Goal: Transaction & Acquisition: Purchase product/service

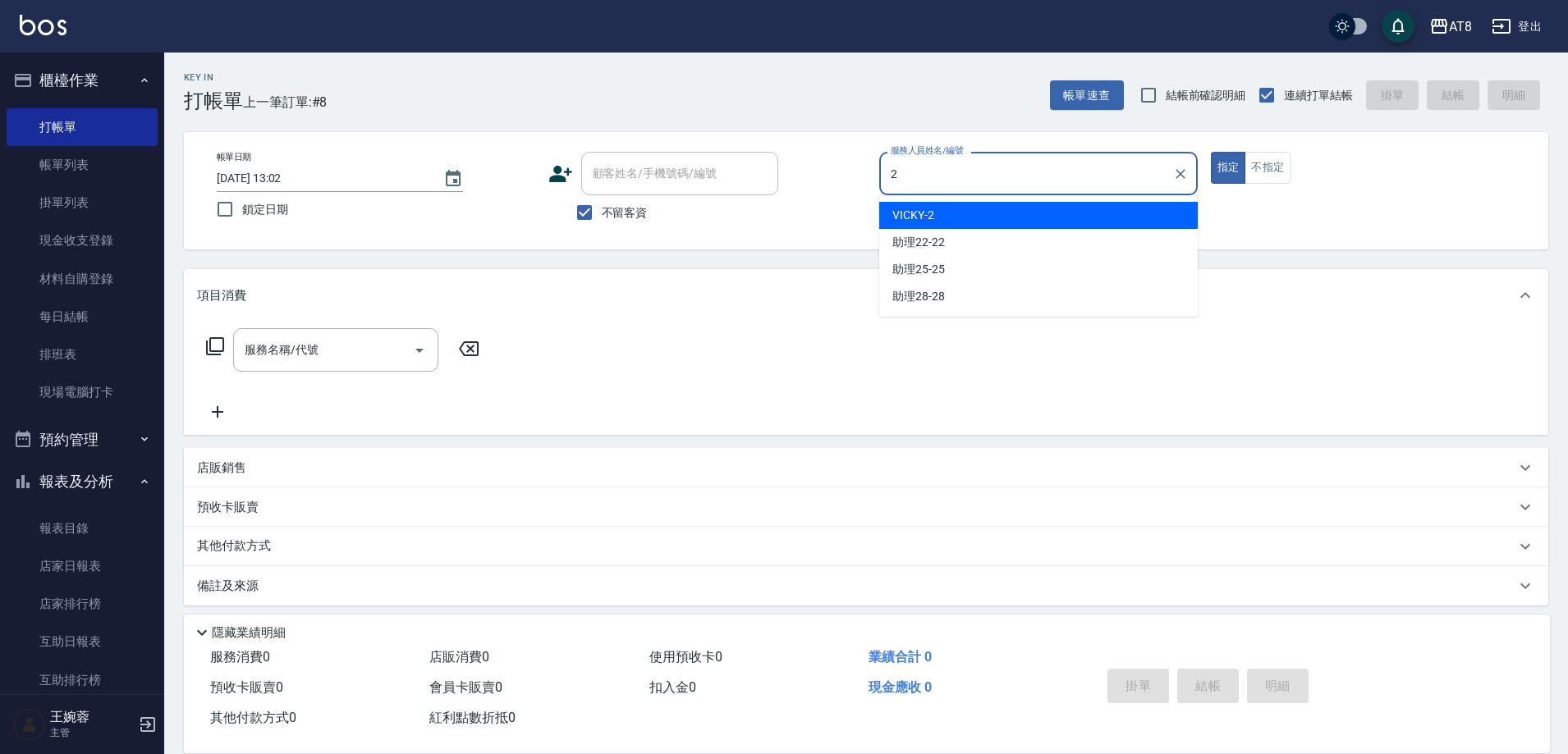
type input "VICKY-2"
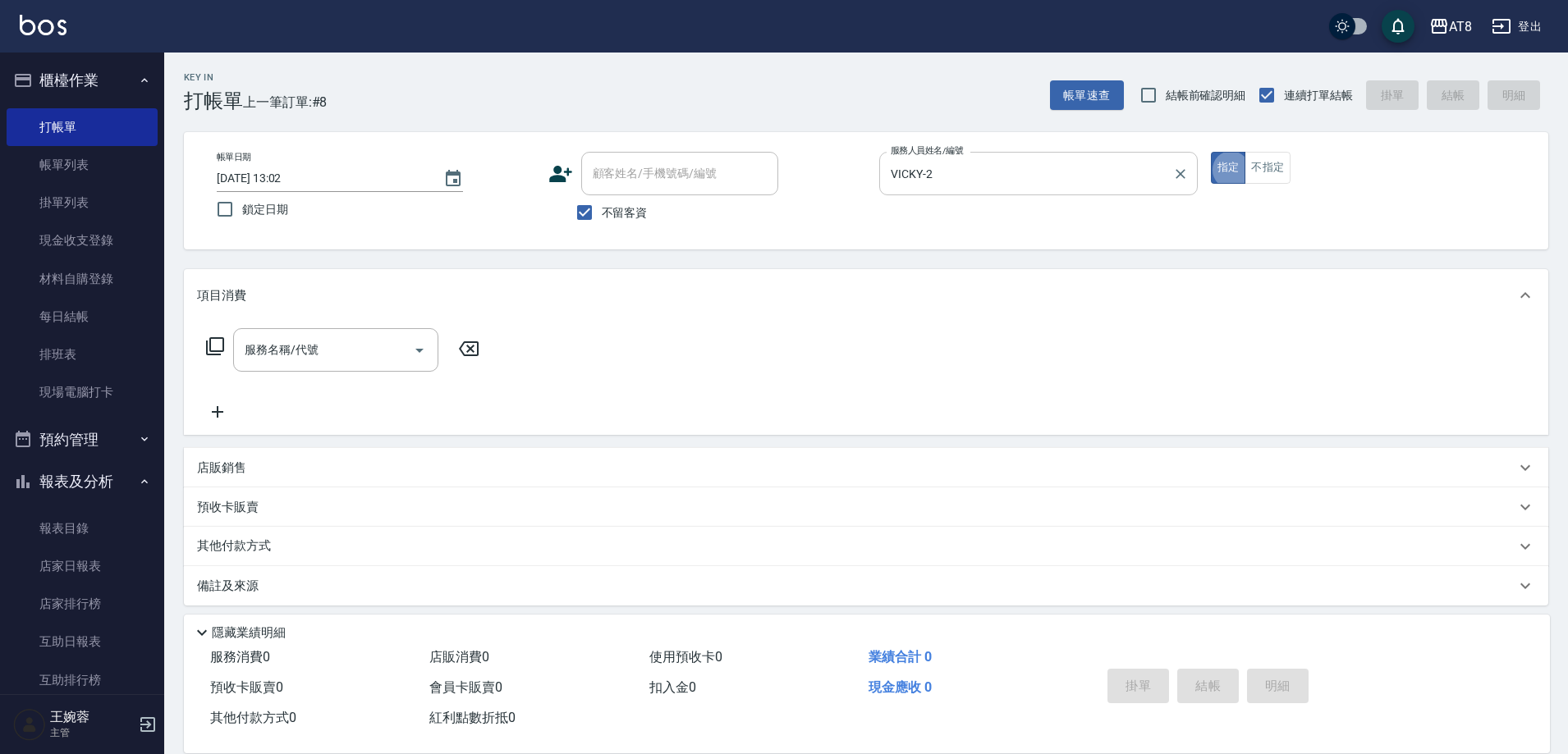
type button "true"
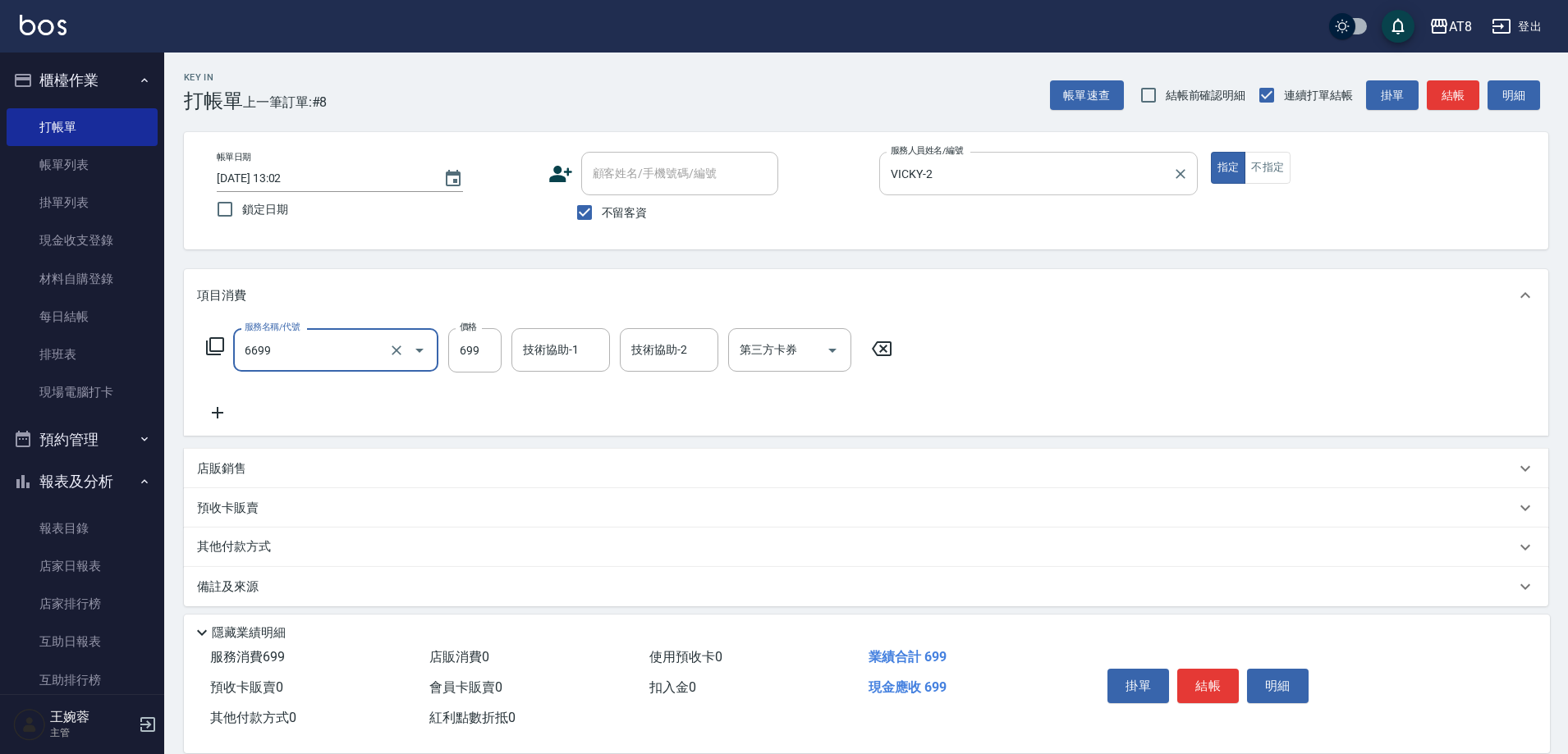
type input "SPA699(6699)"
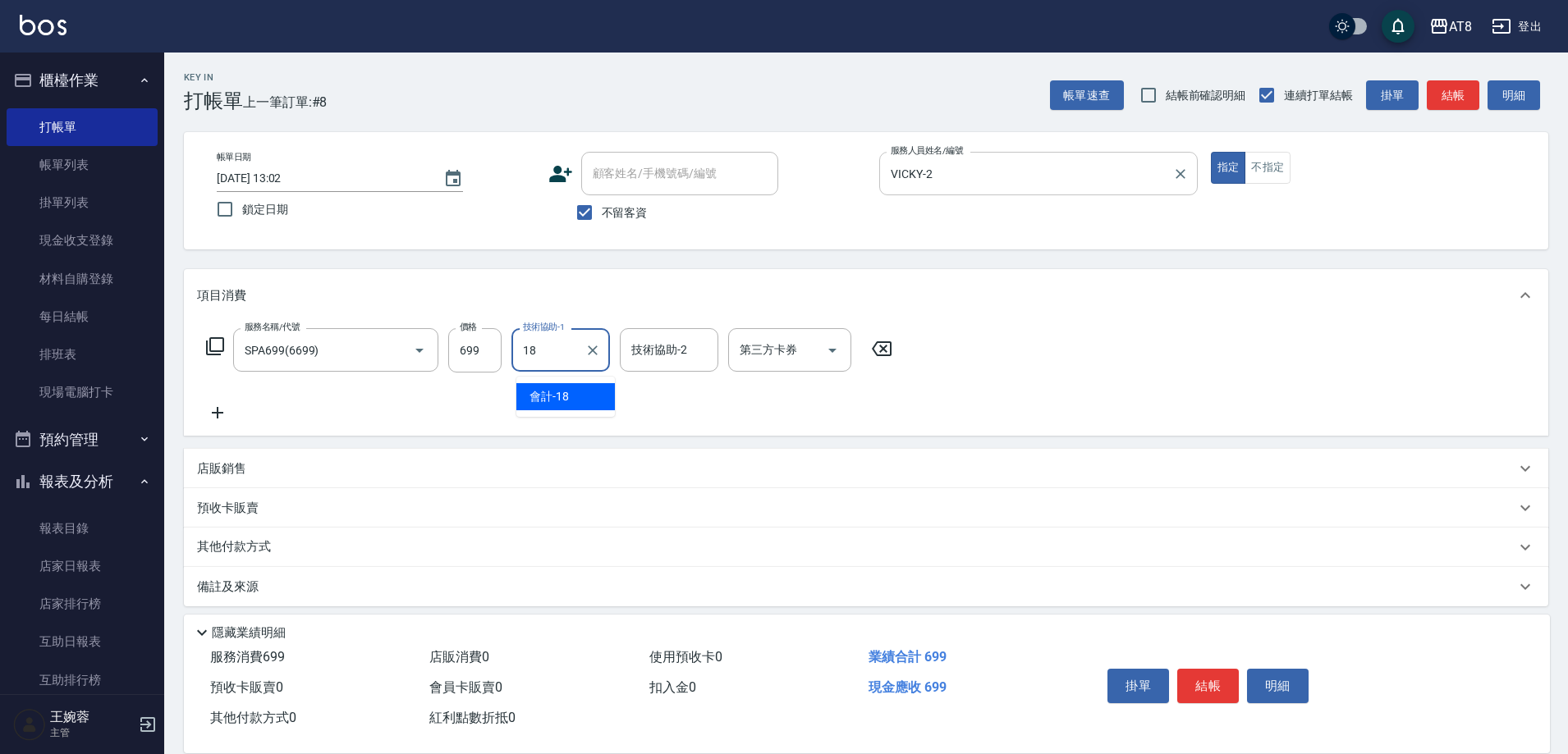
type input "會計-18"
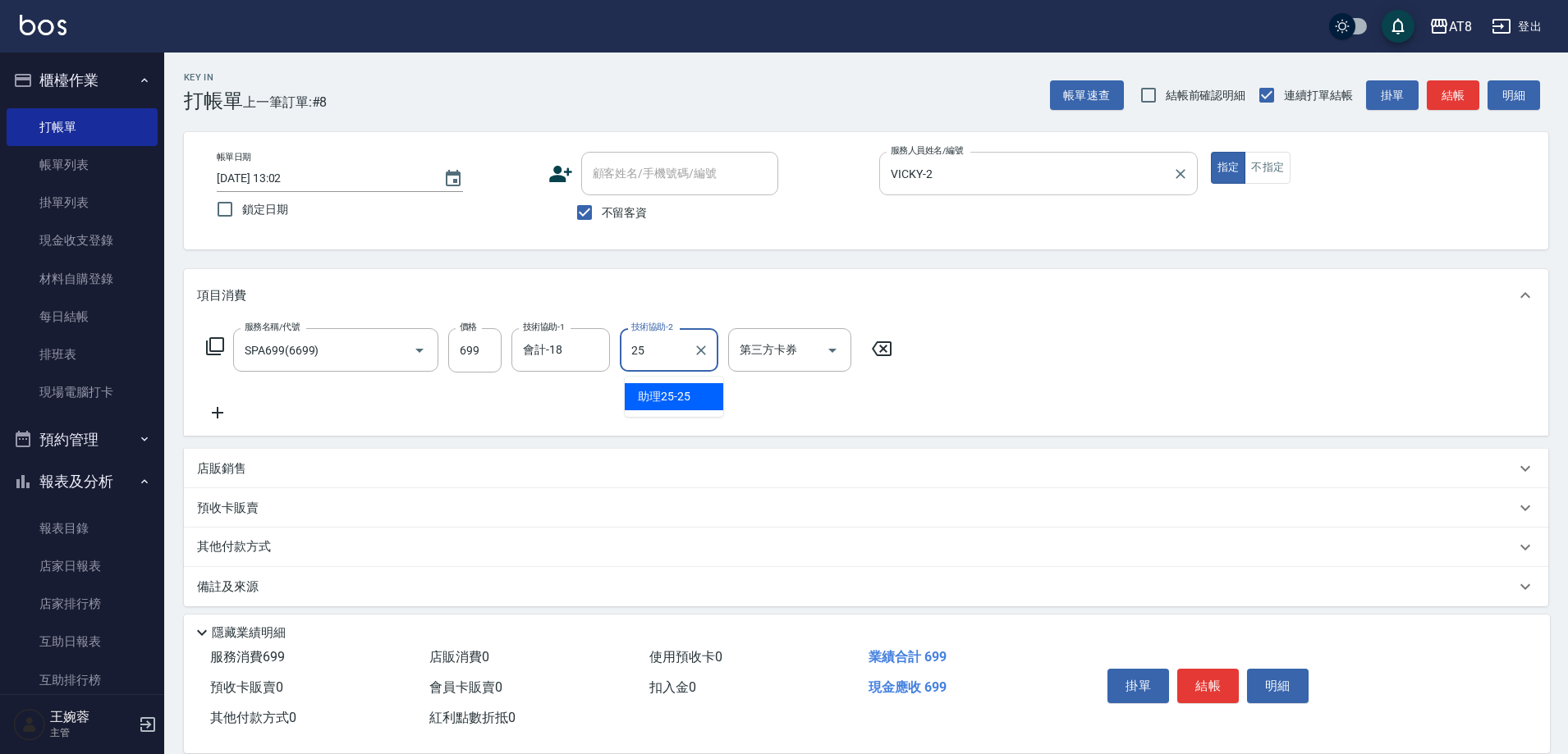
type input "助理25-25"
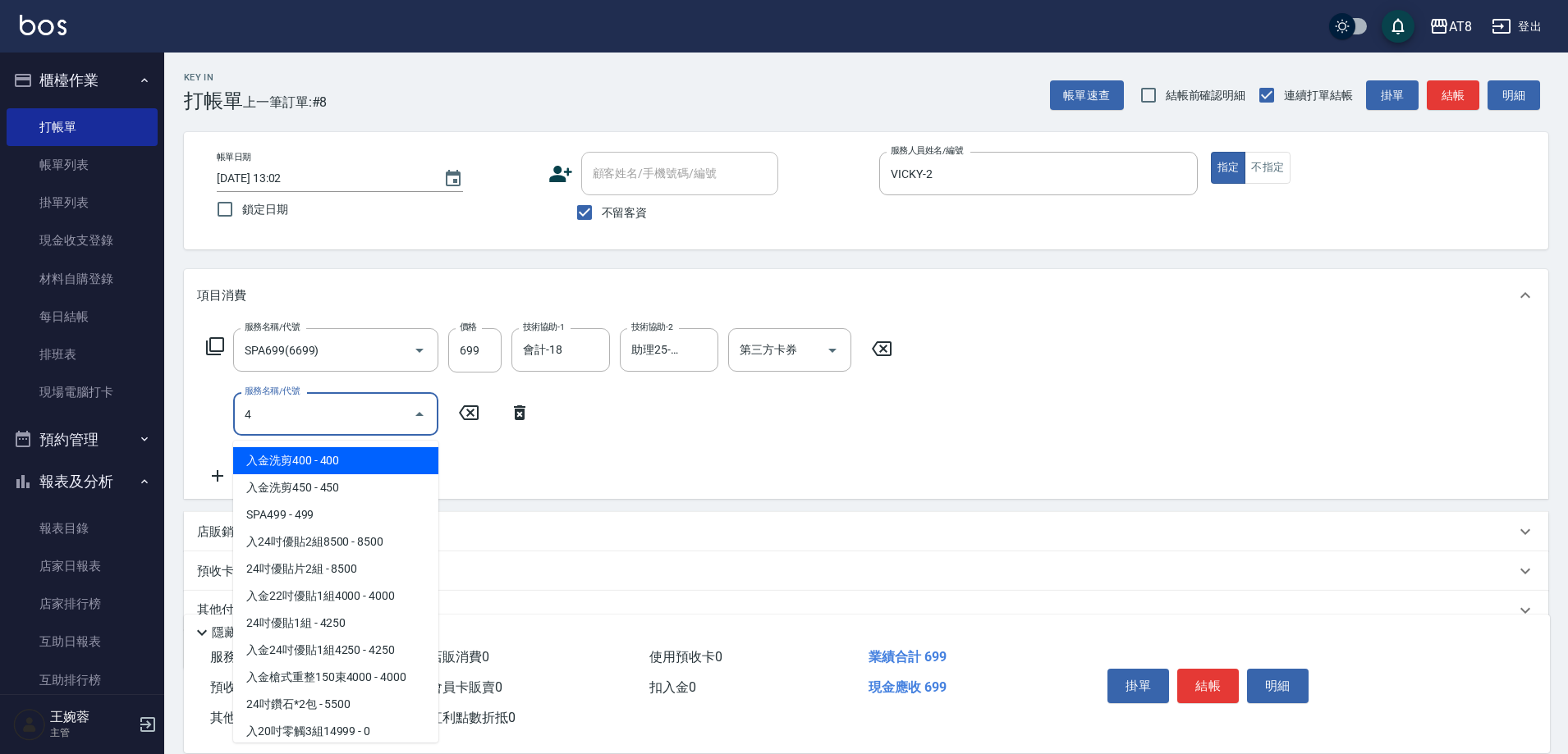
type input "4"
click at [883, 355] on icon at bounding box center [881, 349] width 41 height 19
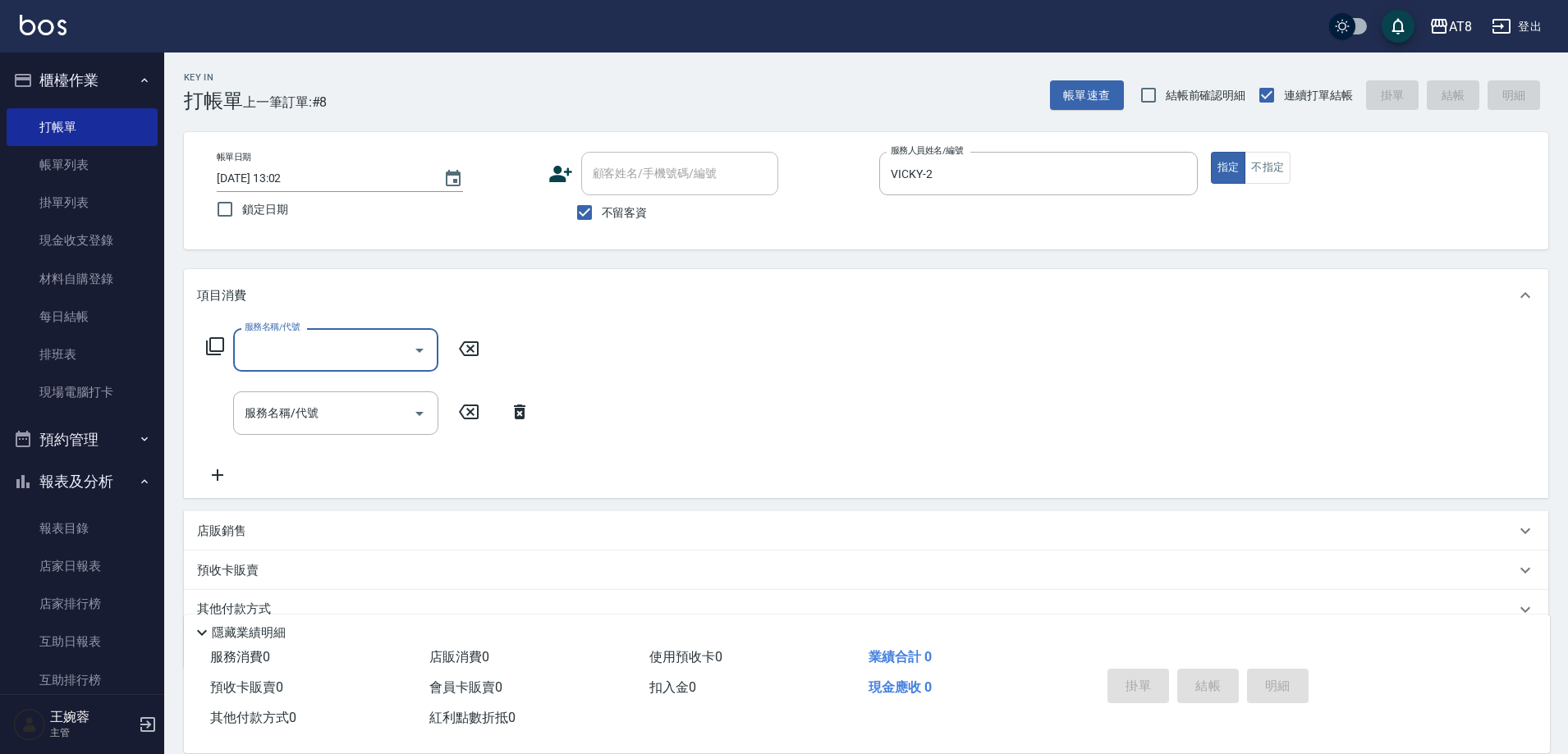
click at [378, 359] on input "服務名稱/代號" at bounding box center [323, 350] width 166 height 29
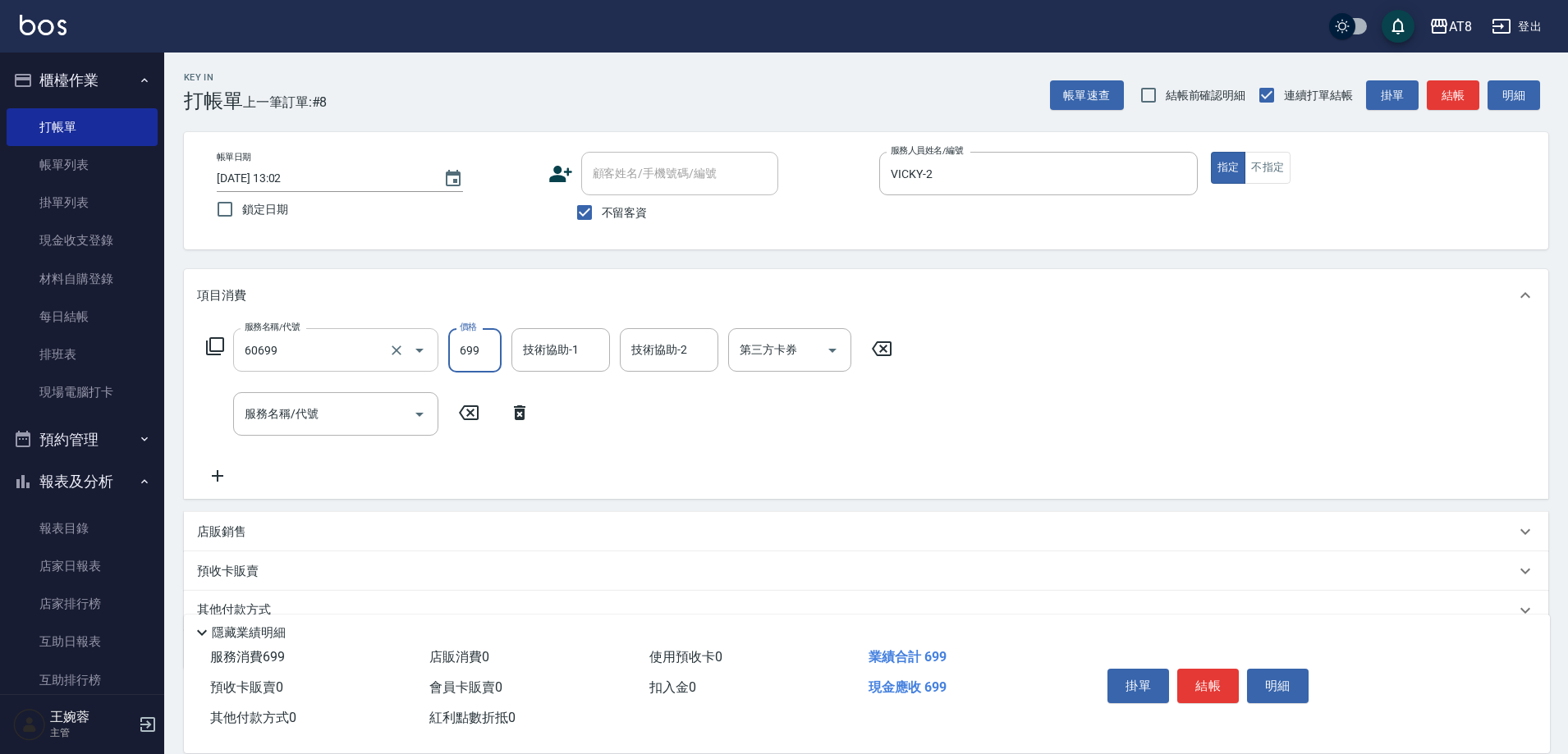
type input "入金SPA699(60699)"
type input "2"
type input "會計-18"
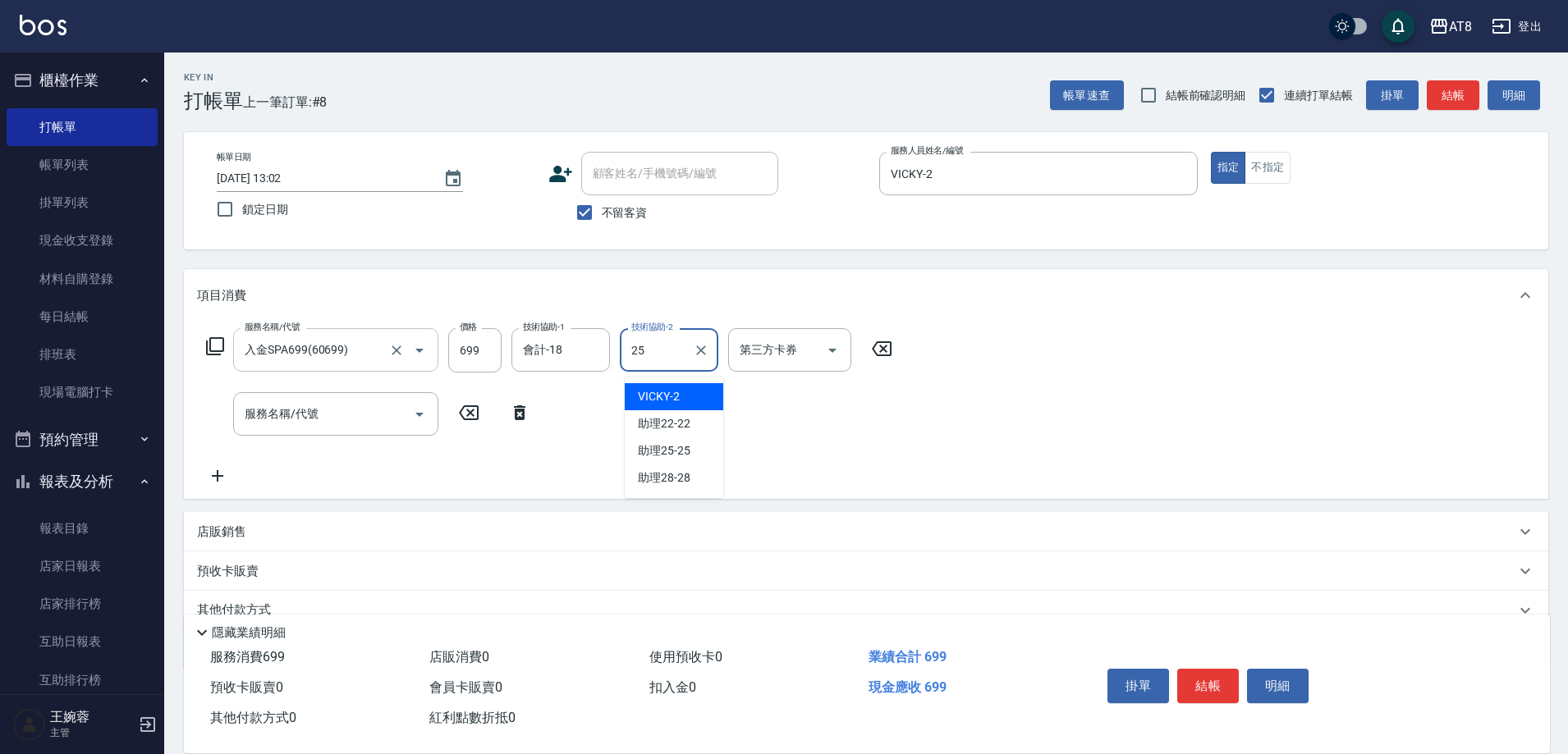
type input "助理25-25"
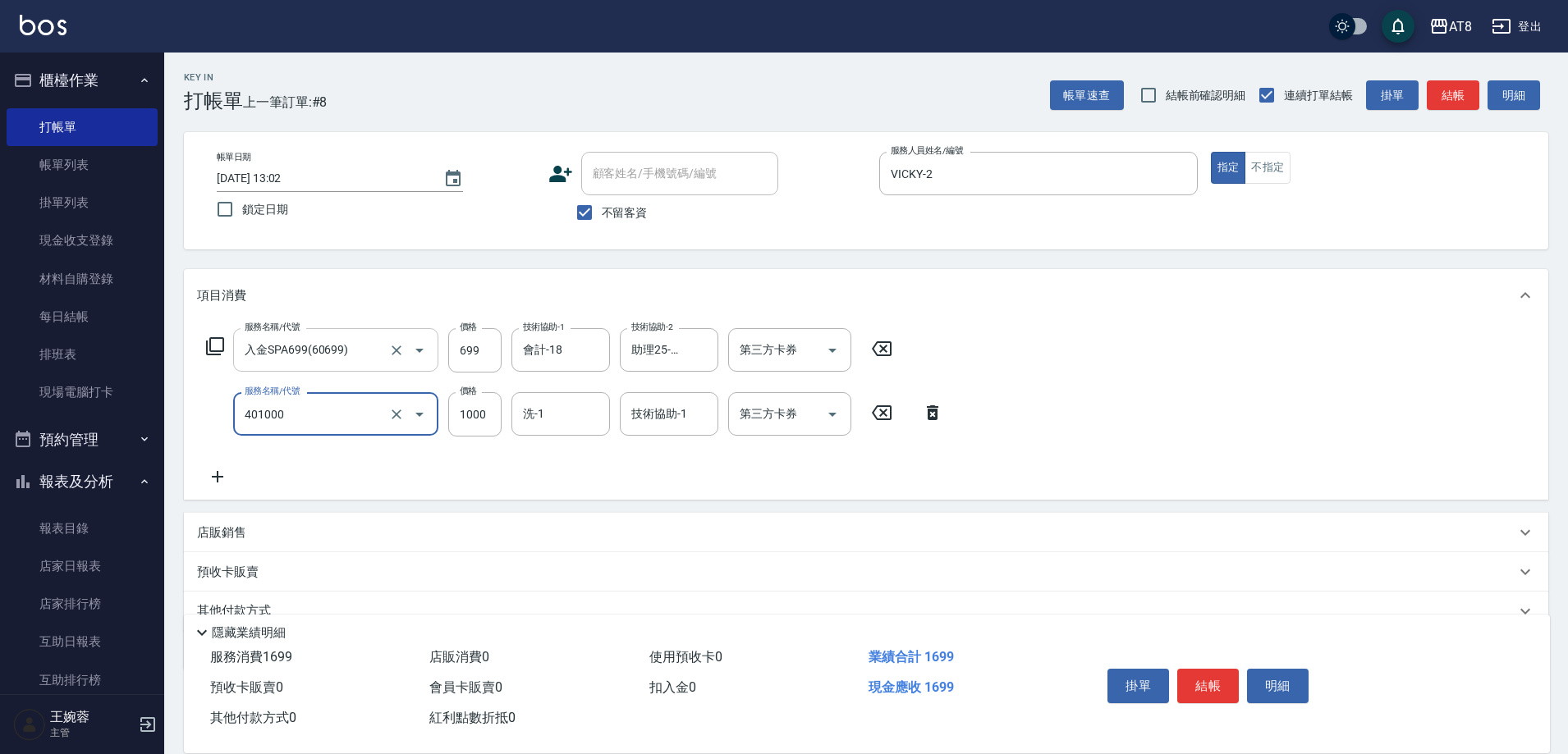
type input "入金染髮1000(401000)"
type input "助理25-25"
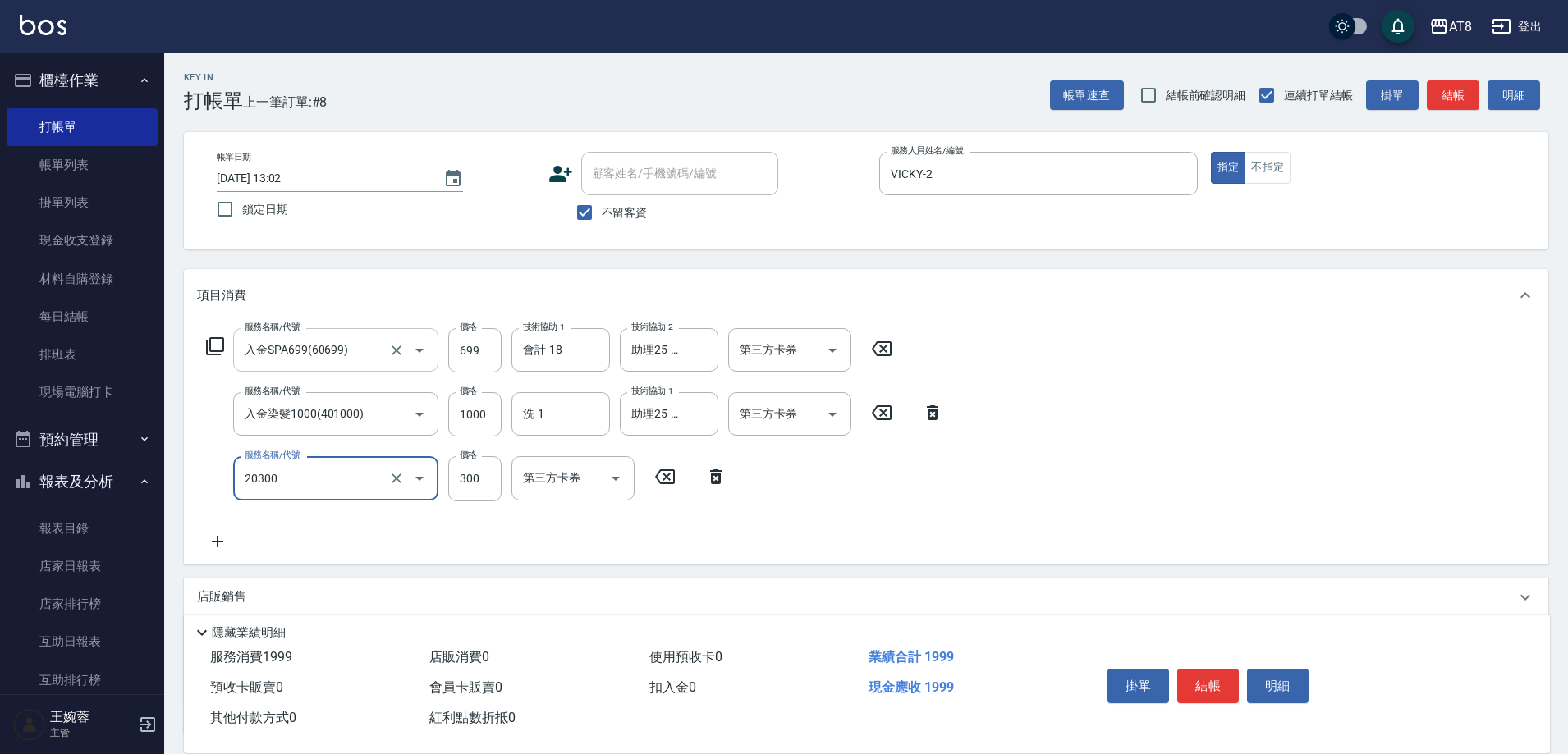
type input "入金剪髮300(20300)"
click at [224, 356] on icon at bounding box center [215, 346] width 18 height 18
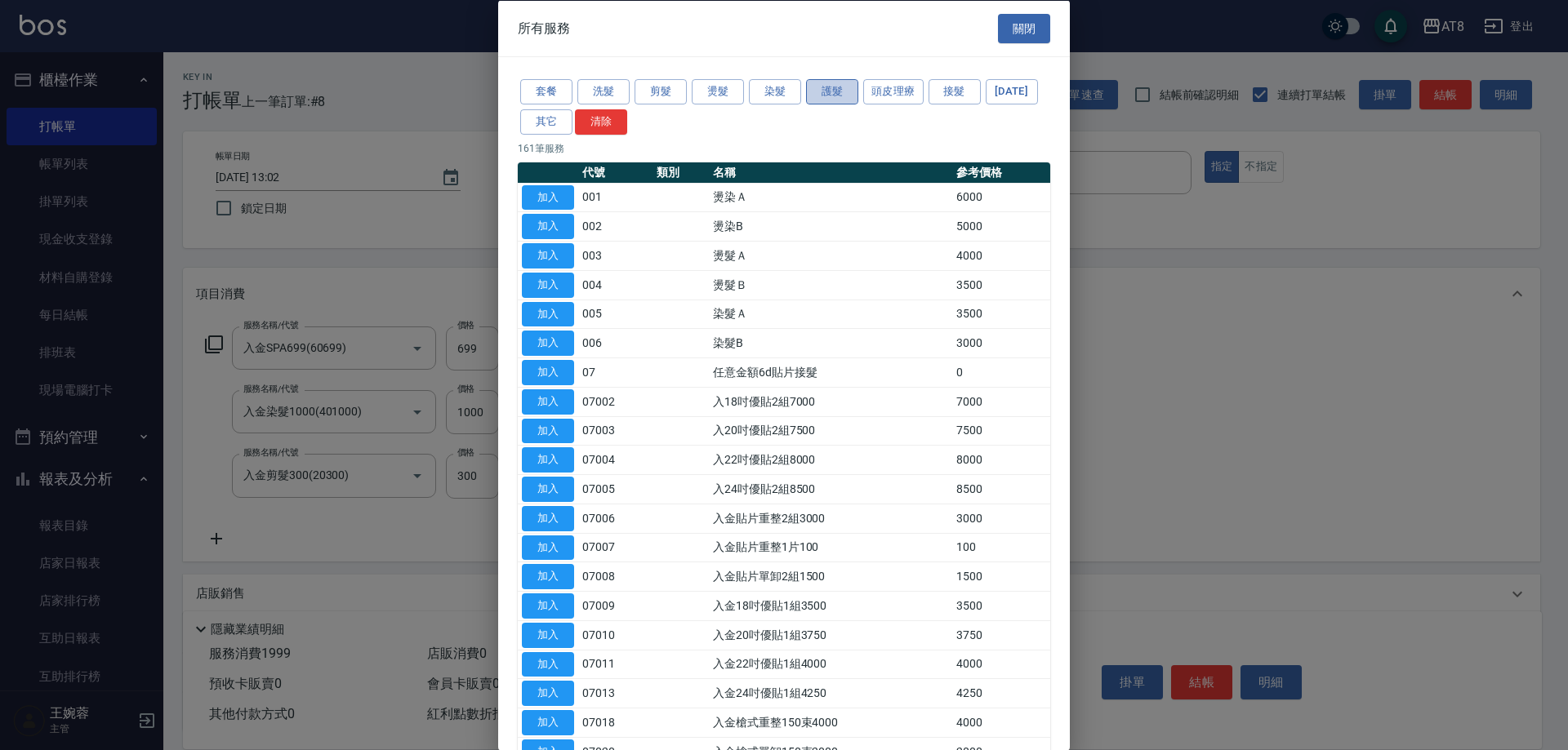
click at [842, 95] on button "護髮" at bounding box center [832, 92] width 52 height 25
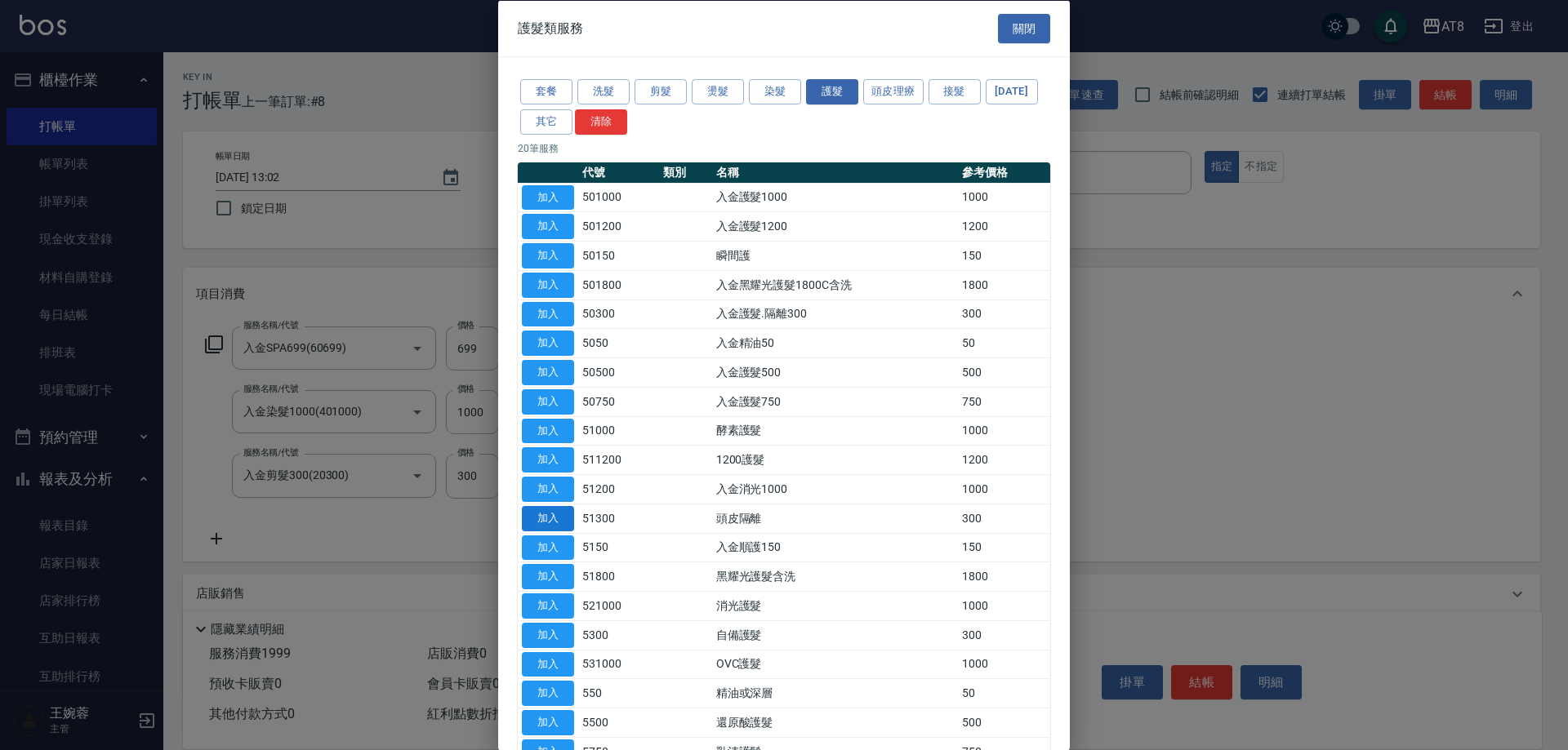
click at [542, 560] on button "加入" at bounding box center [548, 548] width 52 height 25
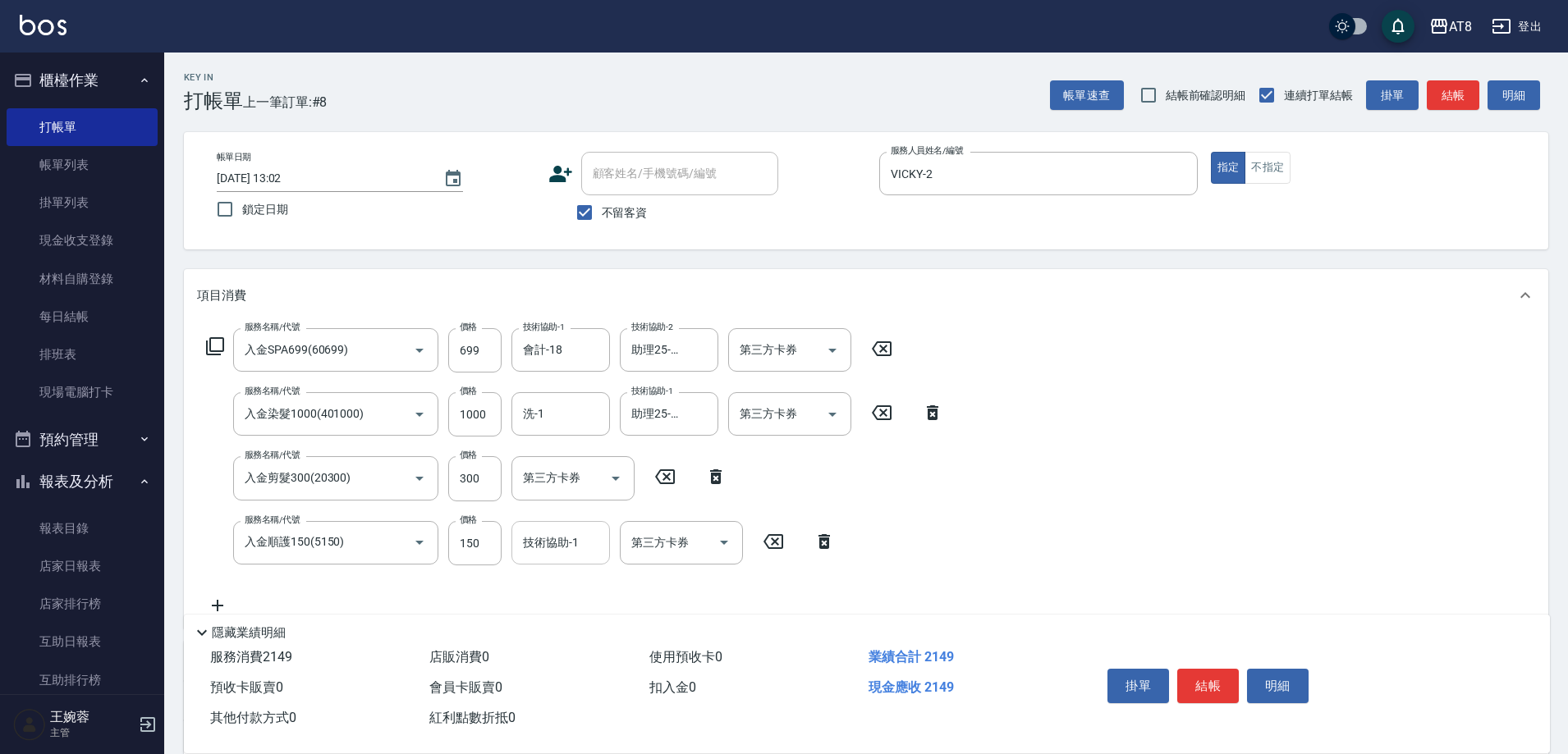
click at [540, 555] on input "技術協助-1" at bounding box center [560, 543] width 83 height 29
type input "助理25-25"
click at [716, 548] on icon "Open" at bounding box center [724, 543] width 19 height 19
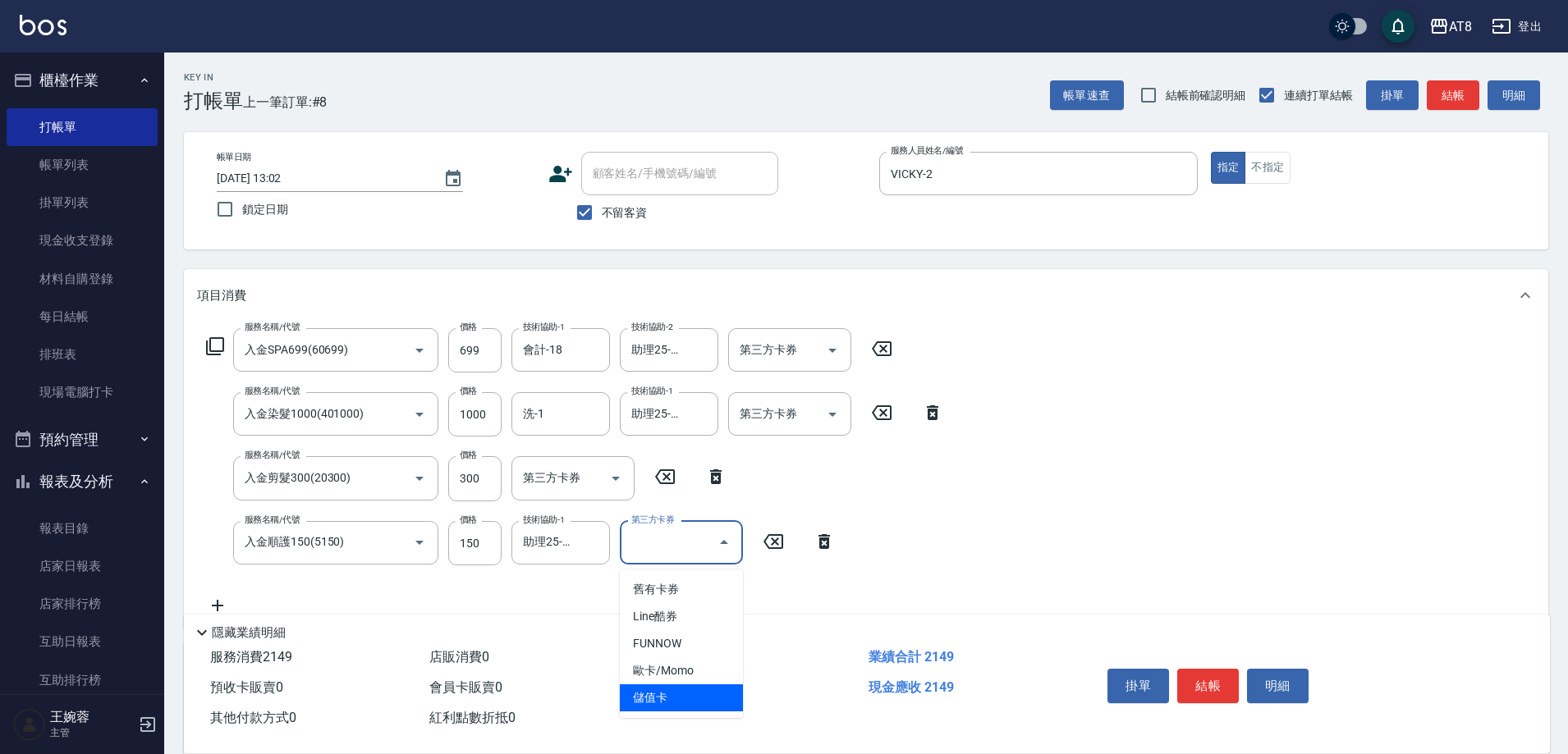
click at [682, 693] on span "儲值卡" at bounding box center [680, 698] width 123 height 27
type input "儲值卡"
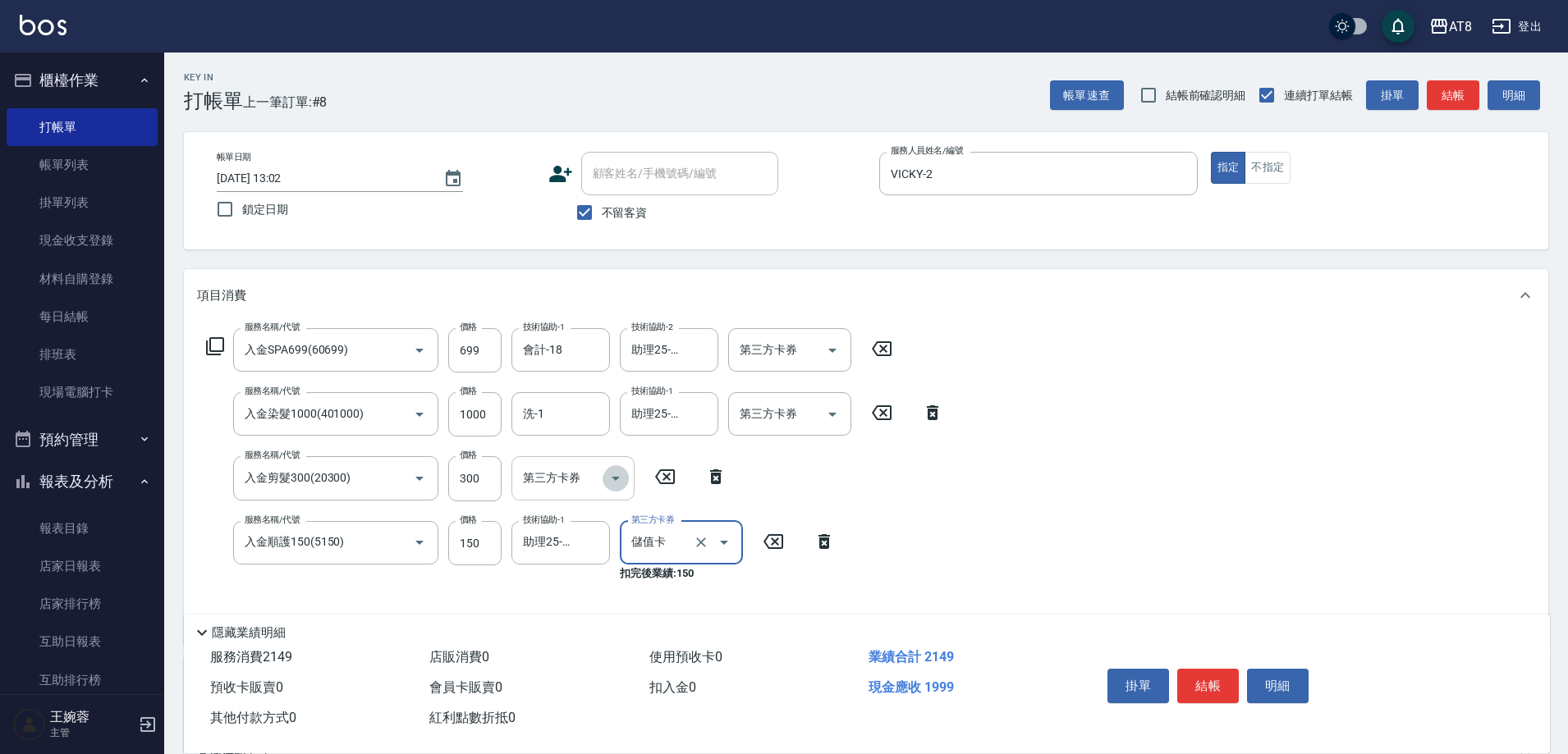
click at [606, 475] on icon "Open" at bounding box center [615, 479] width 19 height 19
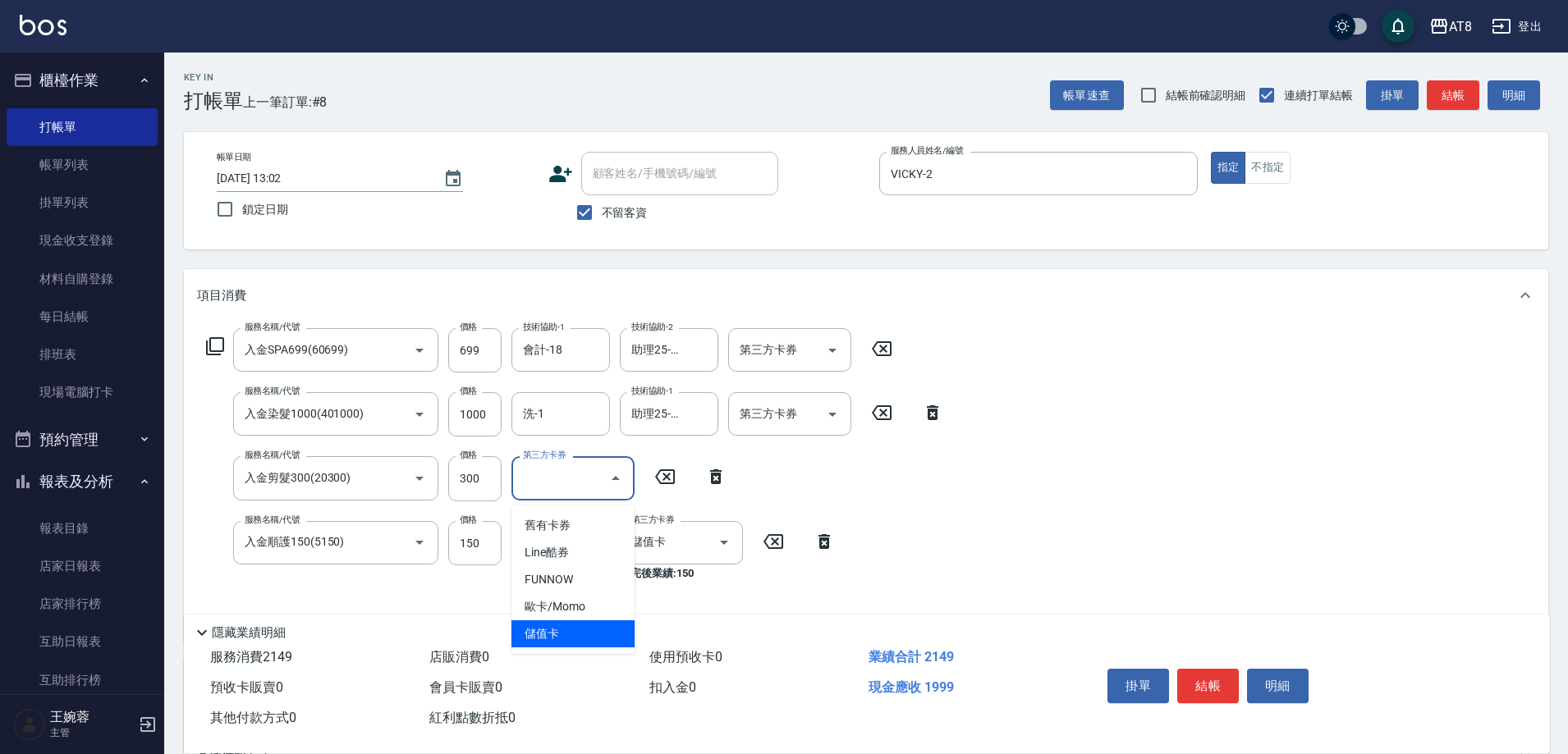
click at [591, 631] on span "儲值卡" at bounding box center [573, 634] width 123 height 27
type input "儲值卡"
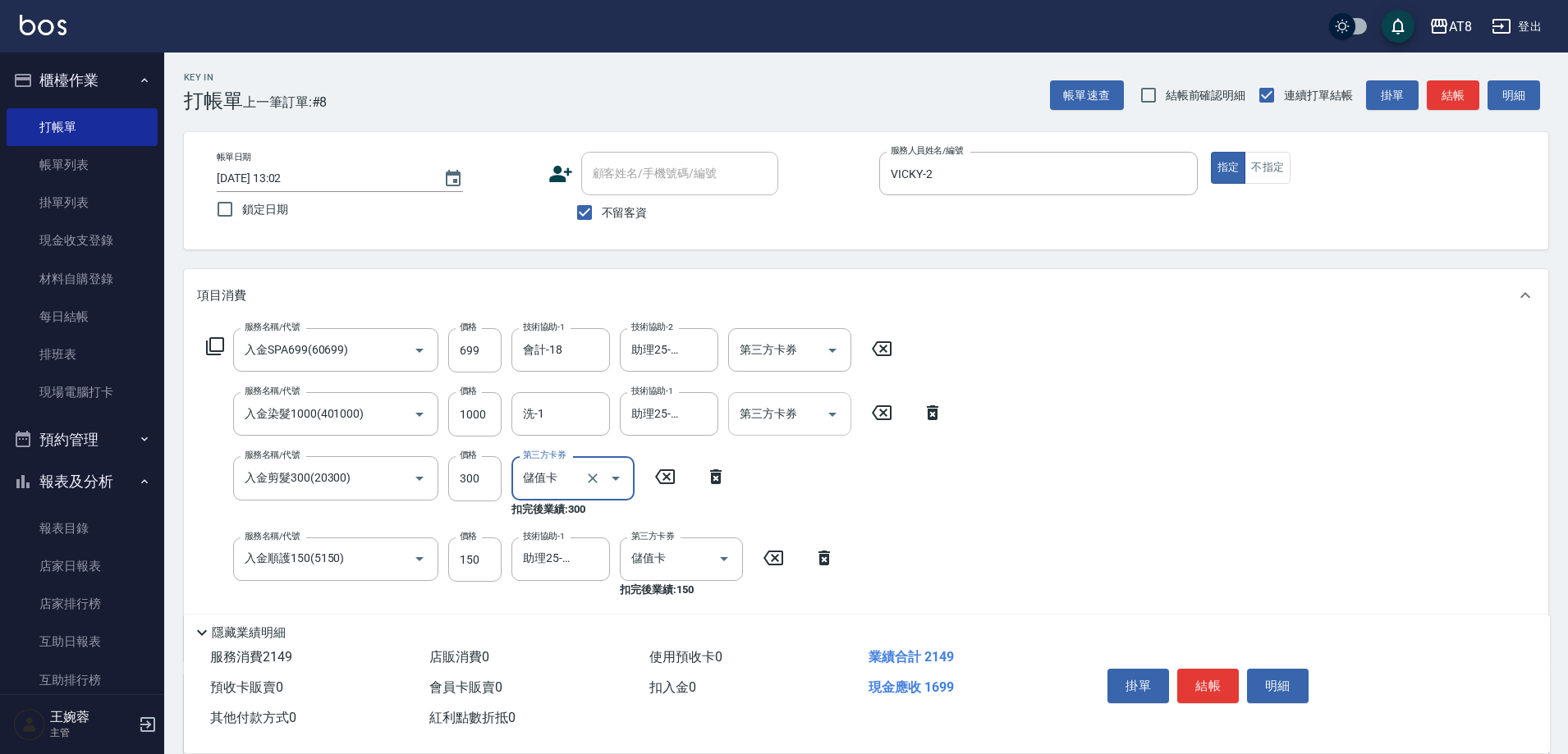
click at [833, 424] on icon "Open" at bounding box center [832, 415] width 19 height 19
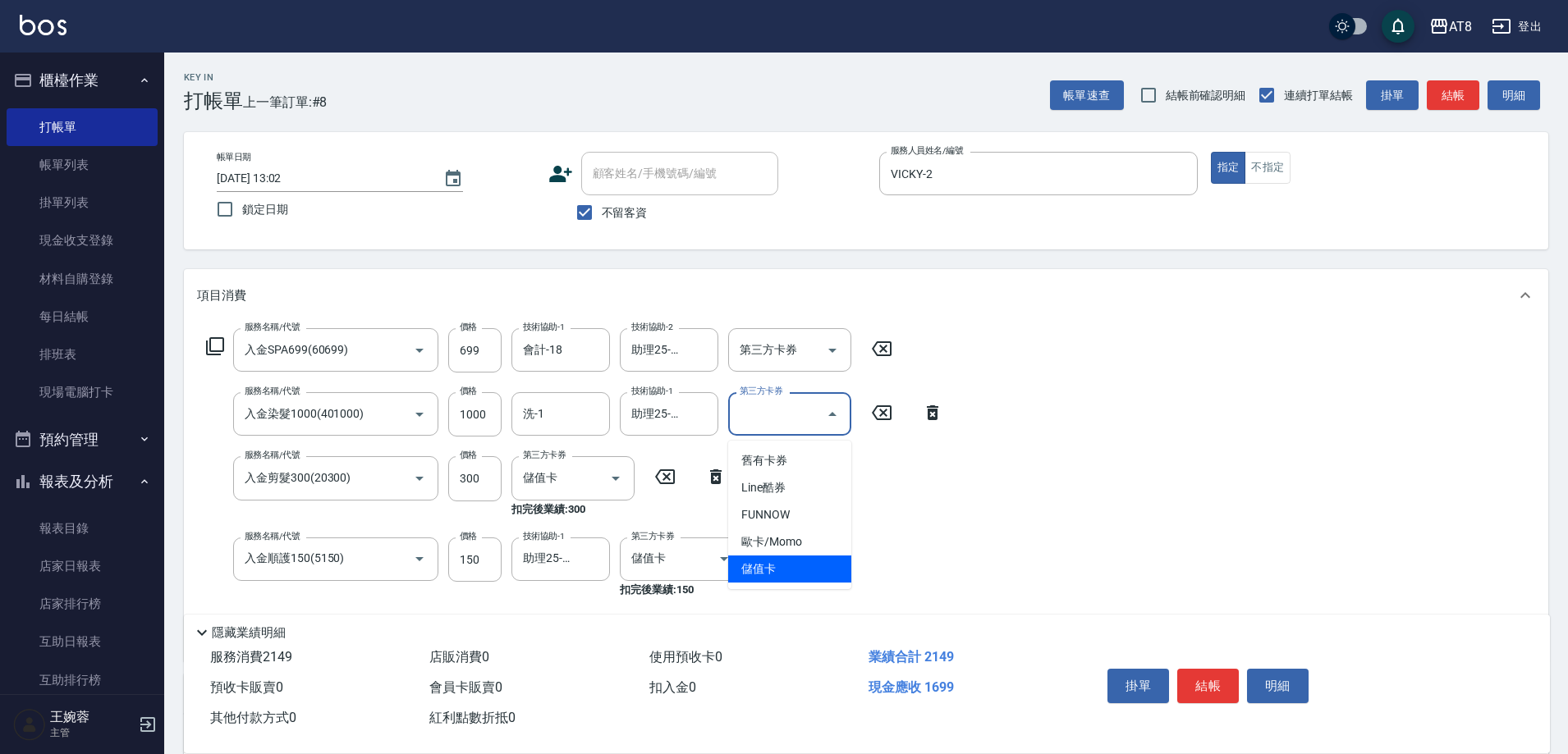
click at [798, 567] on span "儲值卡" at bounding box center [789, 569] width 123 height 27
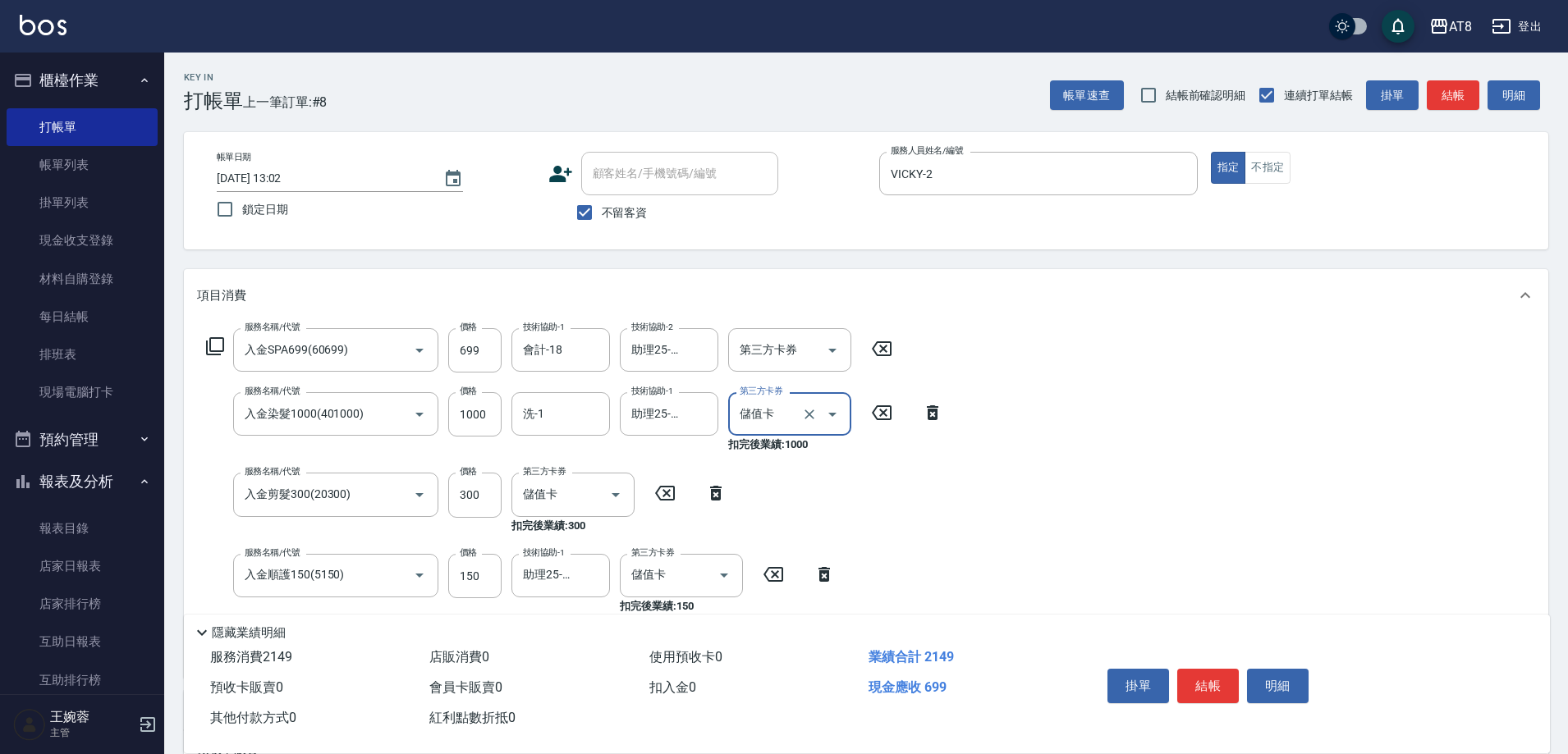
type input "儲值卡"
click at [836, 353] on icon "Open" at bounding box center [832, 351] width 8 height 4
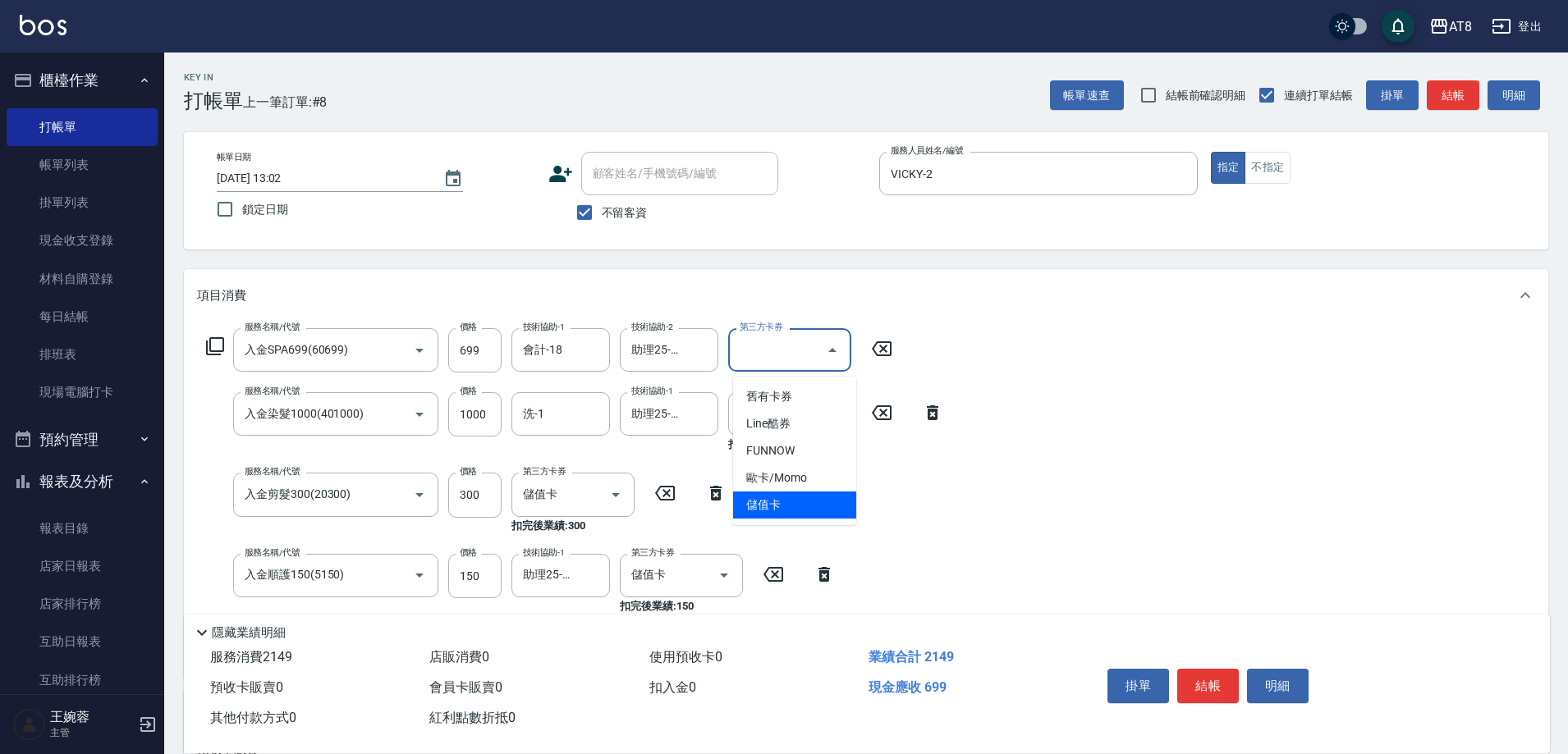
click at [807, 509] on span "儲值卡" at bounding box center [794, 505] width 123 height 27
type input "儲值卡"
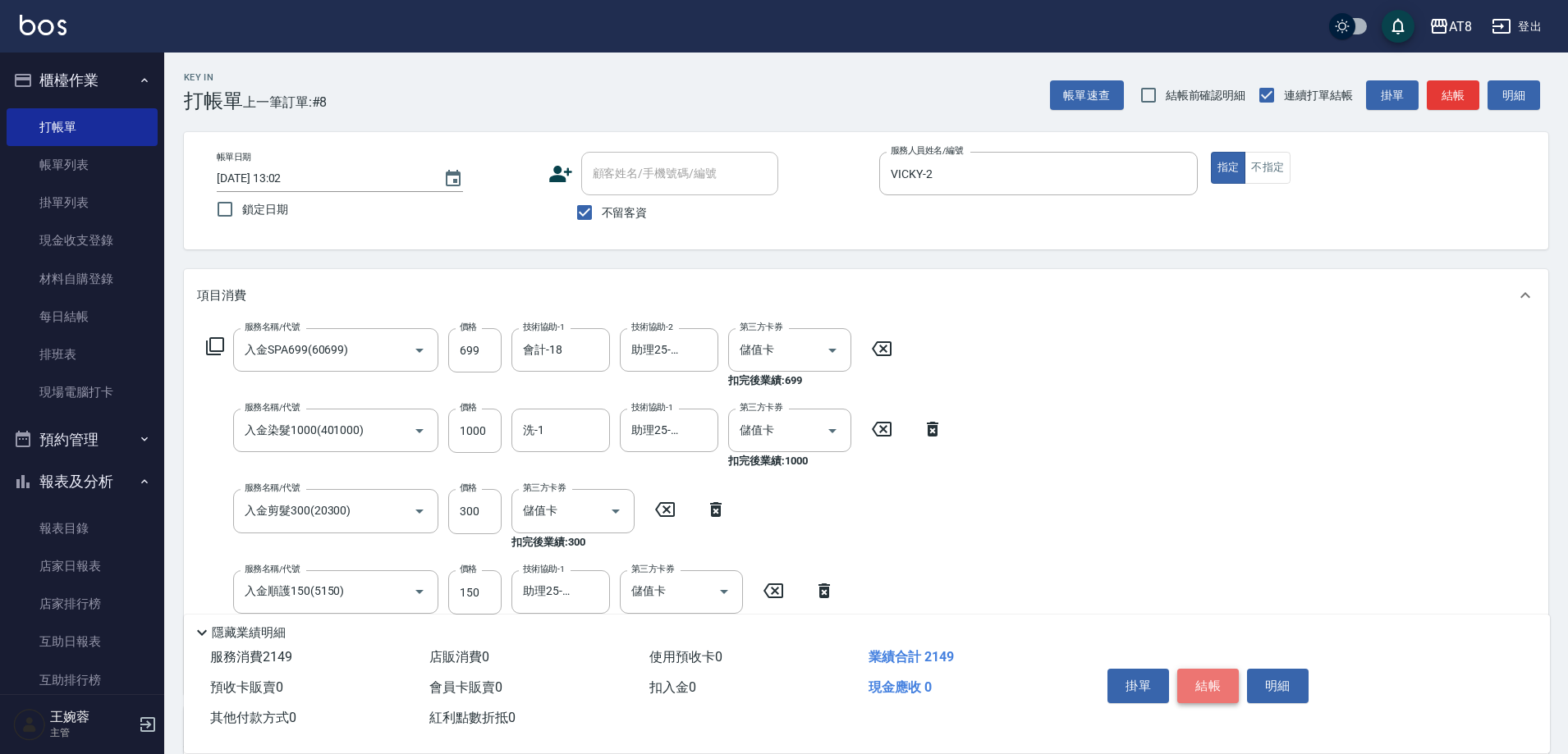
click at [1215, 684] on button "結帳" at bounding box center [1208, 686] width 62 height 35
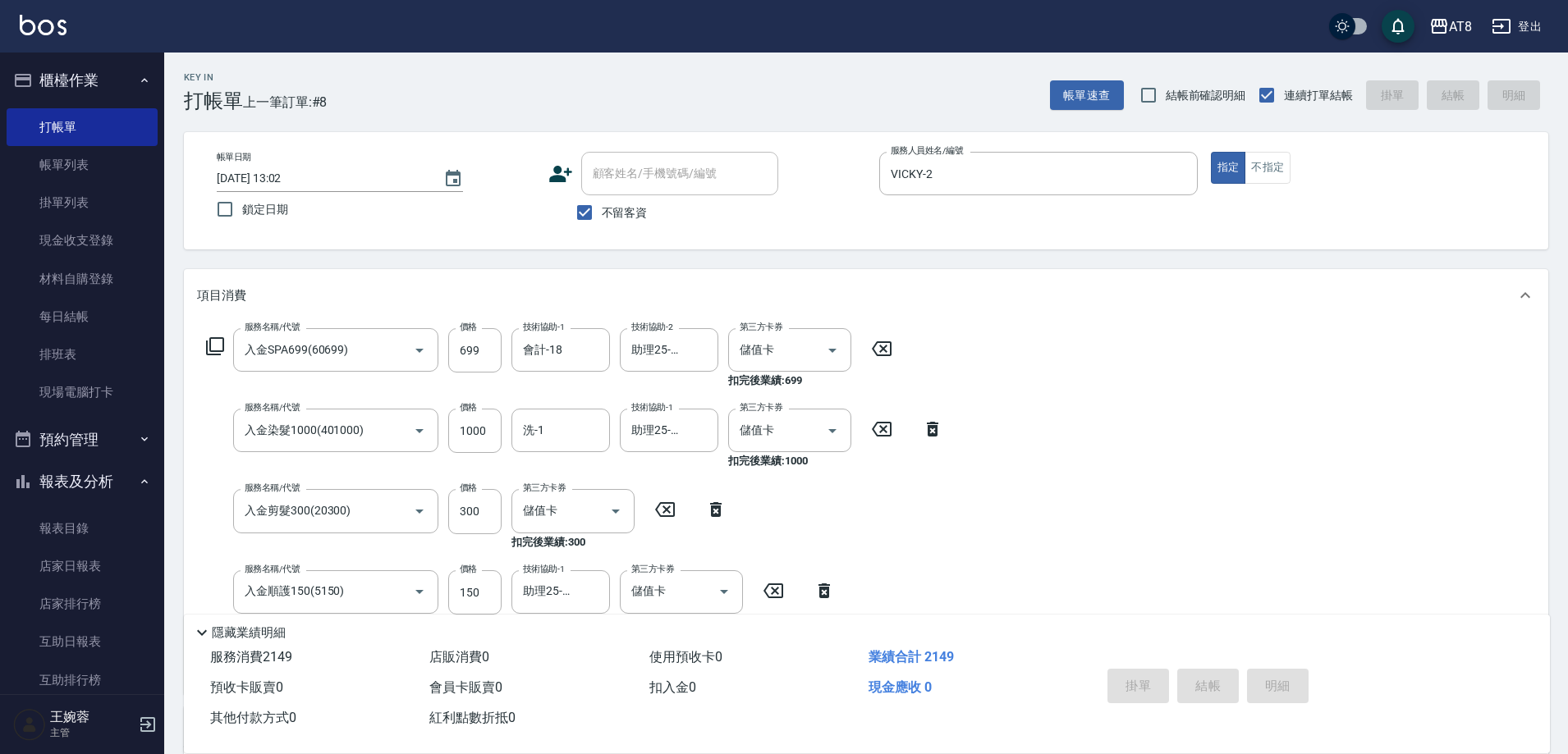
type input "[DATE] 15:35"
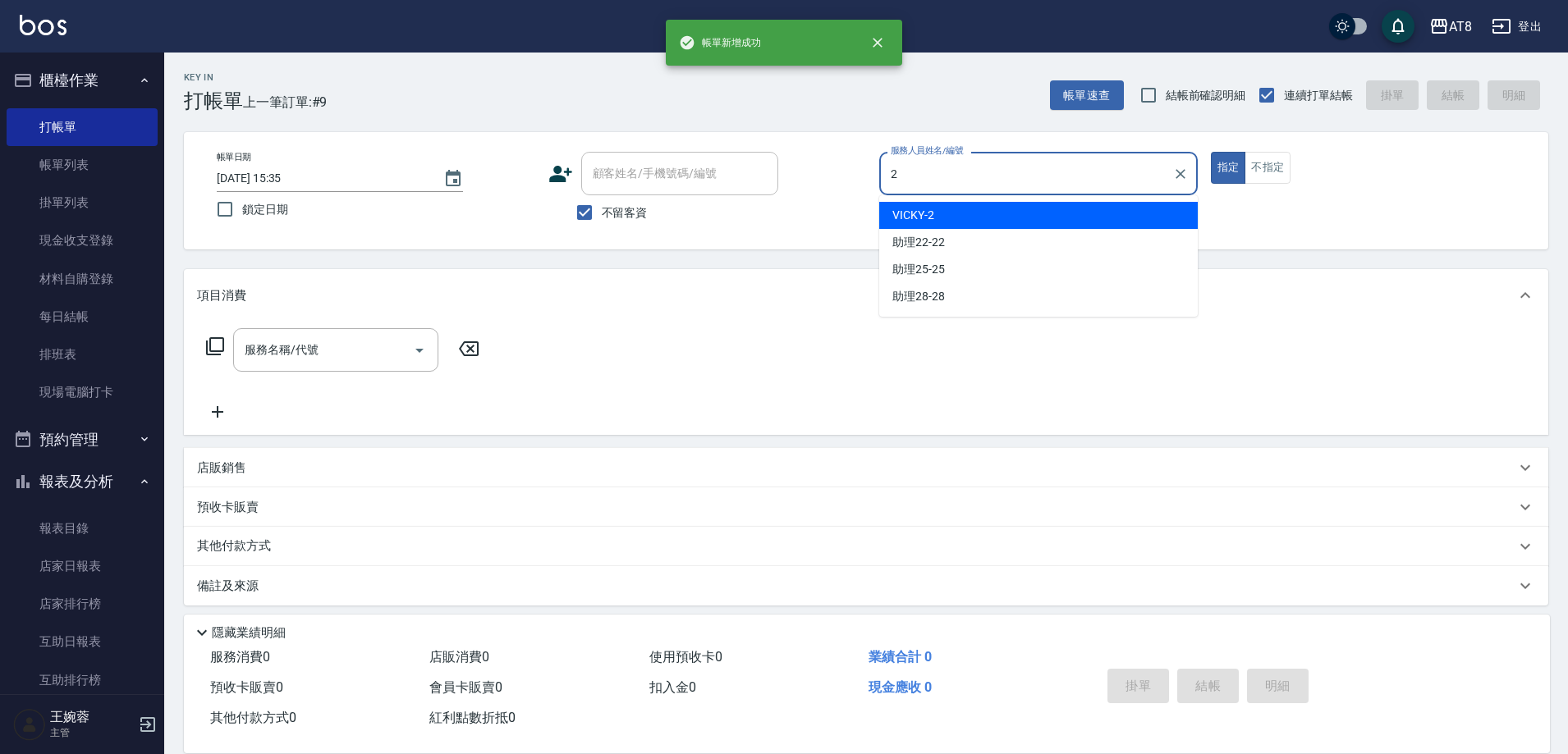
type input "VICKY-2"
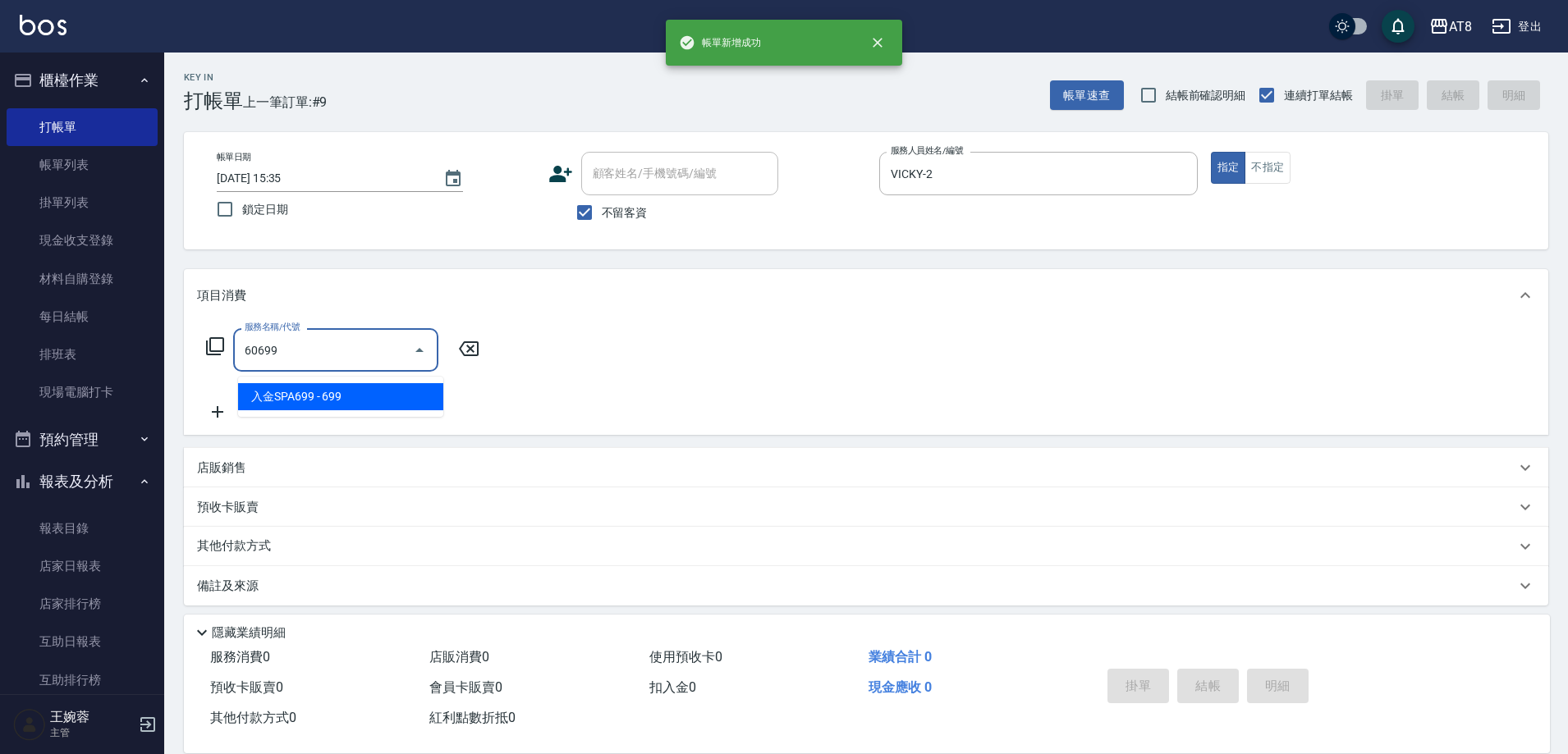
type input "入金SPA699(60699)"
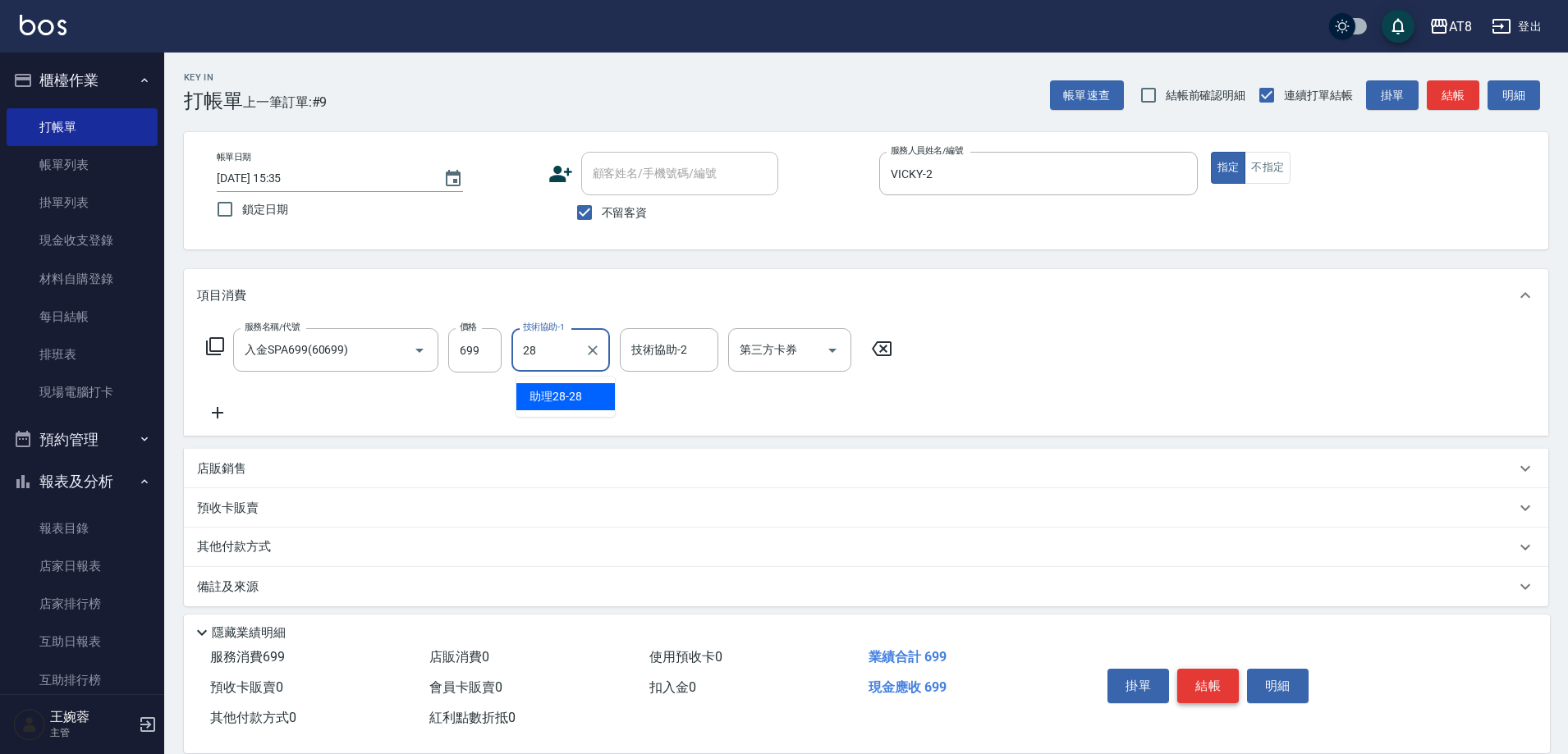
type input "助理28-28"
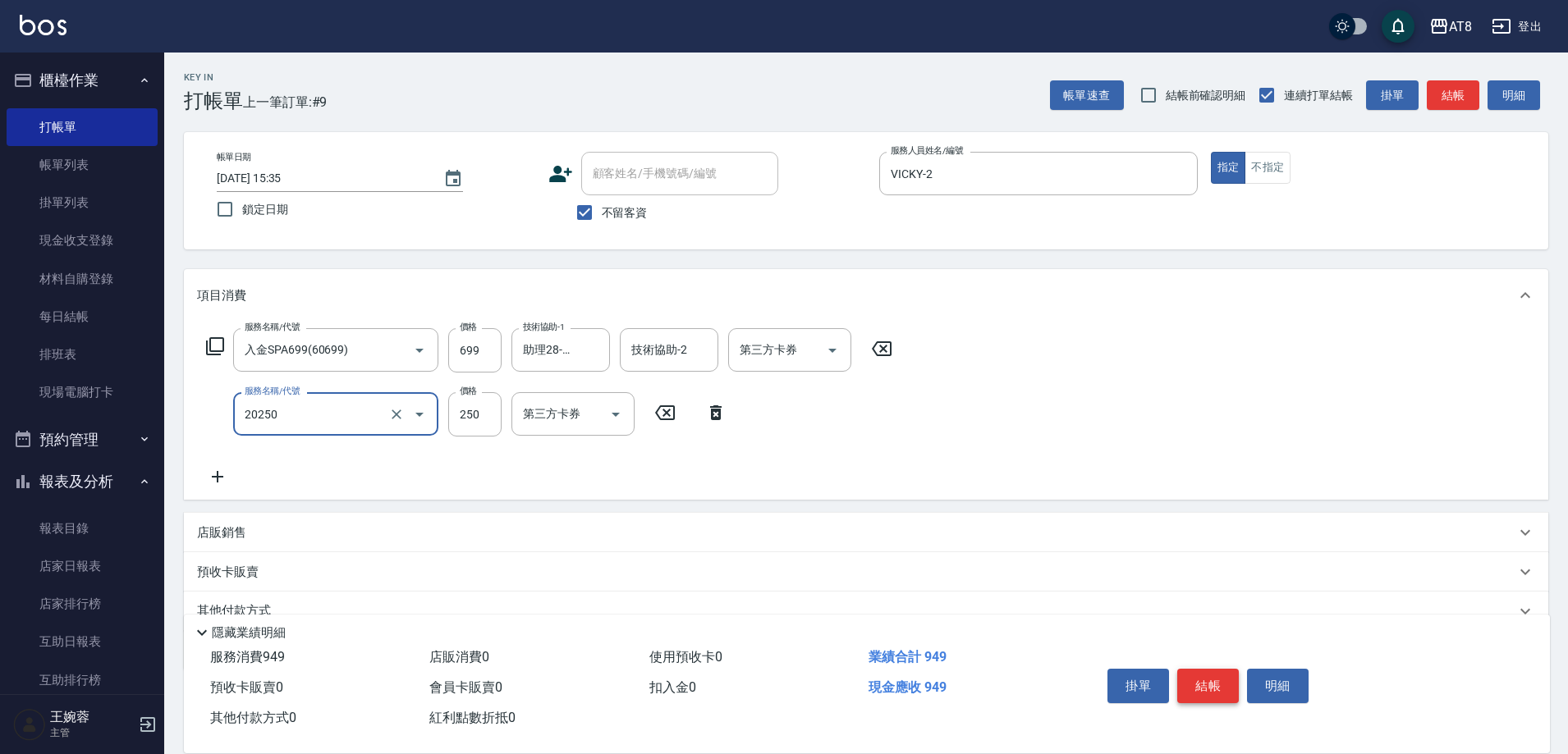
type input "入金剪250(20250)"
click at [621, 417] on icon "Open" at bounding box center [615, 415] width 19 height 19
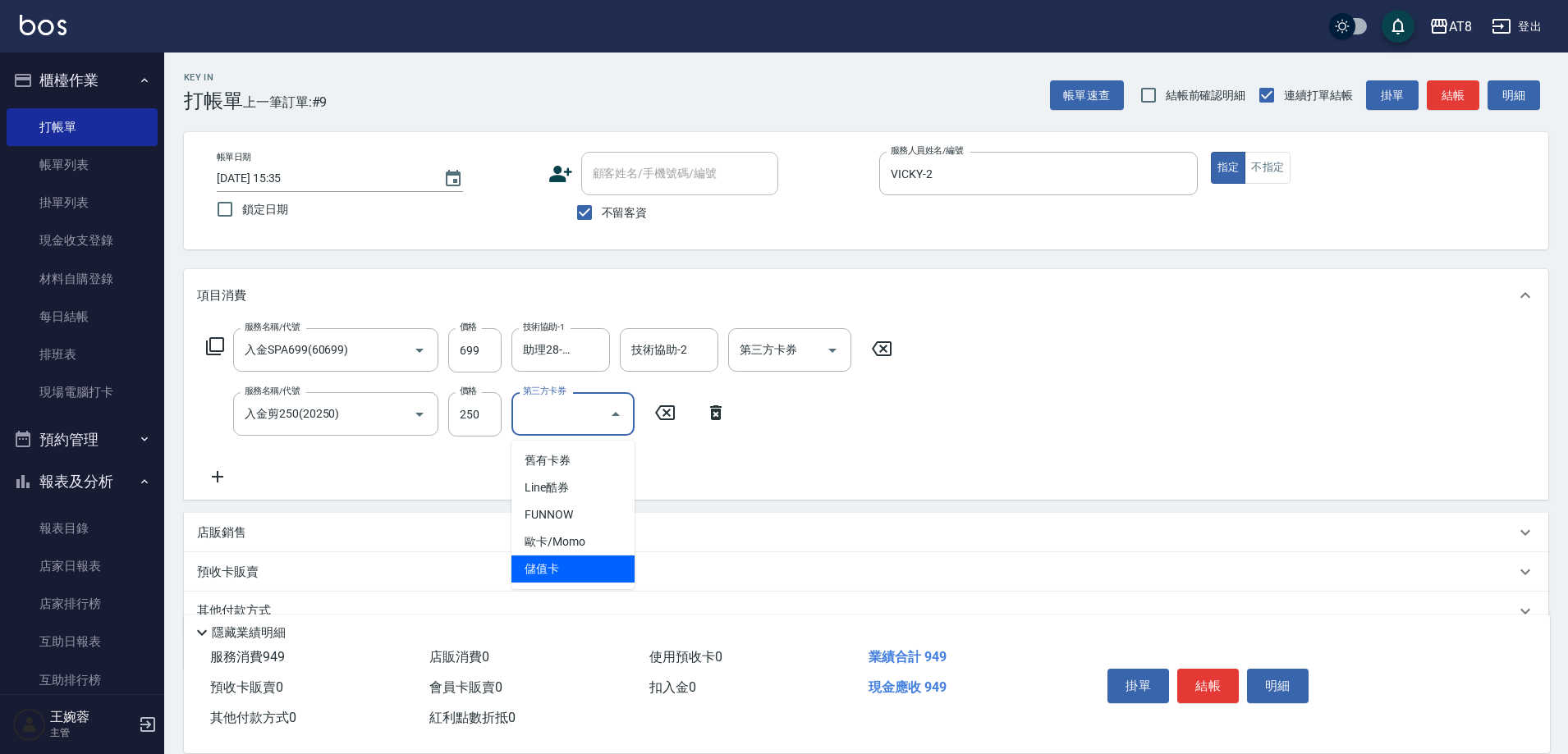
click at [588, 564] on span "儲值卡" at bounding box center [573, 569] width 123 height 27
type input "儲值卡"
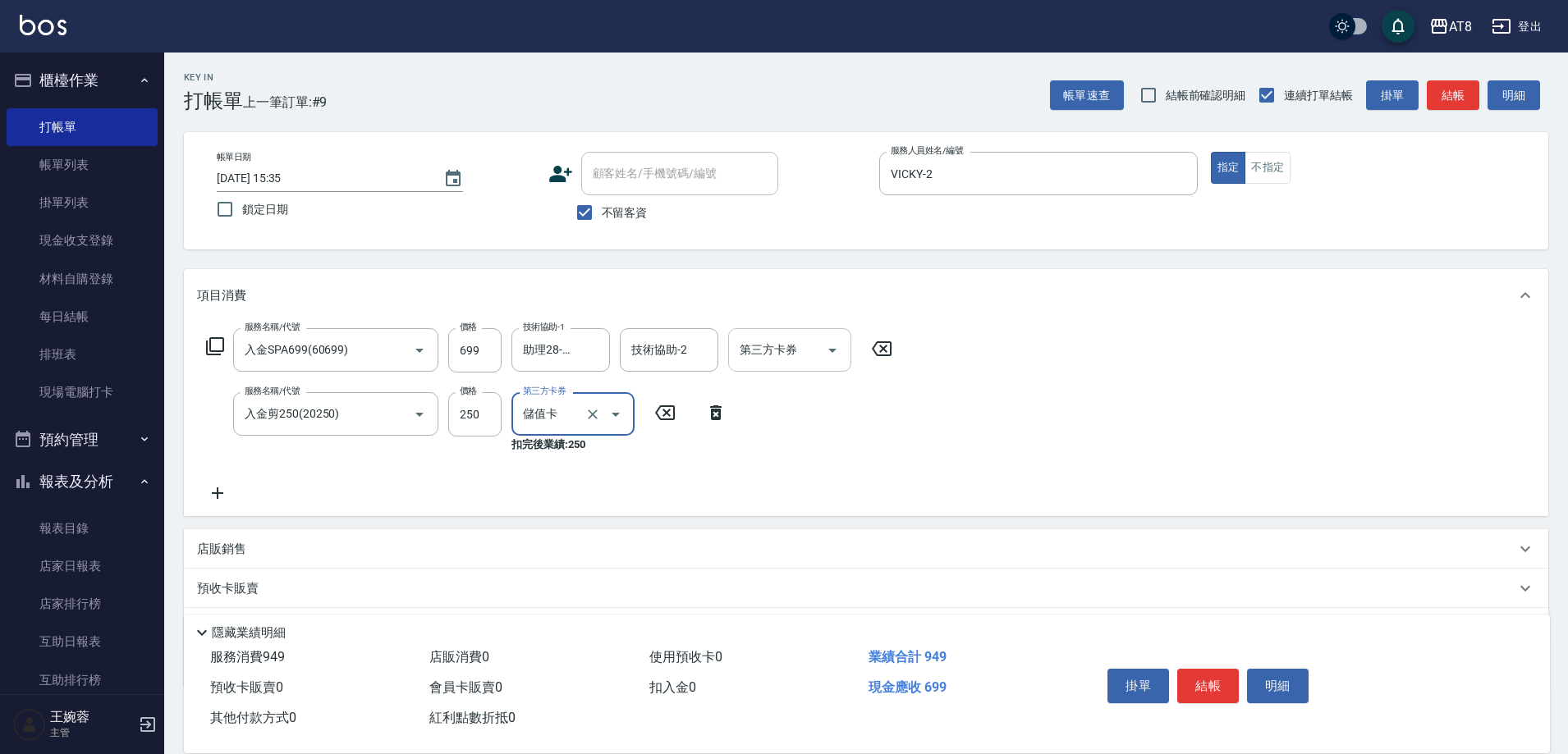
click at [835, 352] on icon "Open" at bounding box center [832, 350] width 19 height 19
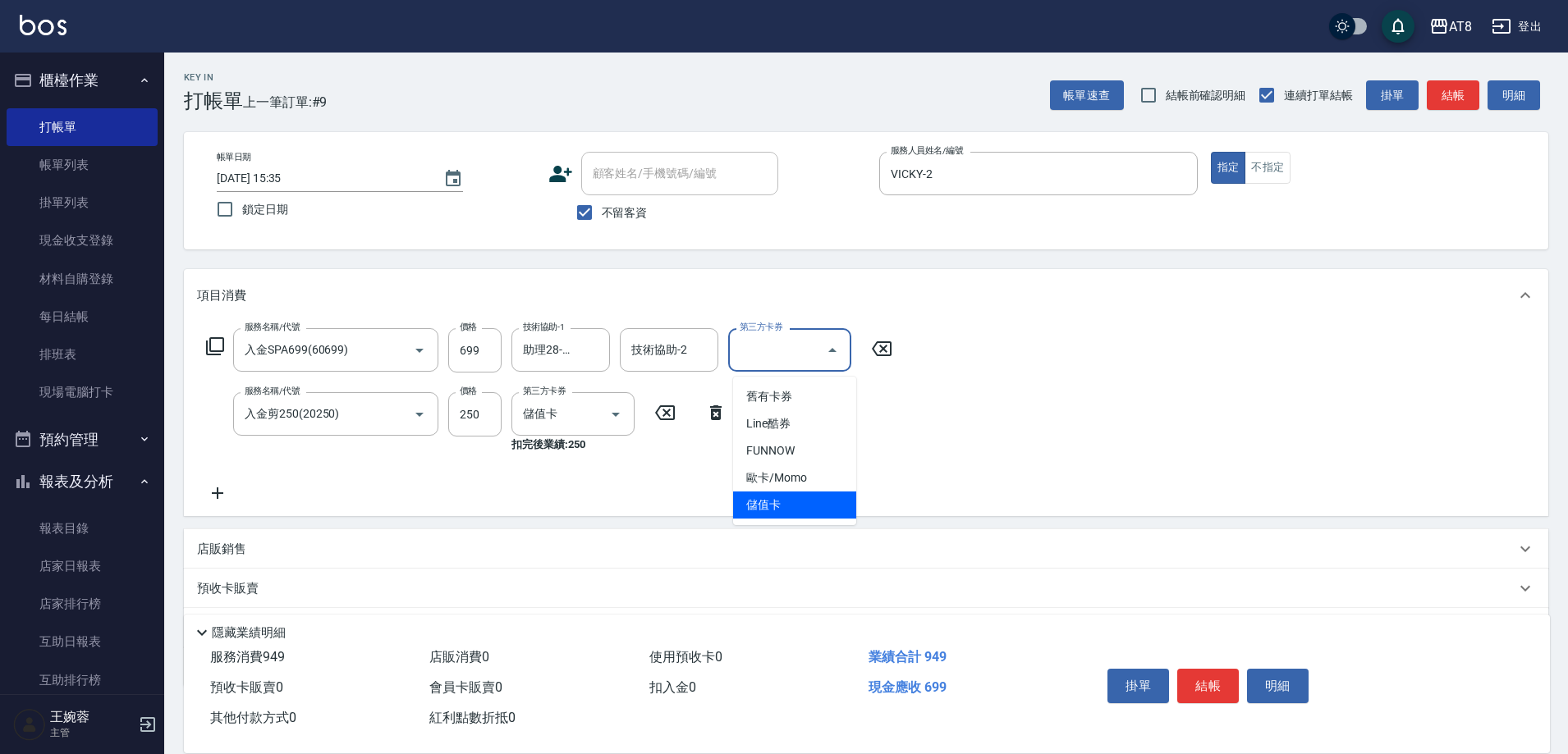
click at [790, 502] on span "儲值卡" at bounding box center [794, 505] width 123 height 27
type input "儲值卡"
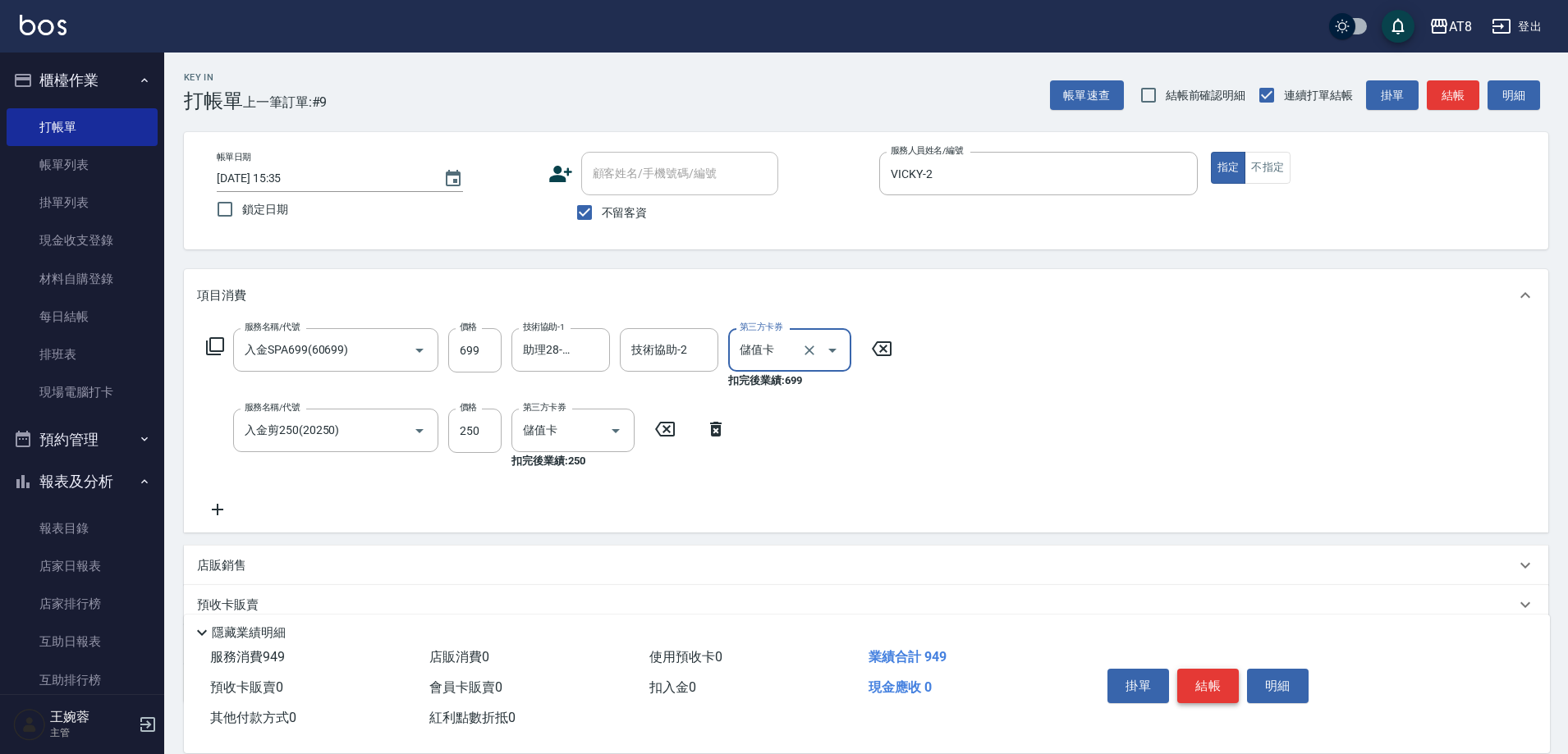
click at [1203, 669] on button "結帳" at bounding box center [1208, 686] width 62 height 35
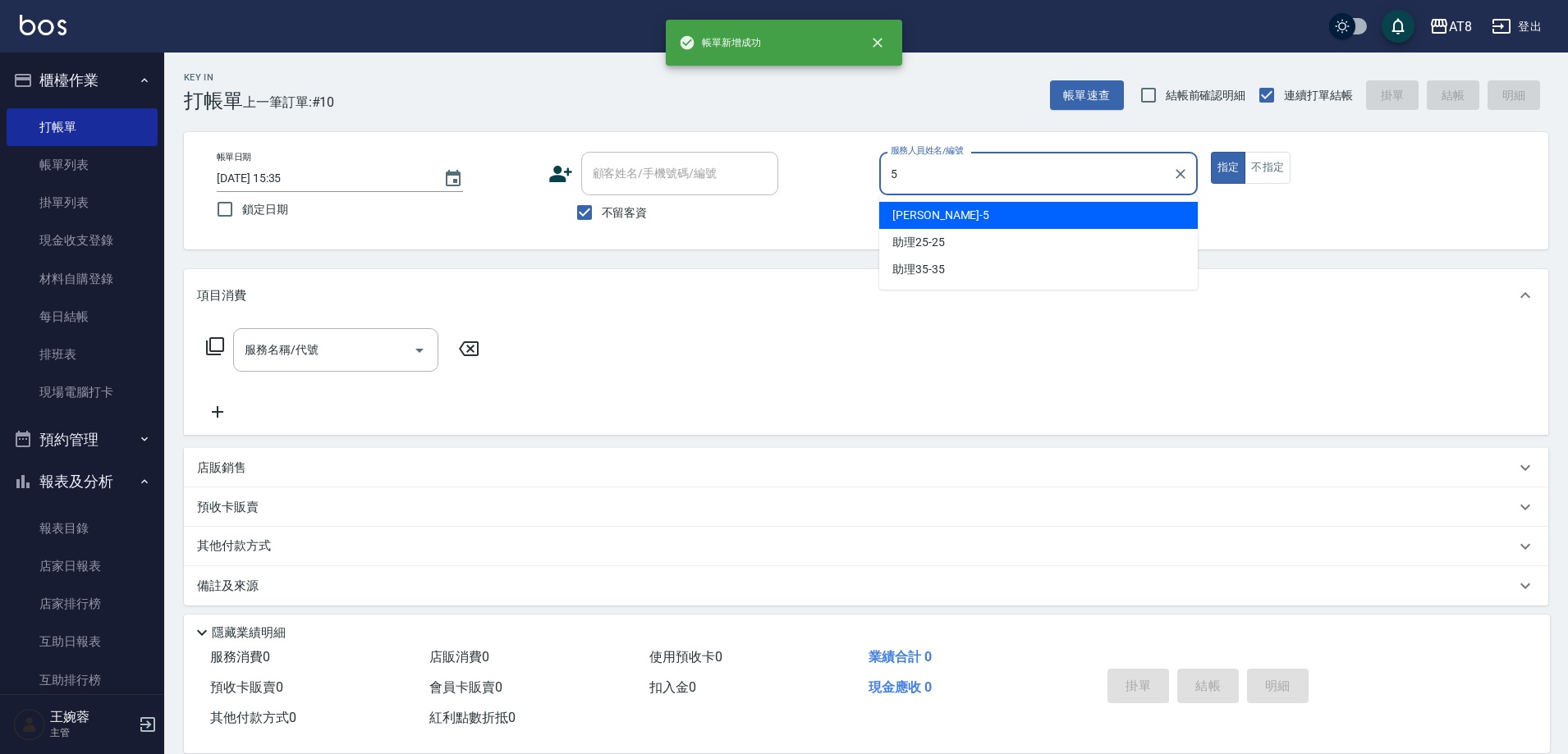
type input "HANK-5"
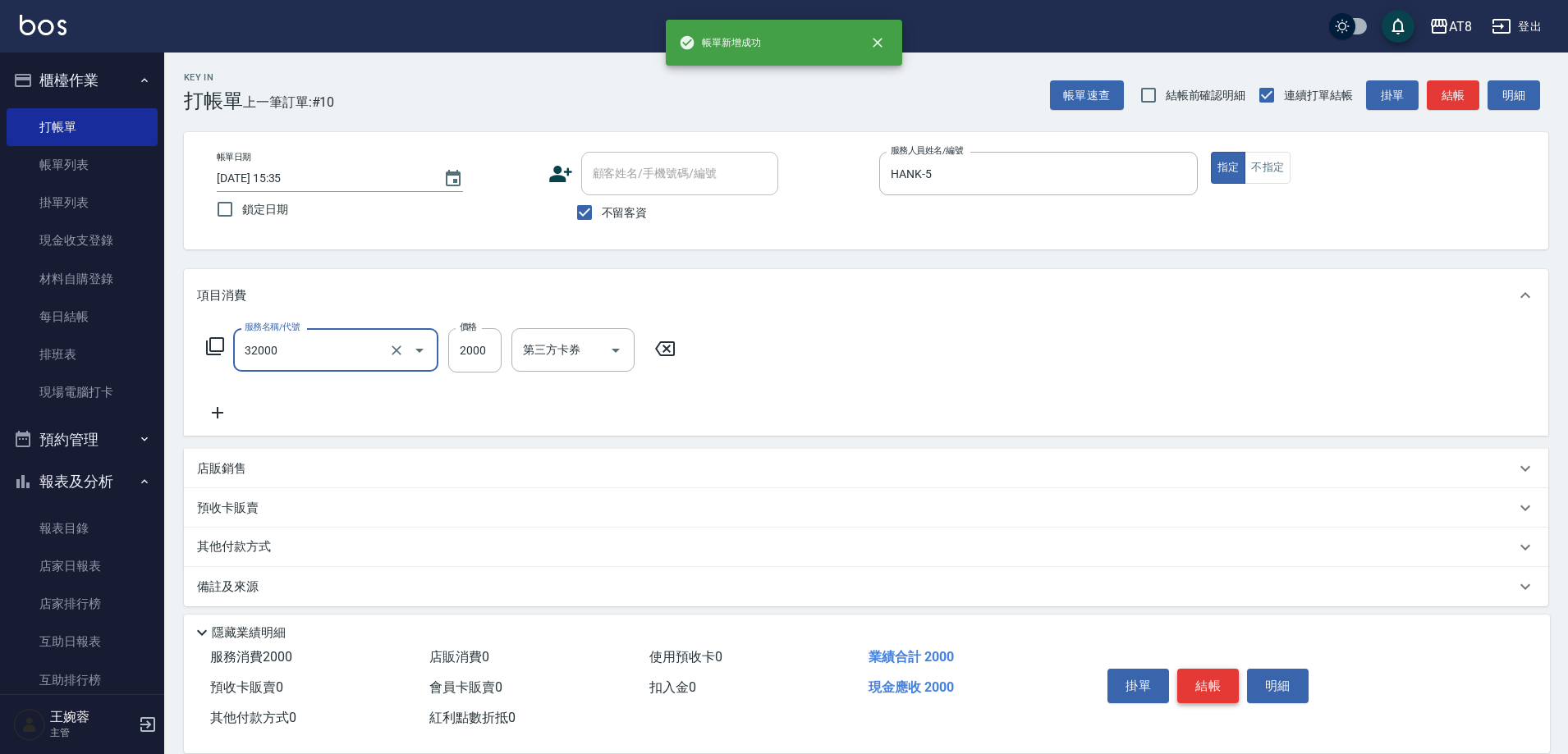
type input "燙髮(32000)"
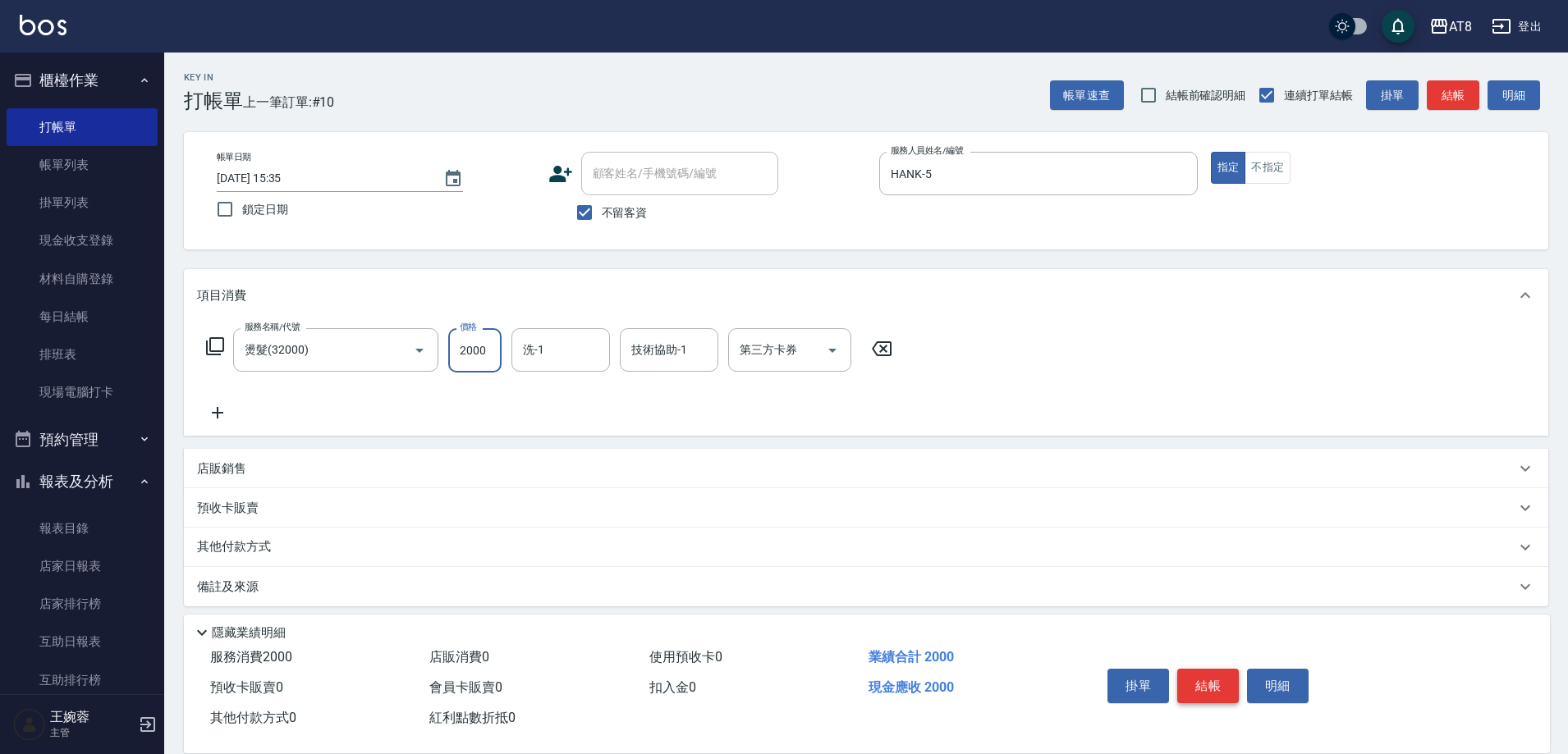
click at [1203, 669] on button "結帳" at bounding box center [1208, 686] width 62 height 35
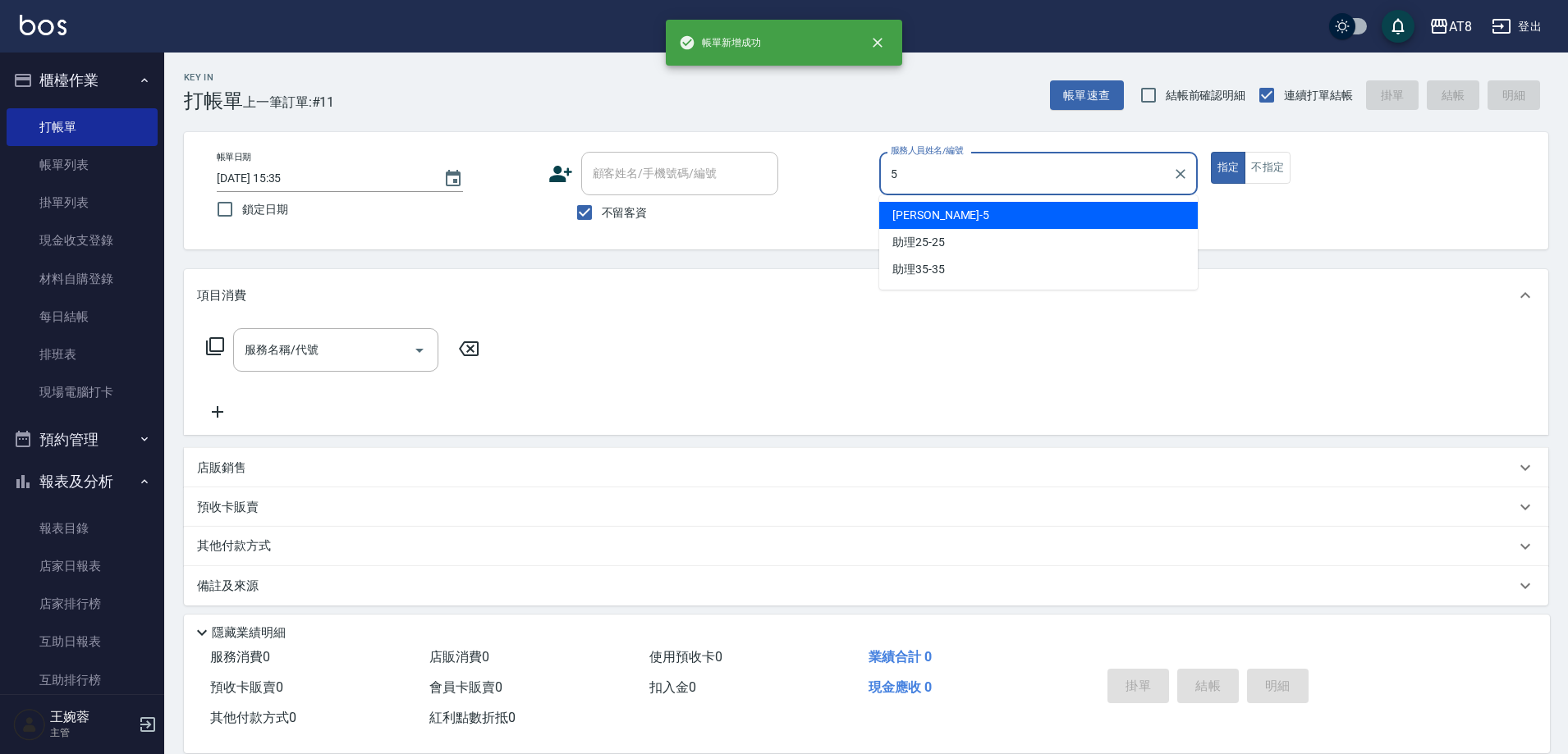
type input "HANK-5"
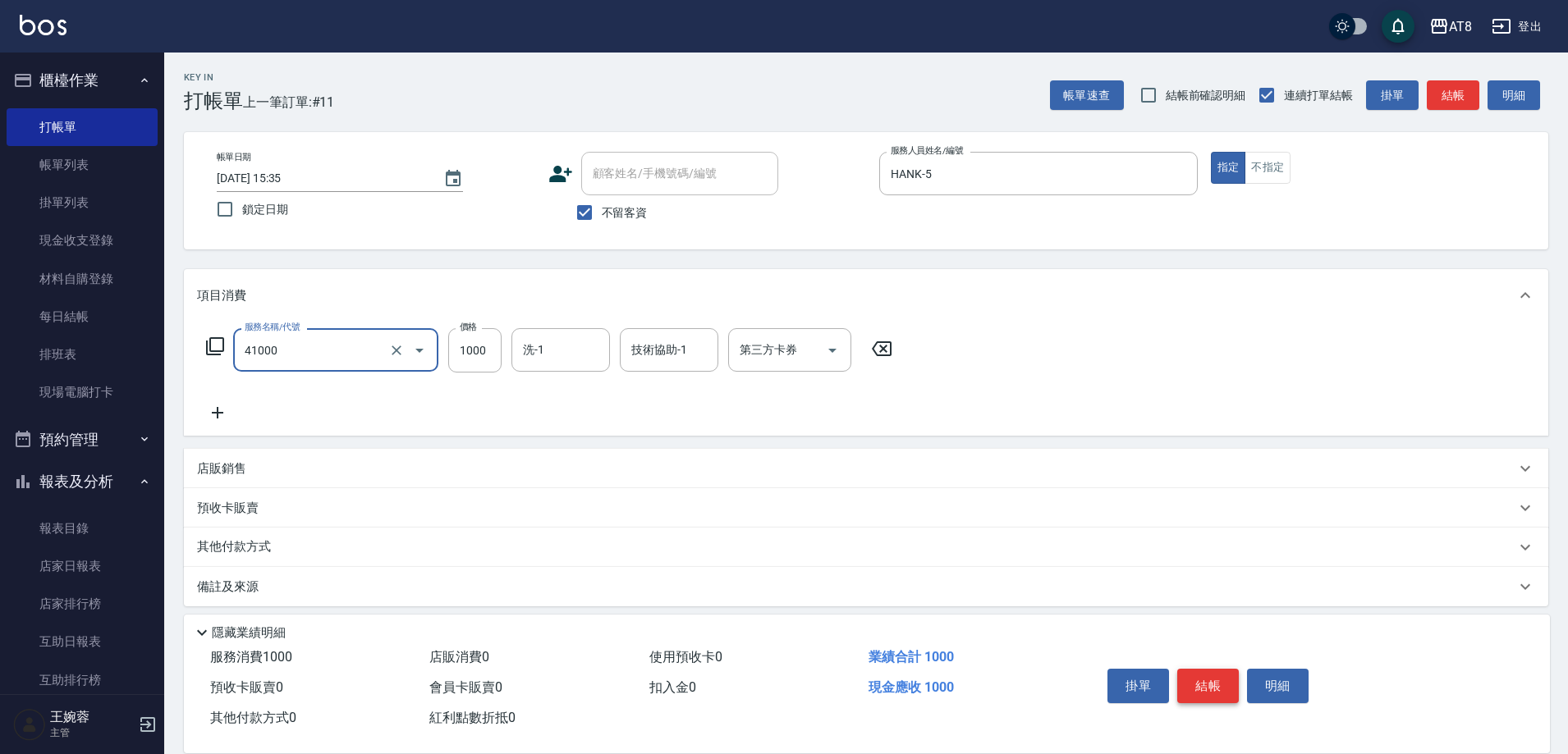
type input "染髮(41000)"
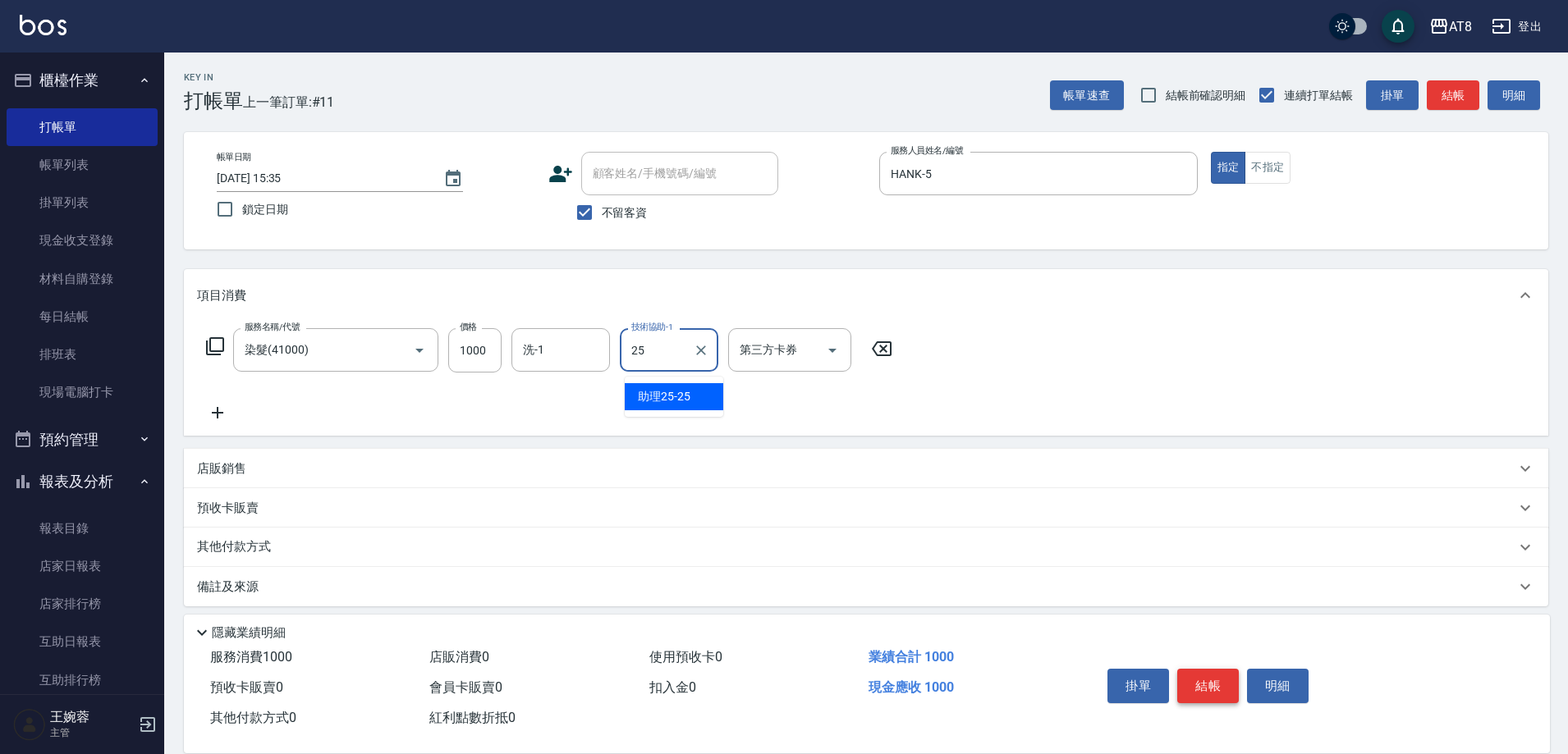
type input "助理25-25"
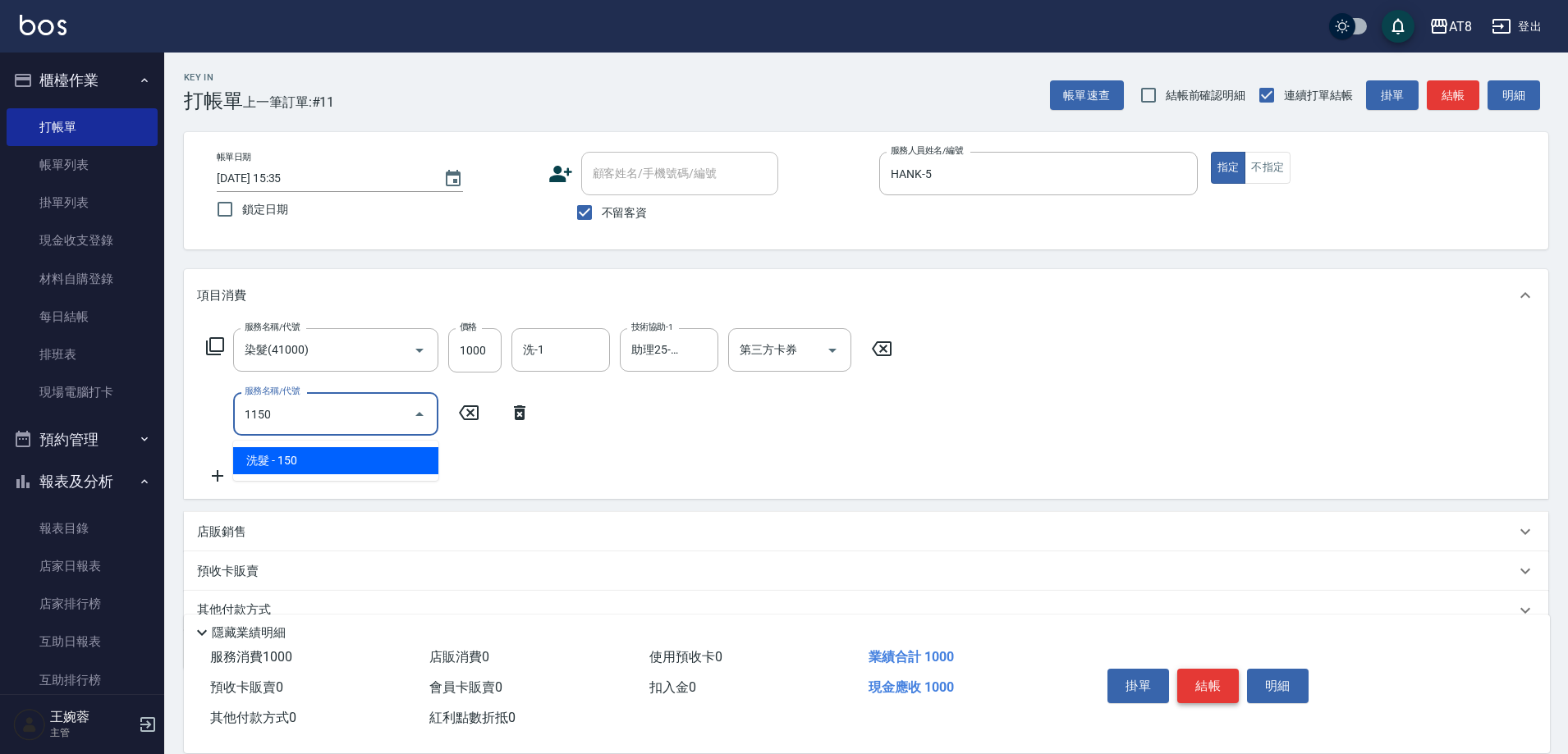
type input "洗髮(1150)"
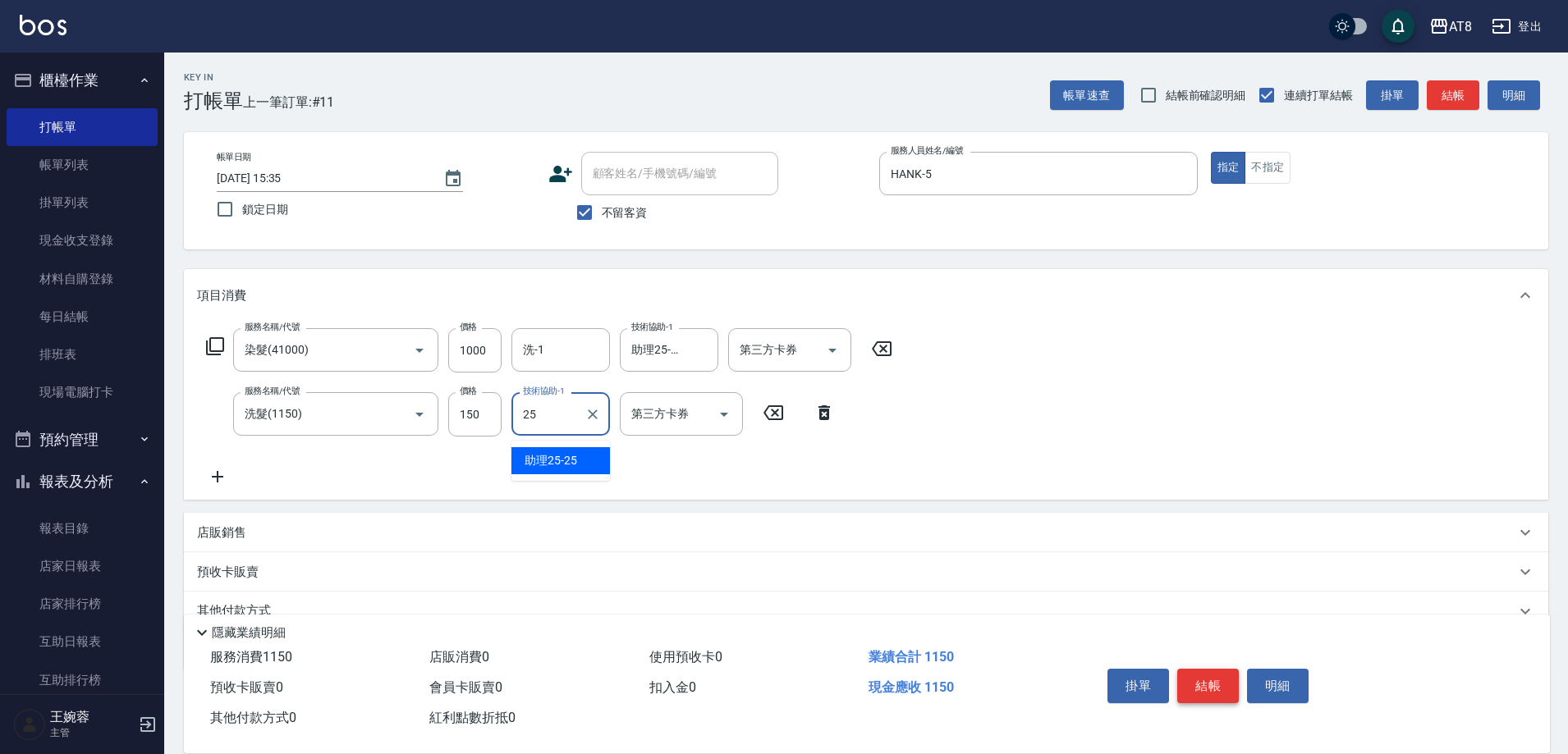
type input "助理25-25"
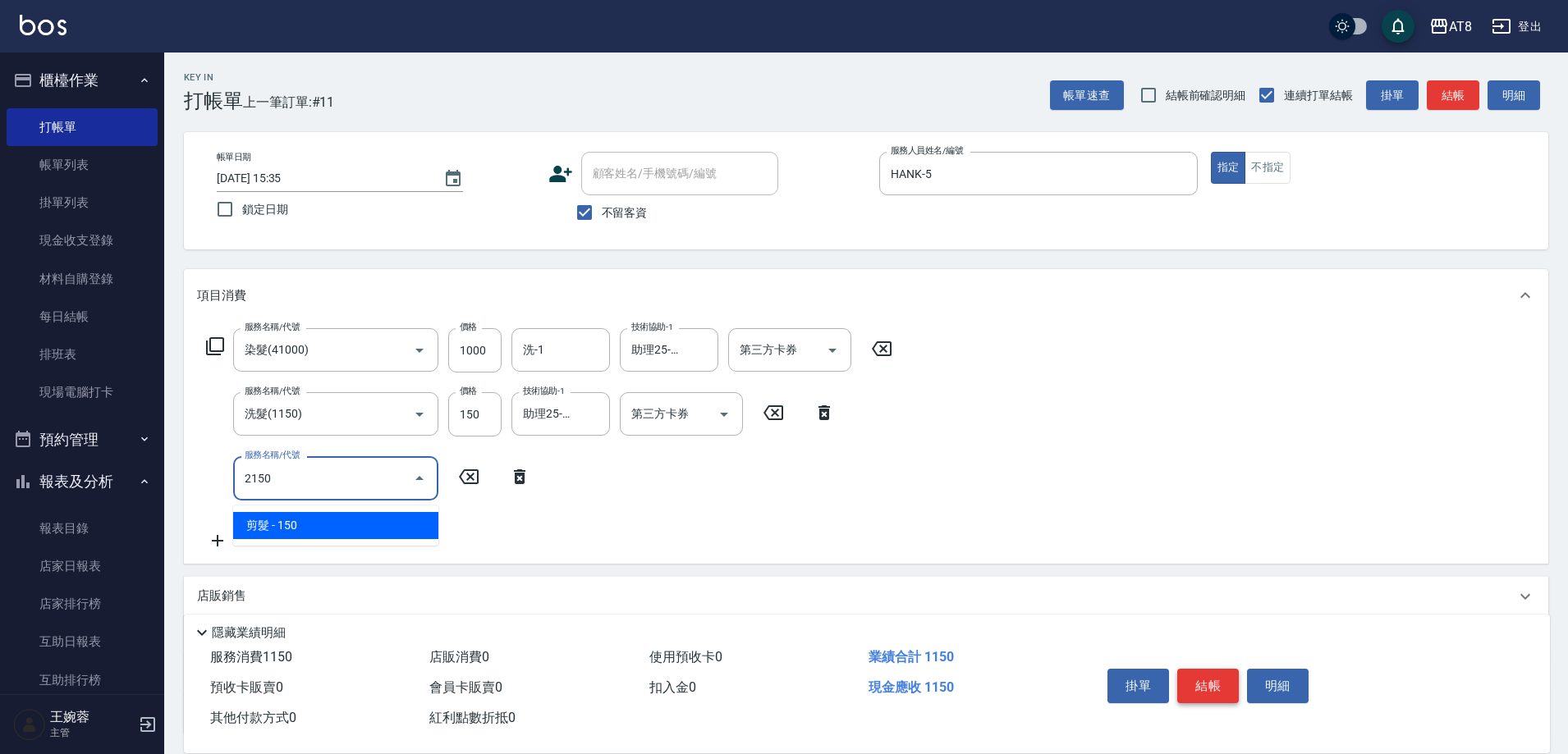
type input "剪髮(2150)"
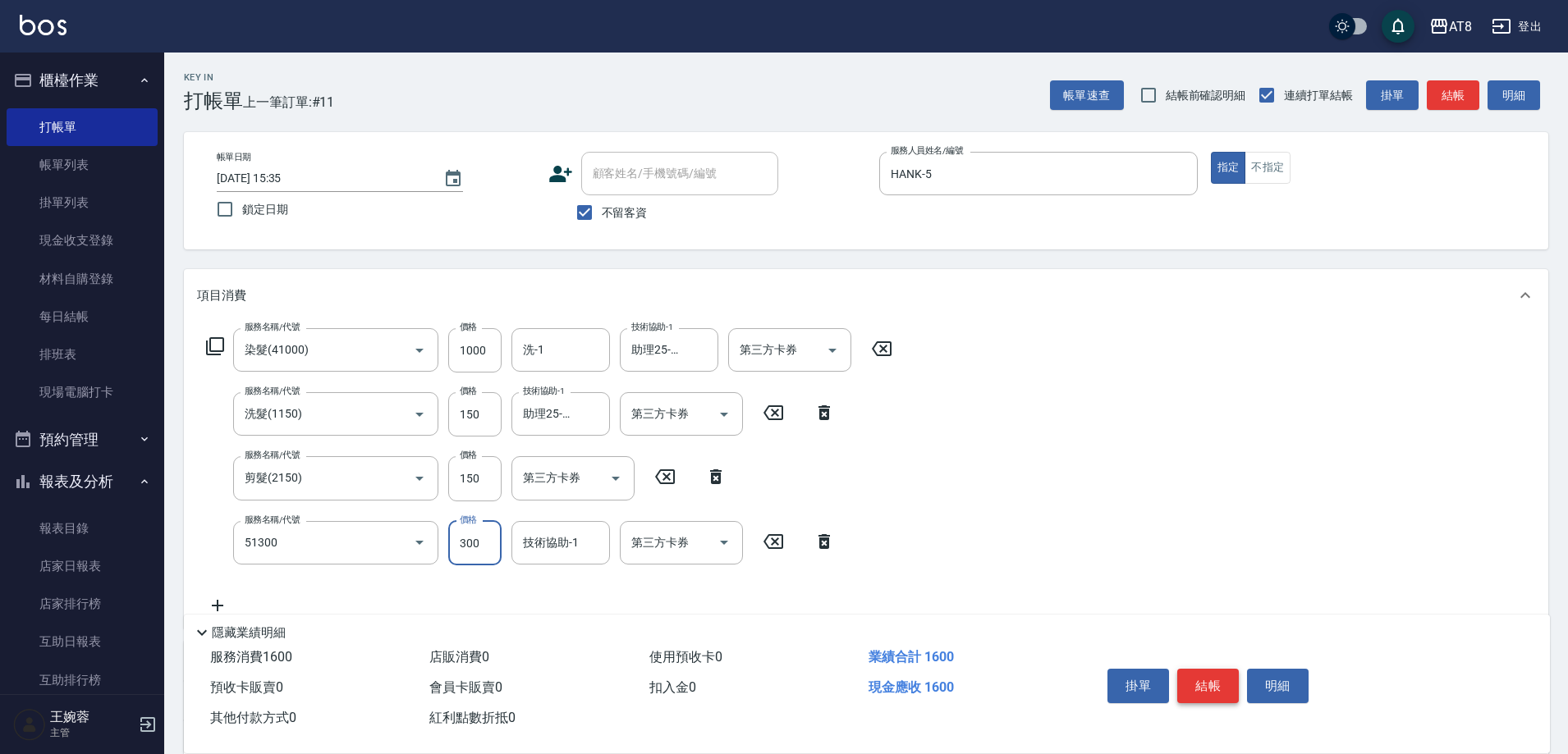
type input "頭皮隔離(51300)"
type input "助理25-25"
click at [564, 343] on input "洗-1" at bounding box center [560, 350] width 83 height 29
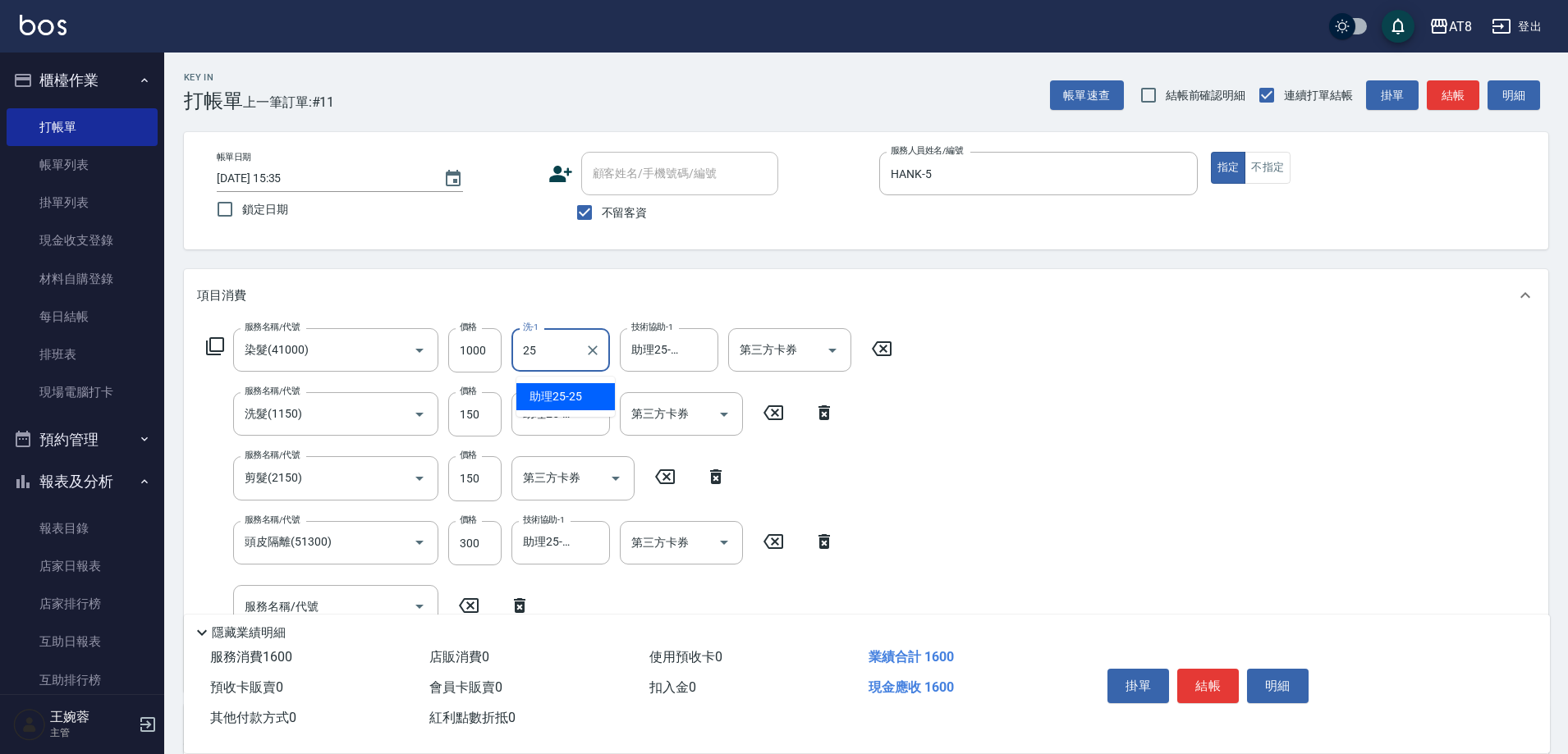
type input "助理25-25"
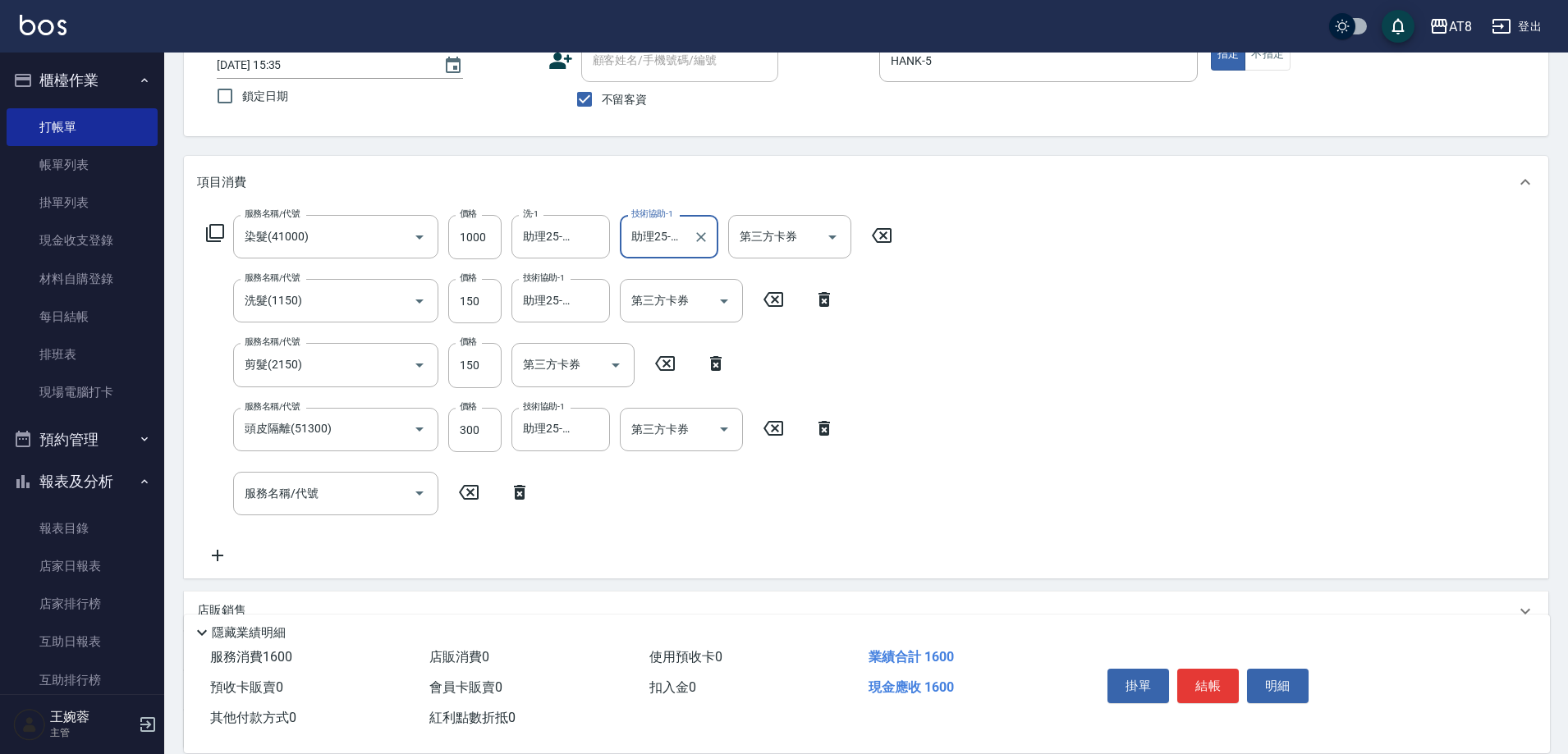
scroll to position [276, 0]
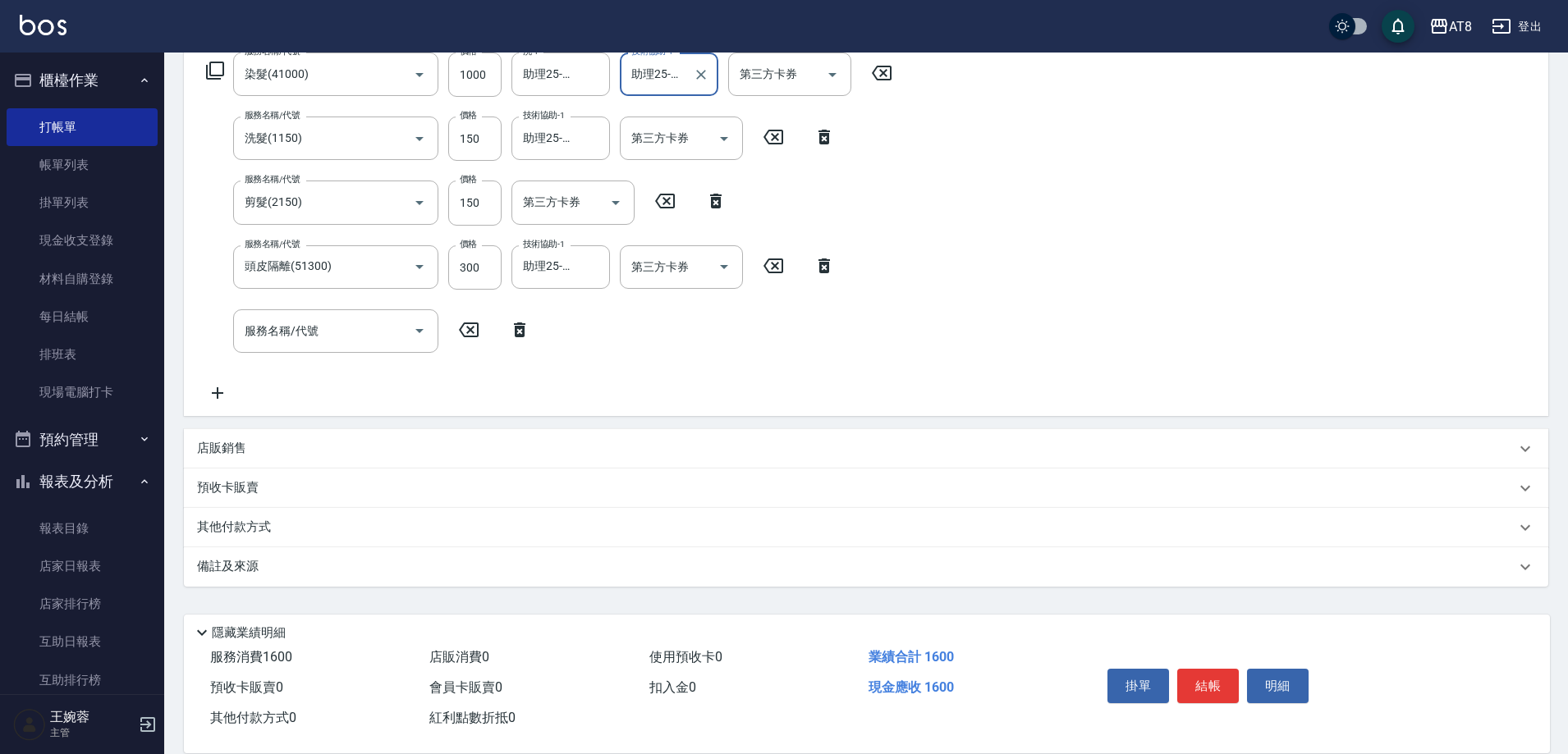
click at [211, 76] on icon at bounding box center [215, 71] width 18 height 18
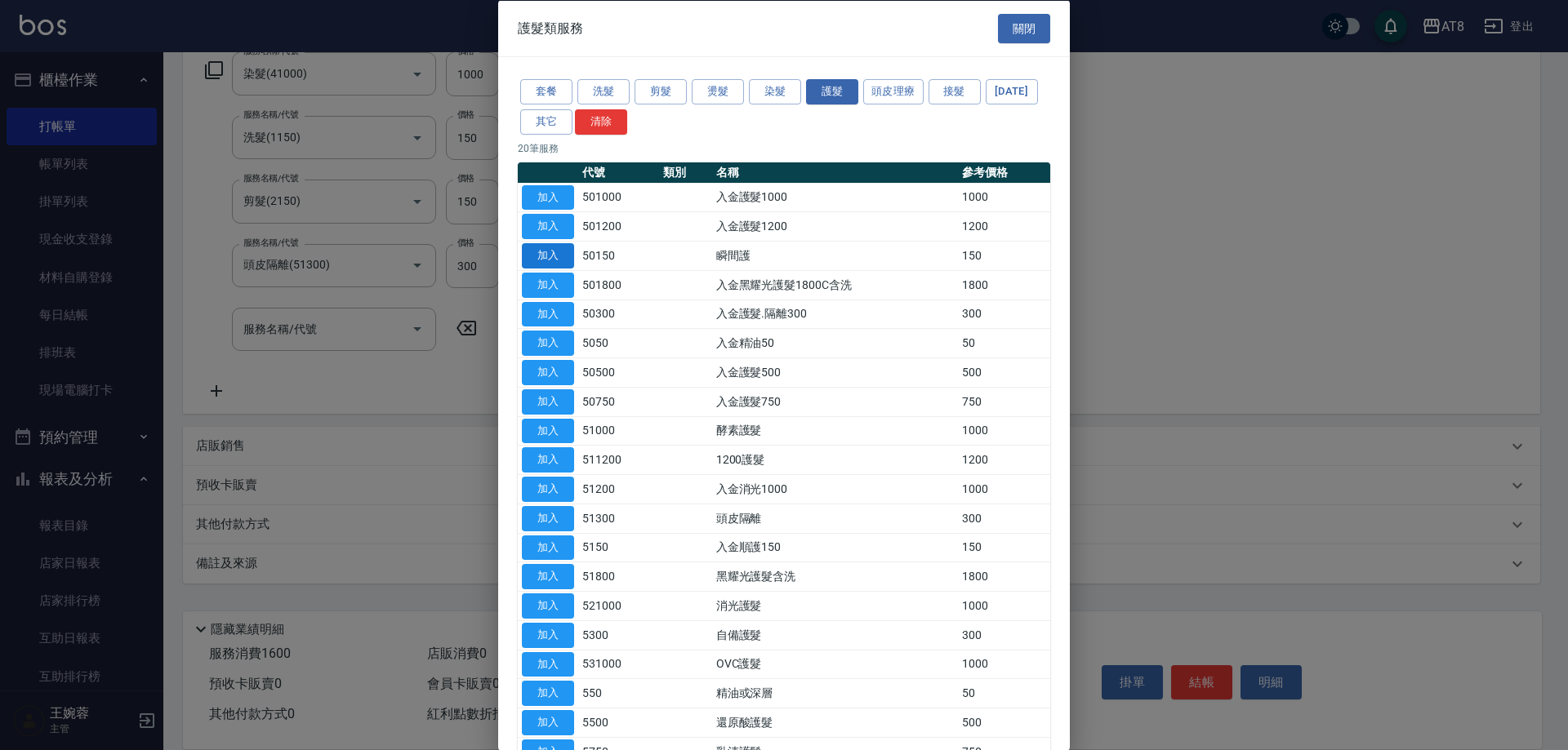
click at [554, 269] on button "加入" at bounding box center [548, 255] width 52 height 25
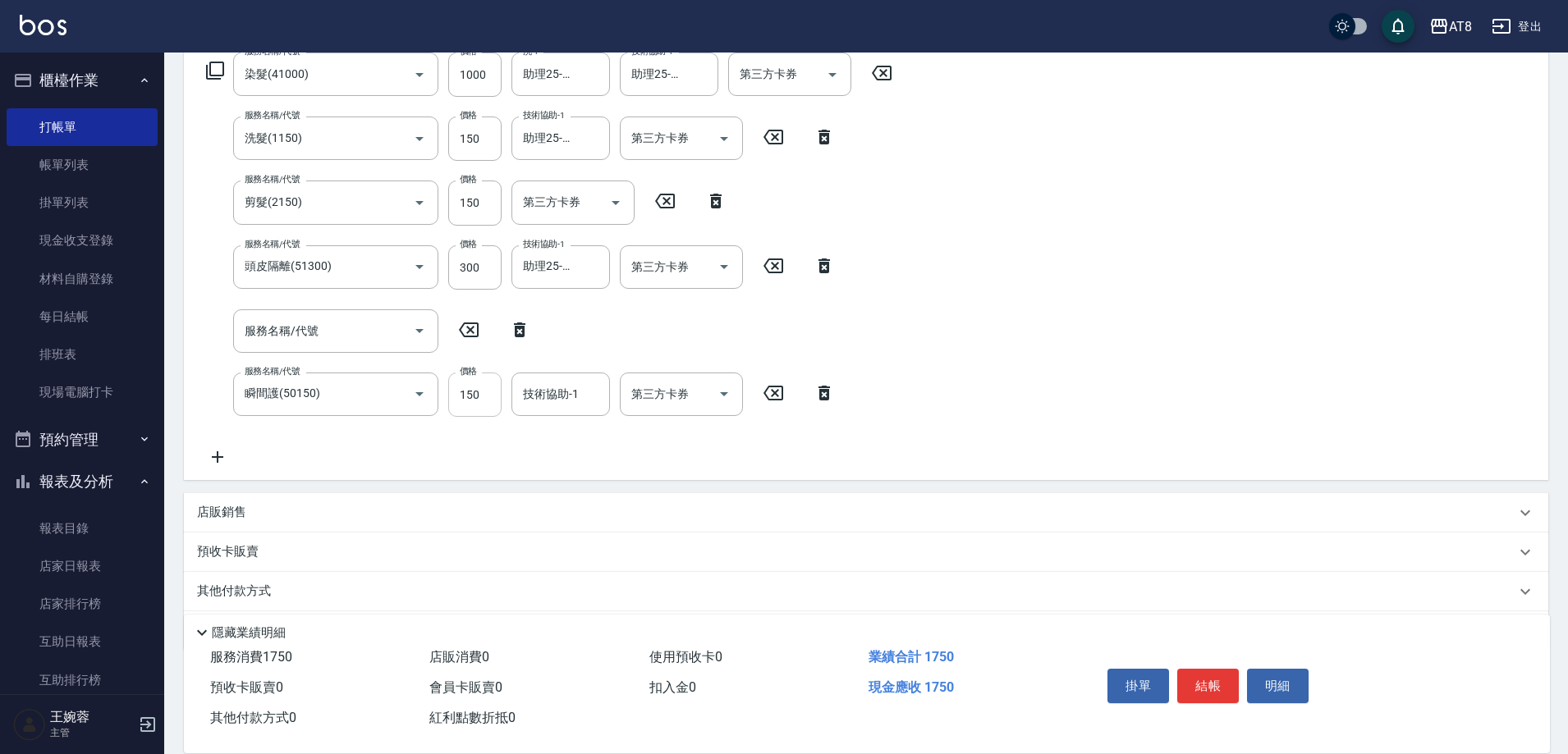
click at [479, 410] on input "150" at bounding box center [474, 395] width 53 height 45
type input "100"
type input "助理25-25"
click at [1214, 676] on button "結帳" at bounding box center [1208, 686] width 62 height 35
type input "[DATE] 15:36"
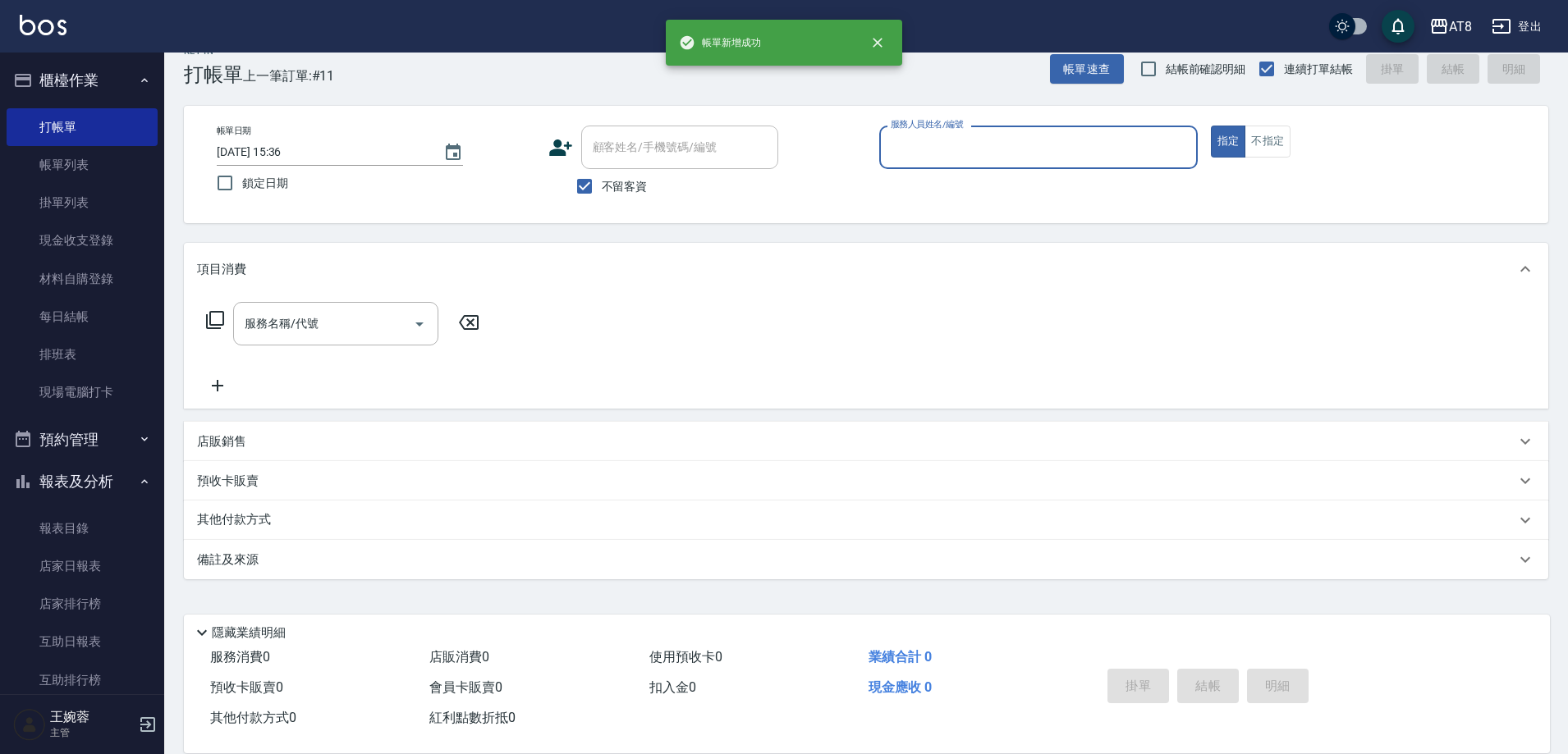
scroll to position [36, 0]
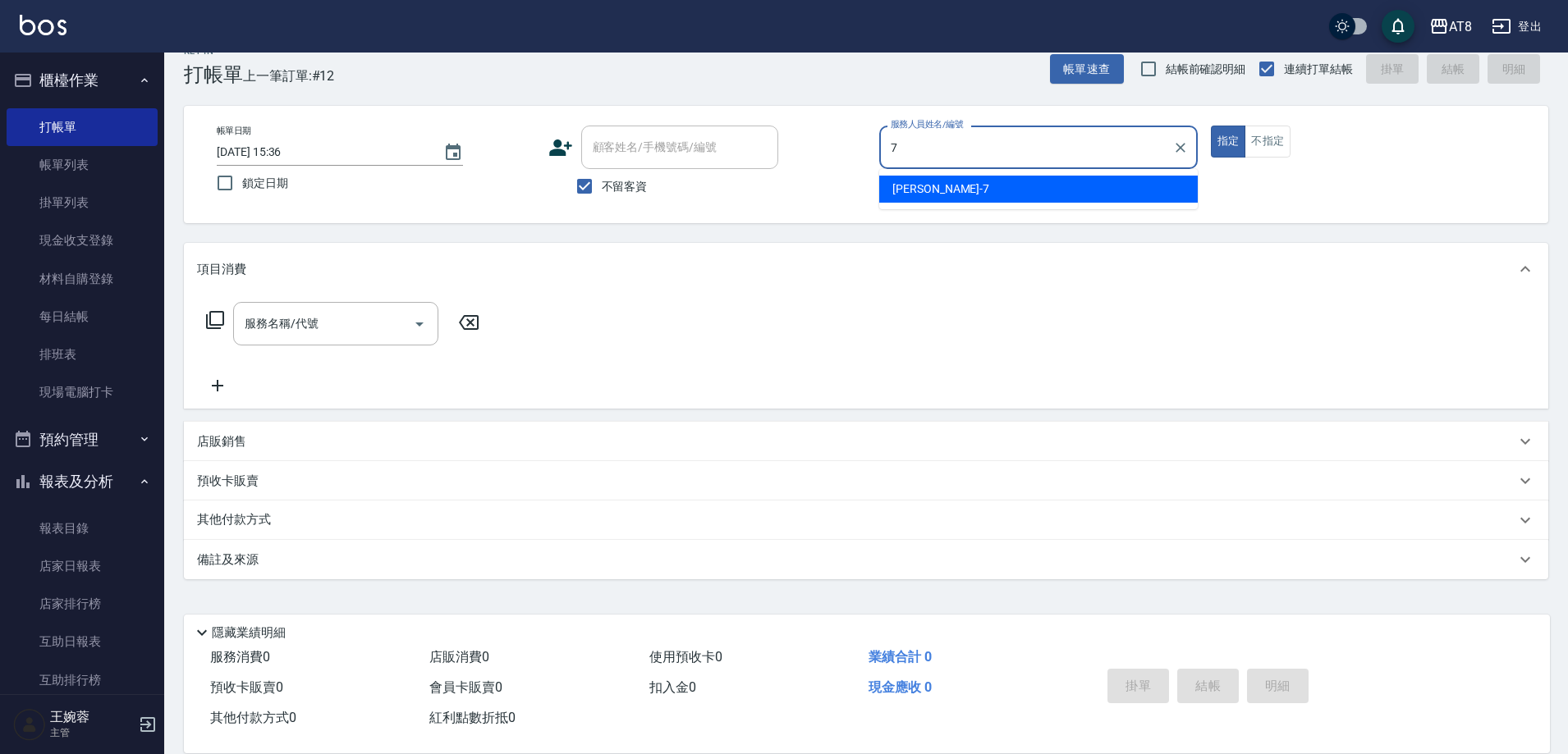
type input "[PERSON_NAME]-7"
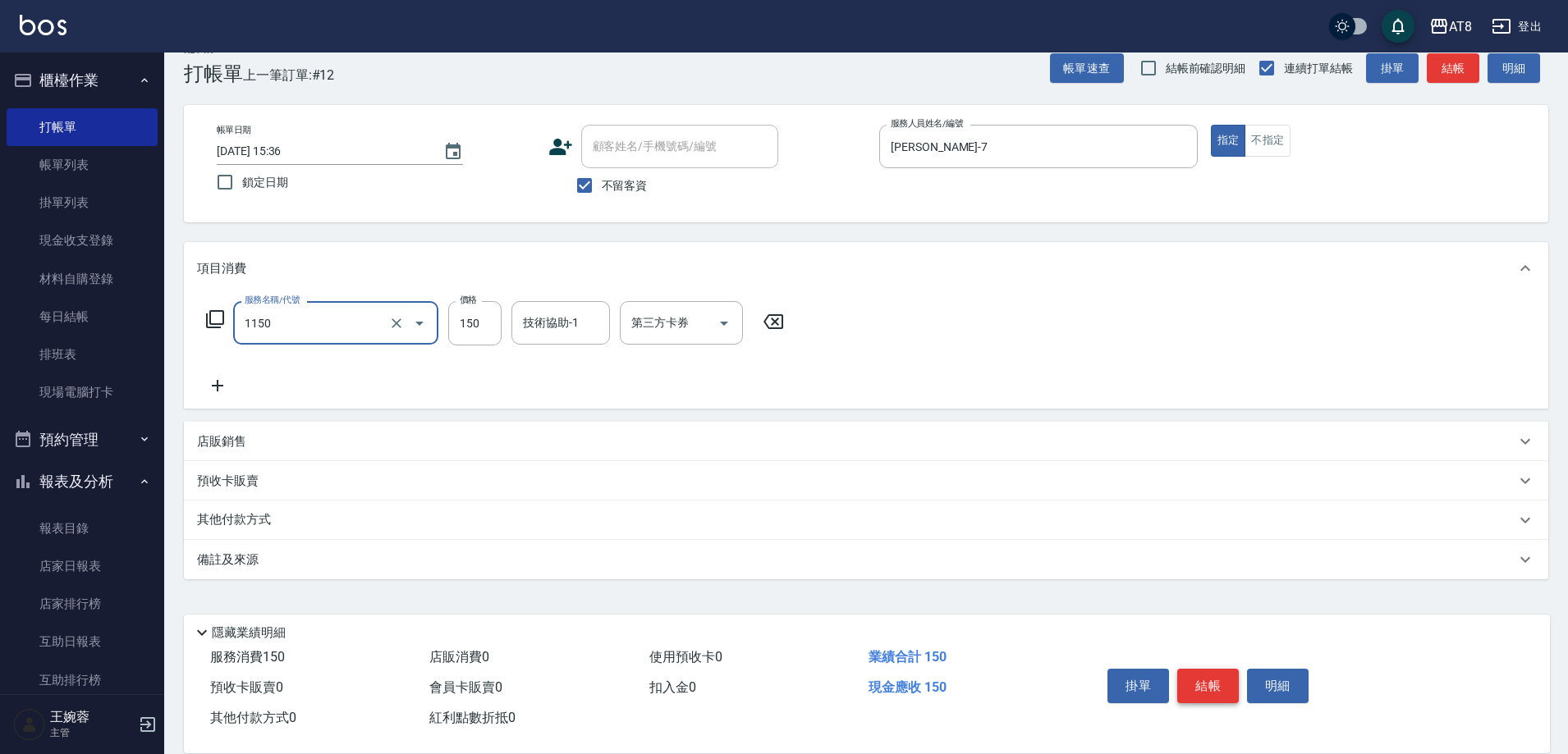
type input "洗髮(1150)"
type input "200"
type input "助理28-28"
click at [1214, 676] on button "結帳" at bounding box center [1208, 686] width 62 height 35
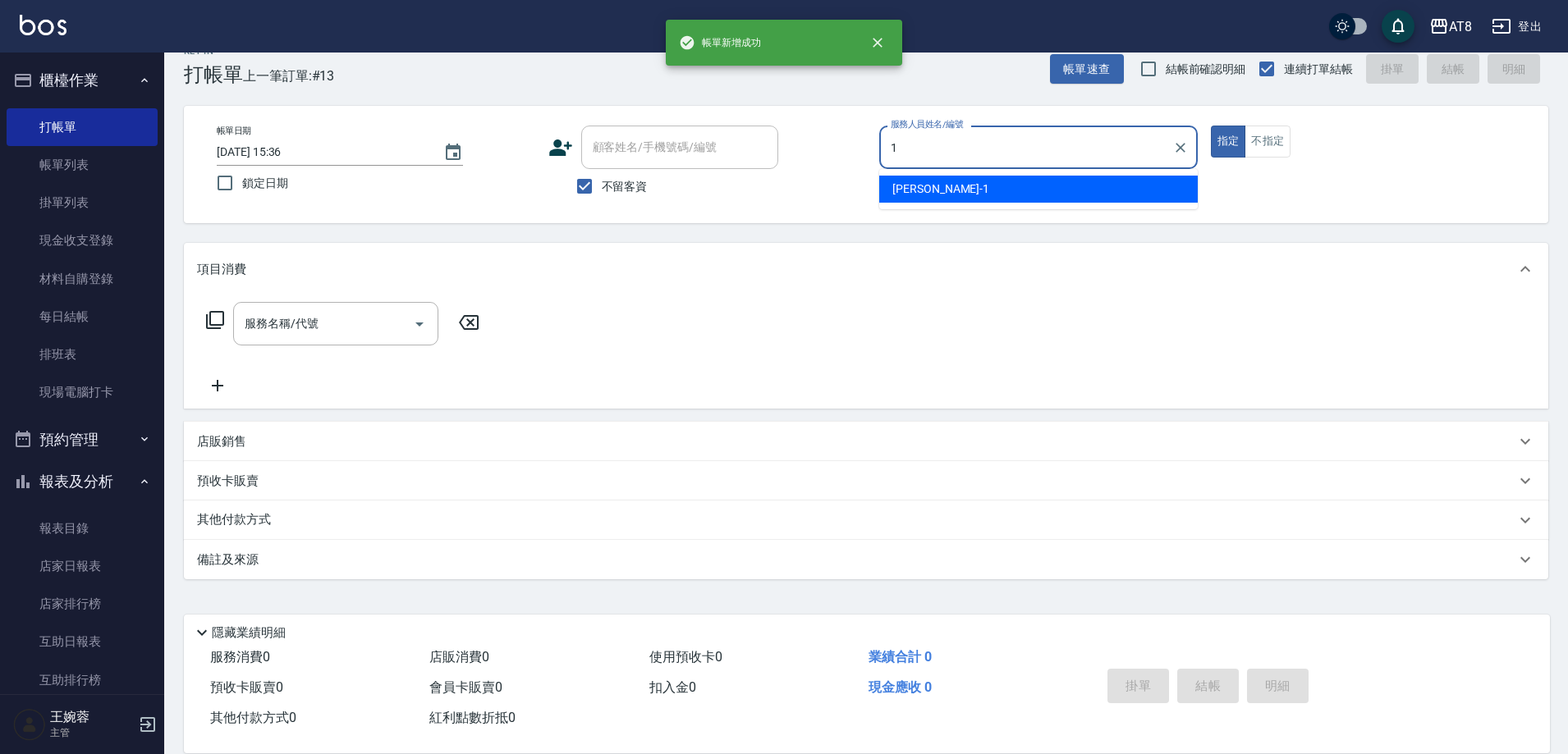
type input "YUKI-1"
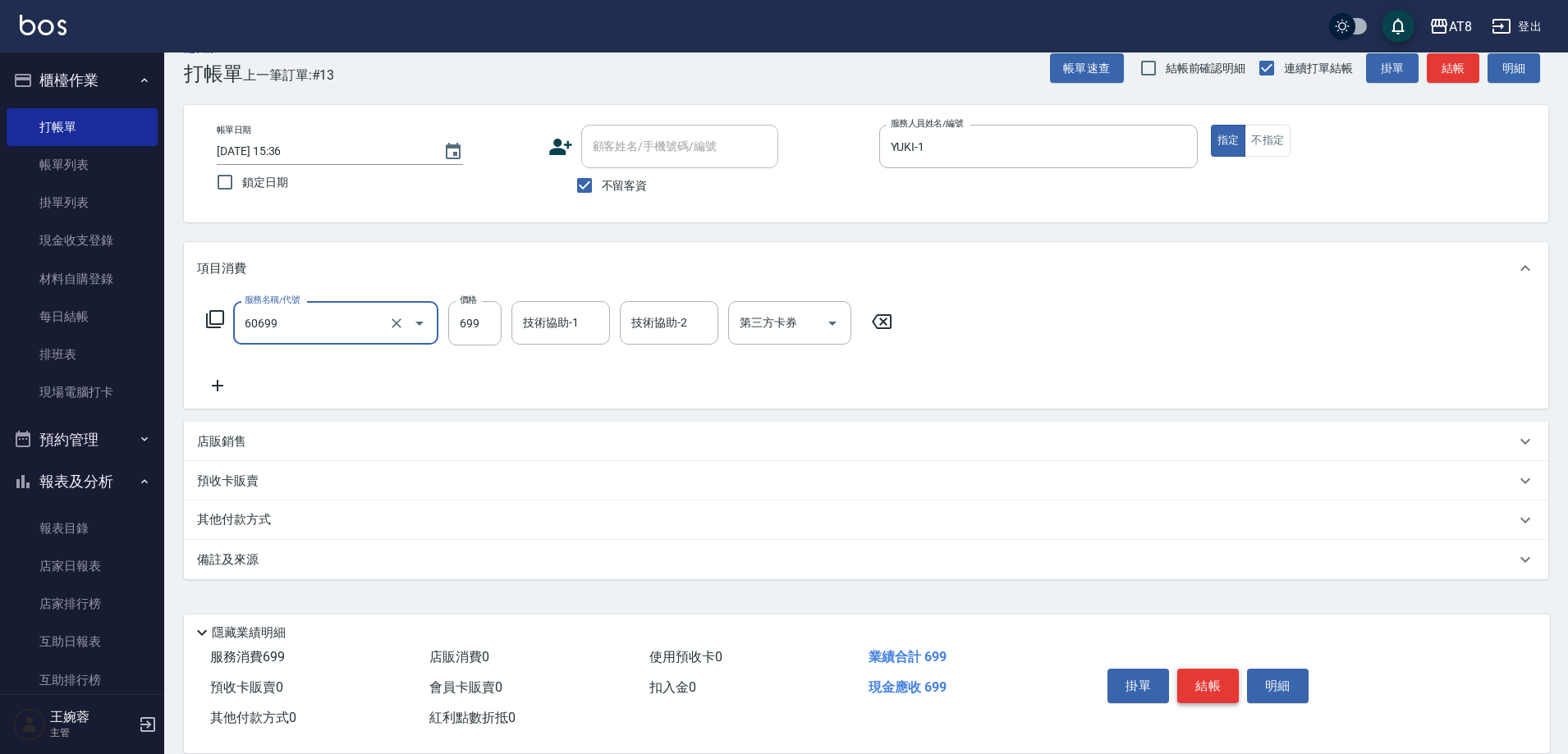
type input "入金SPA699(60699)"
type input "助理22-22"
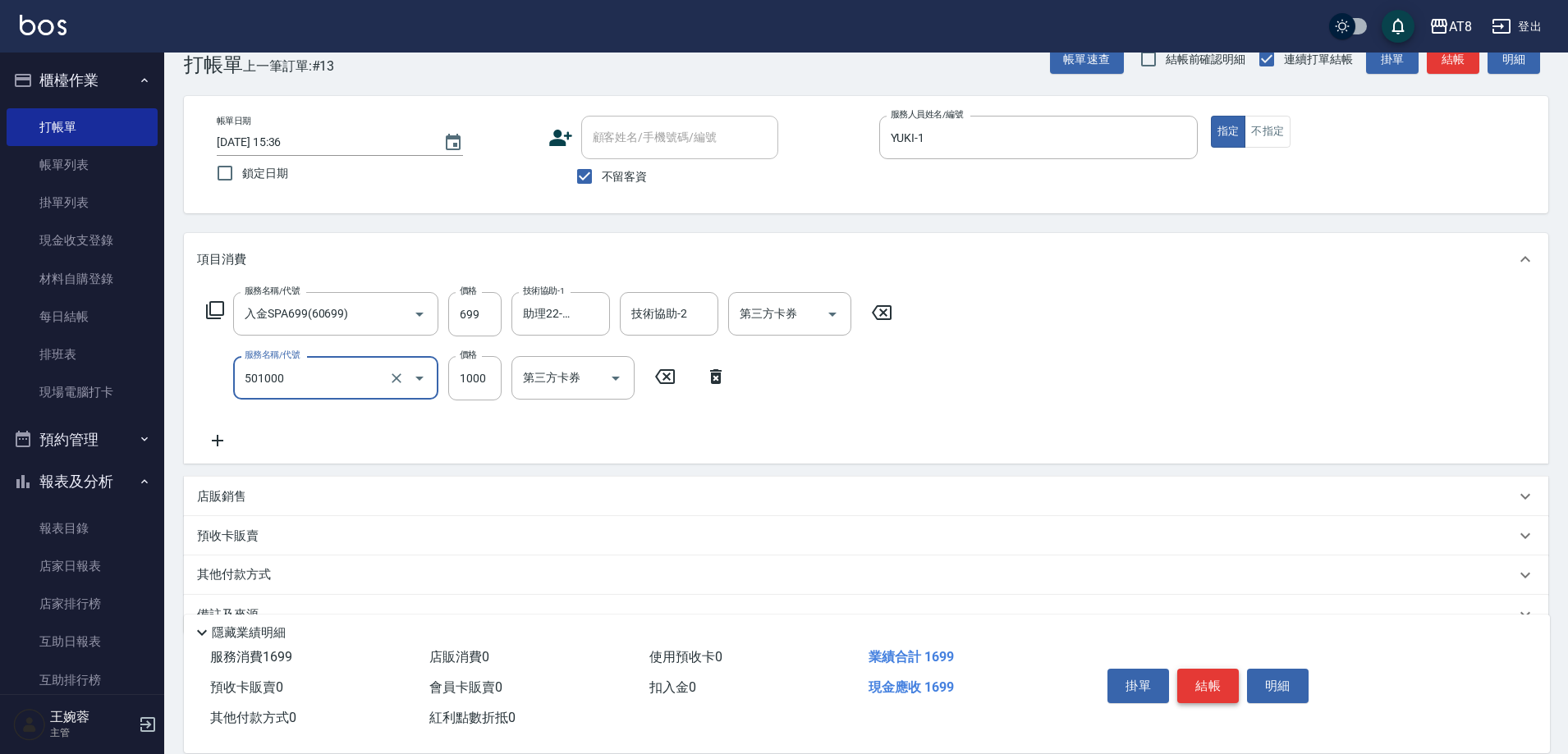
type input "入金護髮1000(501000)"
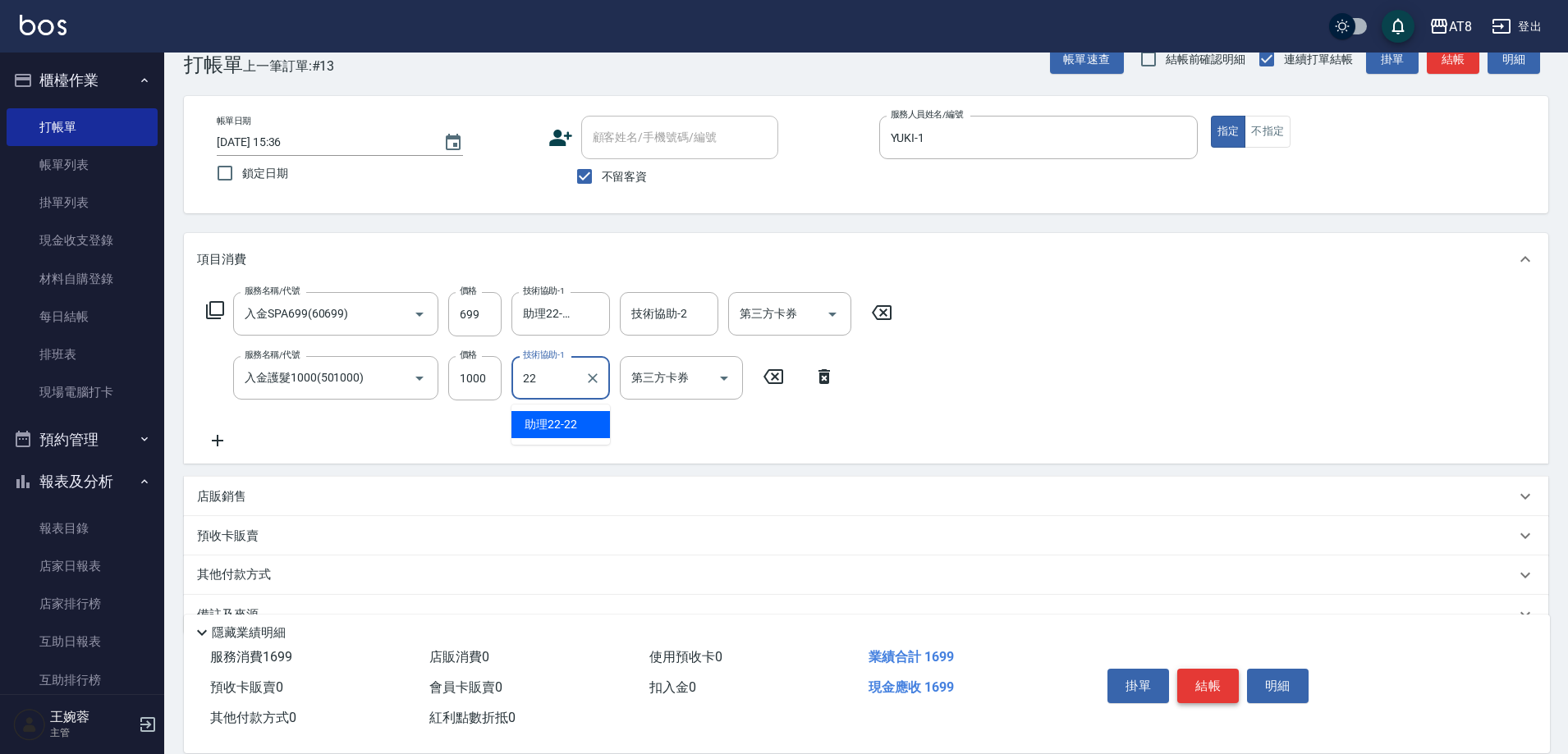
type input "助理22-22"
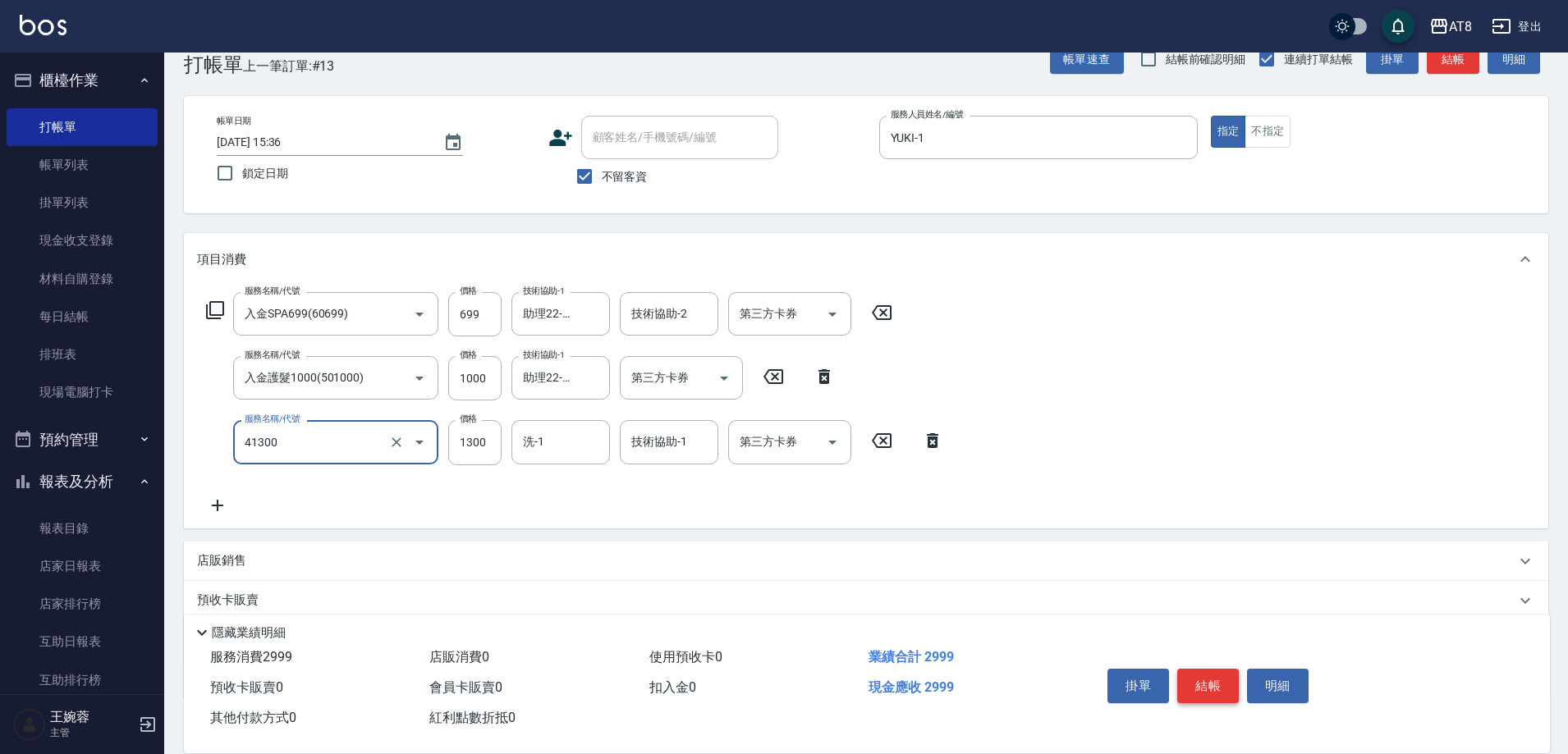
type input "染髮(41300)"
type input "1400"
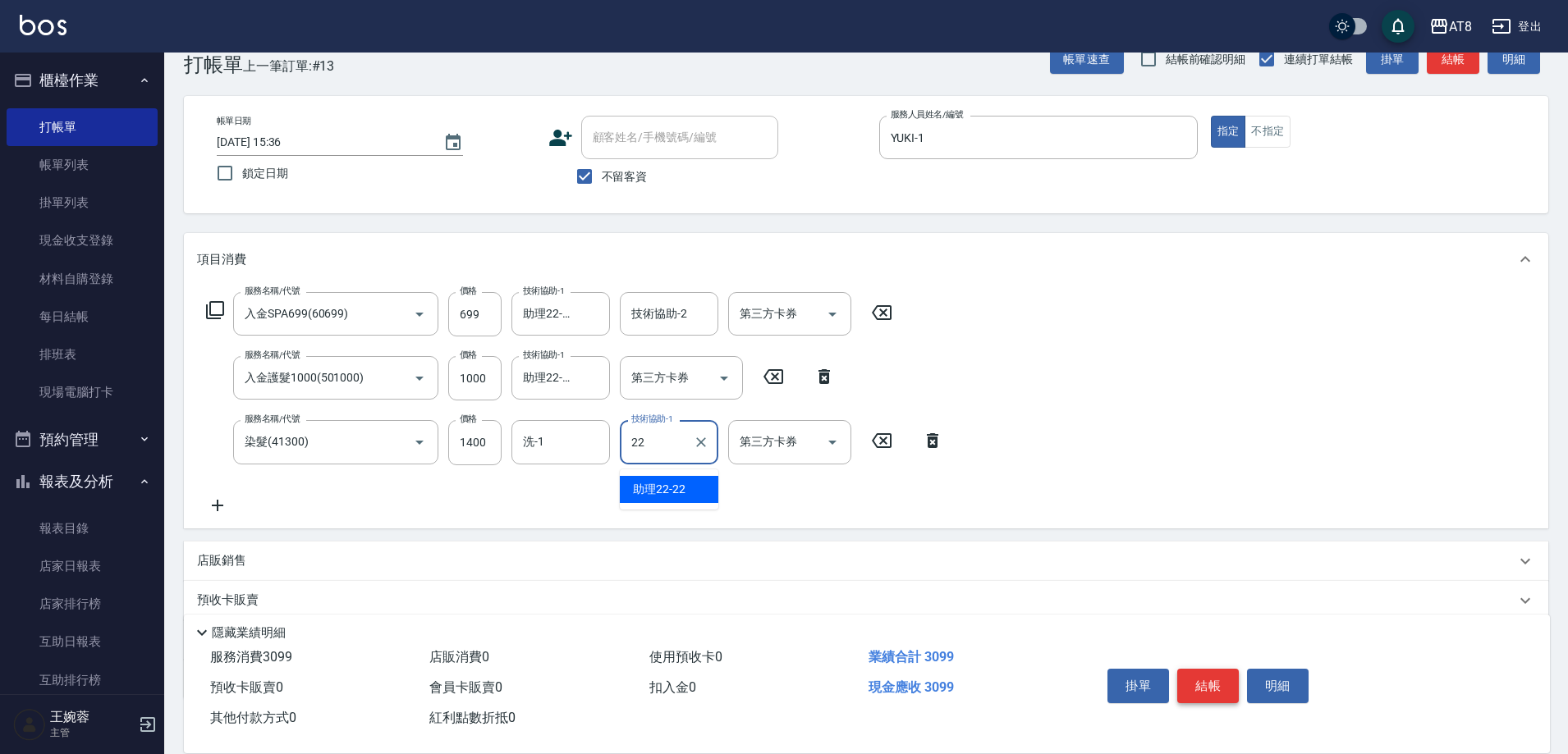
type input "助理22-22"
click at [545, 454] on input "洗-1" at bounding box center [560, 442] width 83 height 29
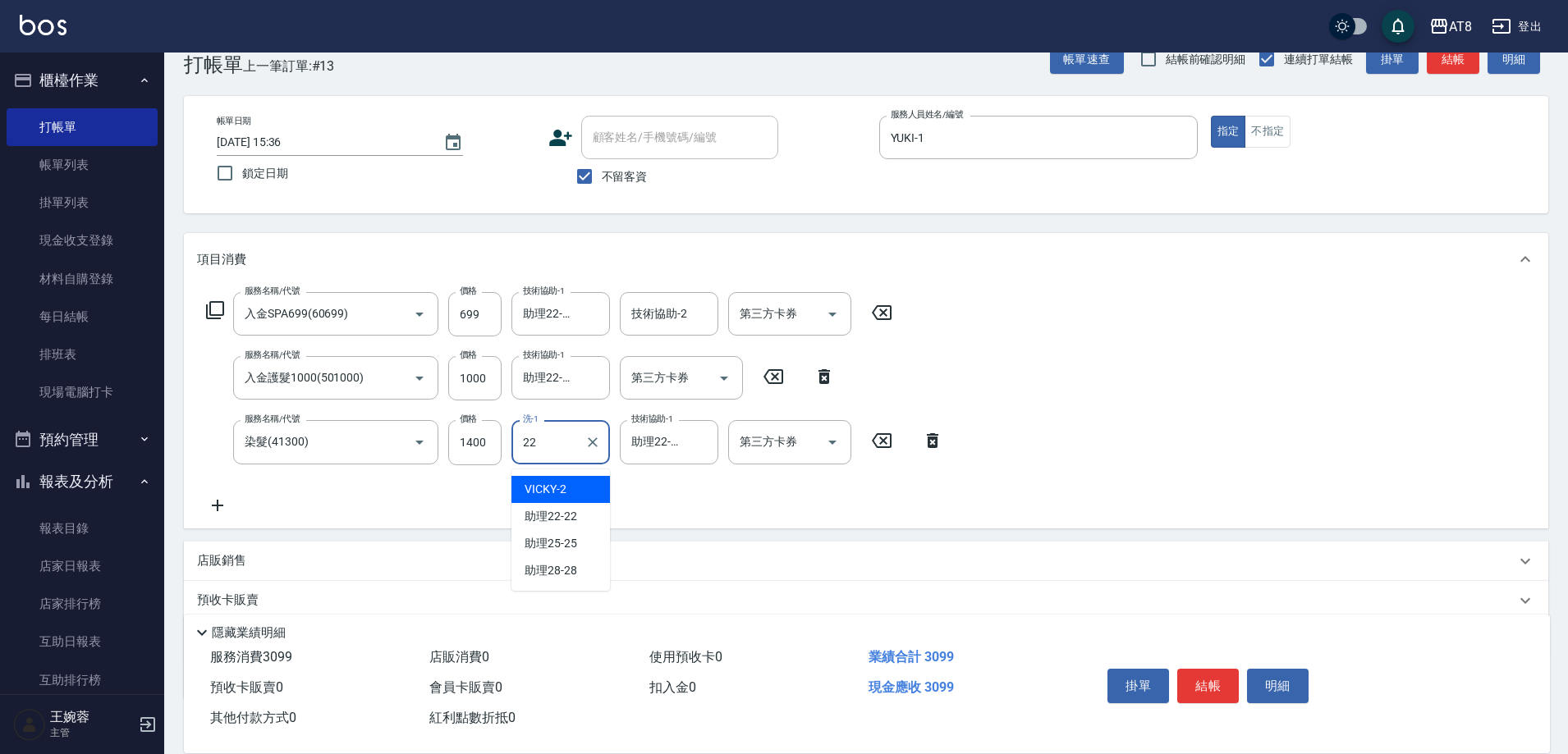
type input "助理22-22"
click at [1222, 675] on button "結帳" at bounding box center [1208, 686] width 62 height 35
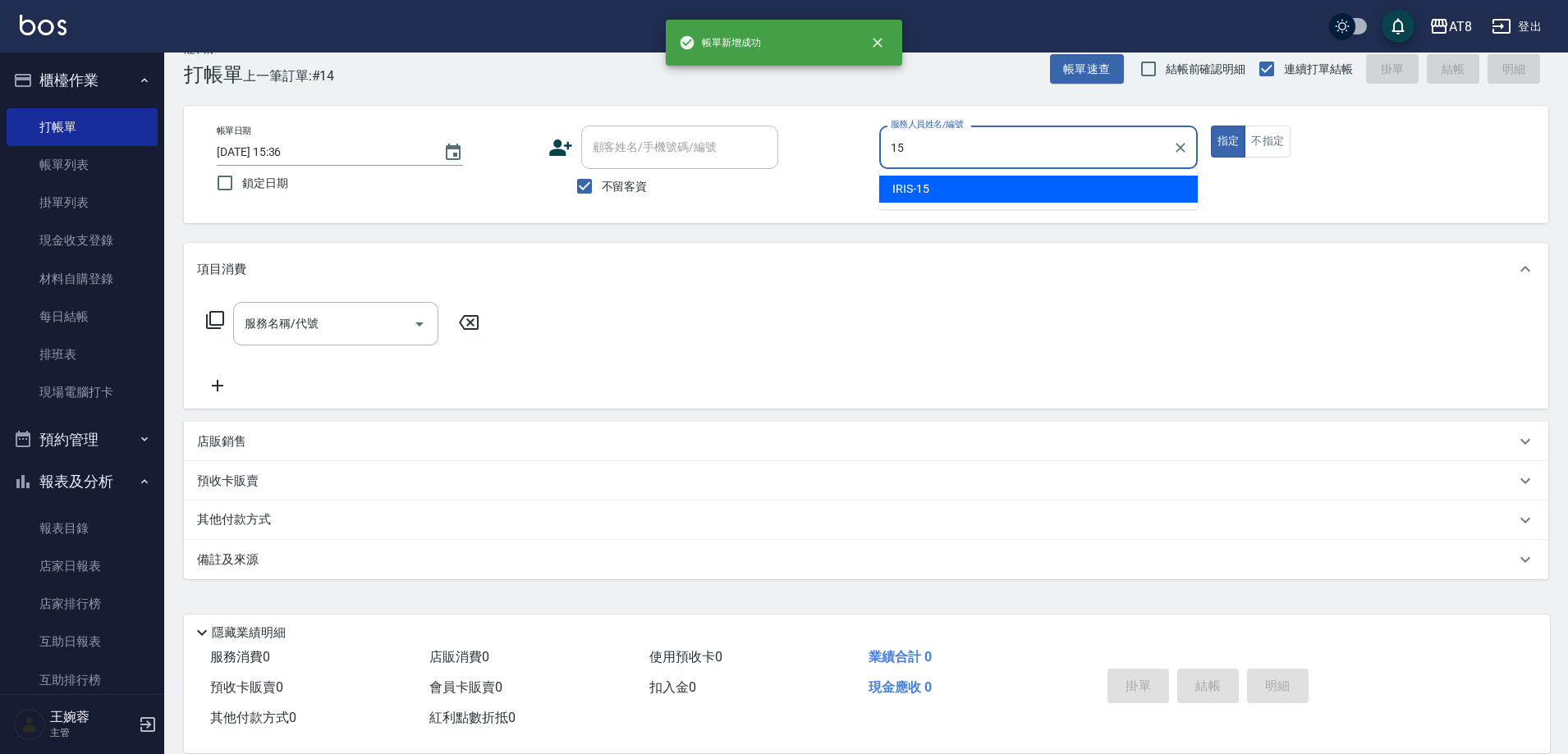
type input "IRIS-15"
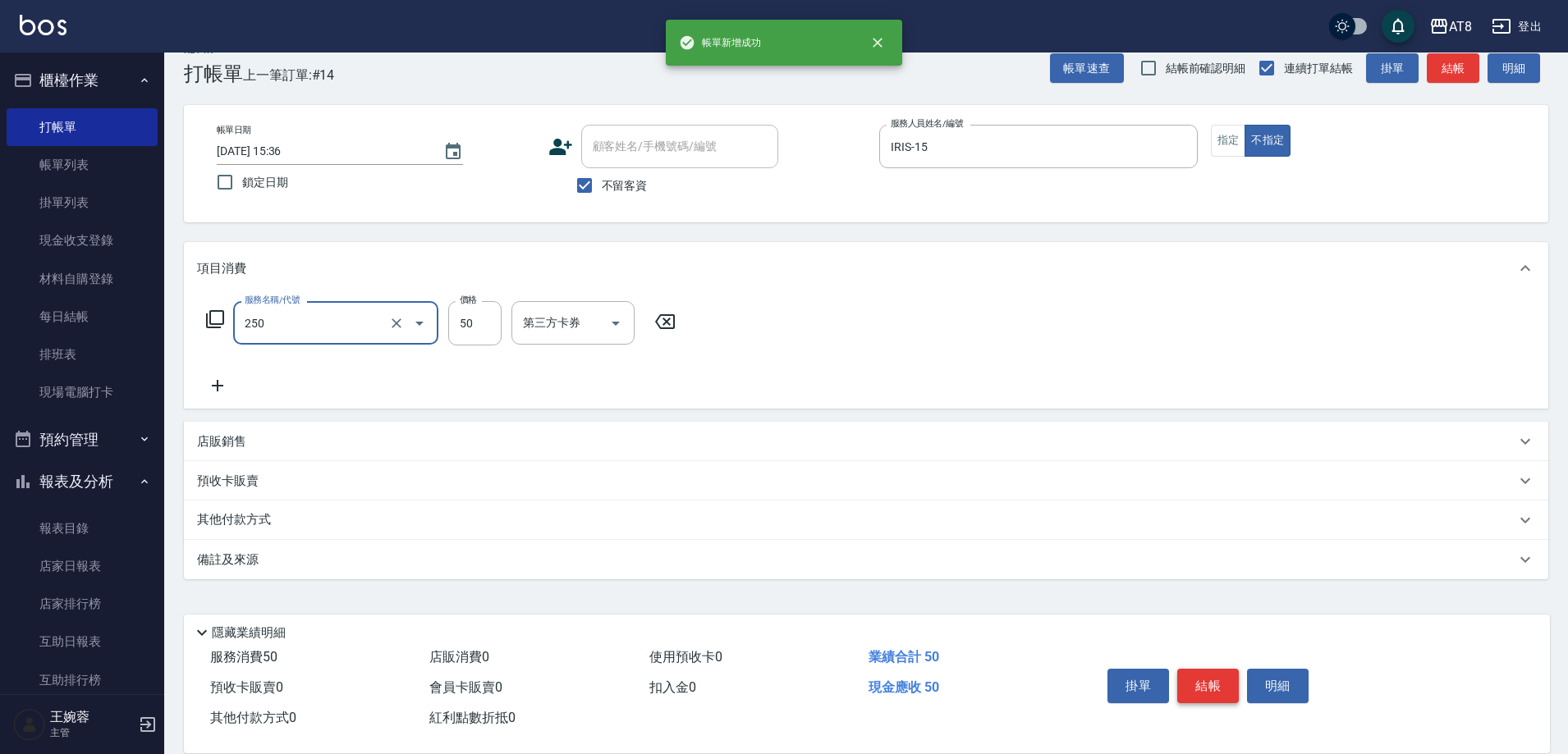
type input "剪瀏海(250)"
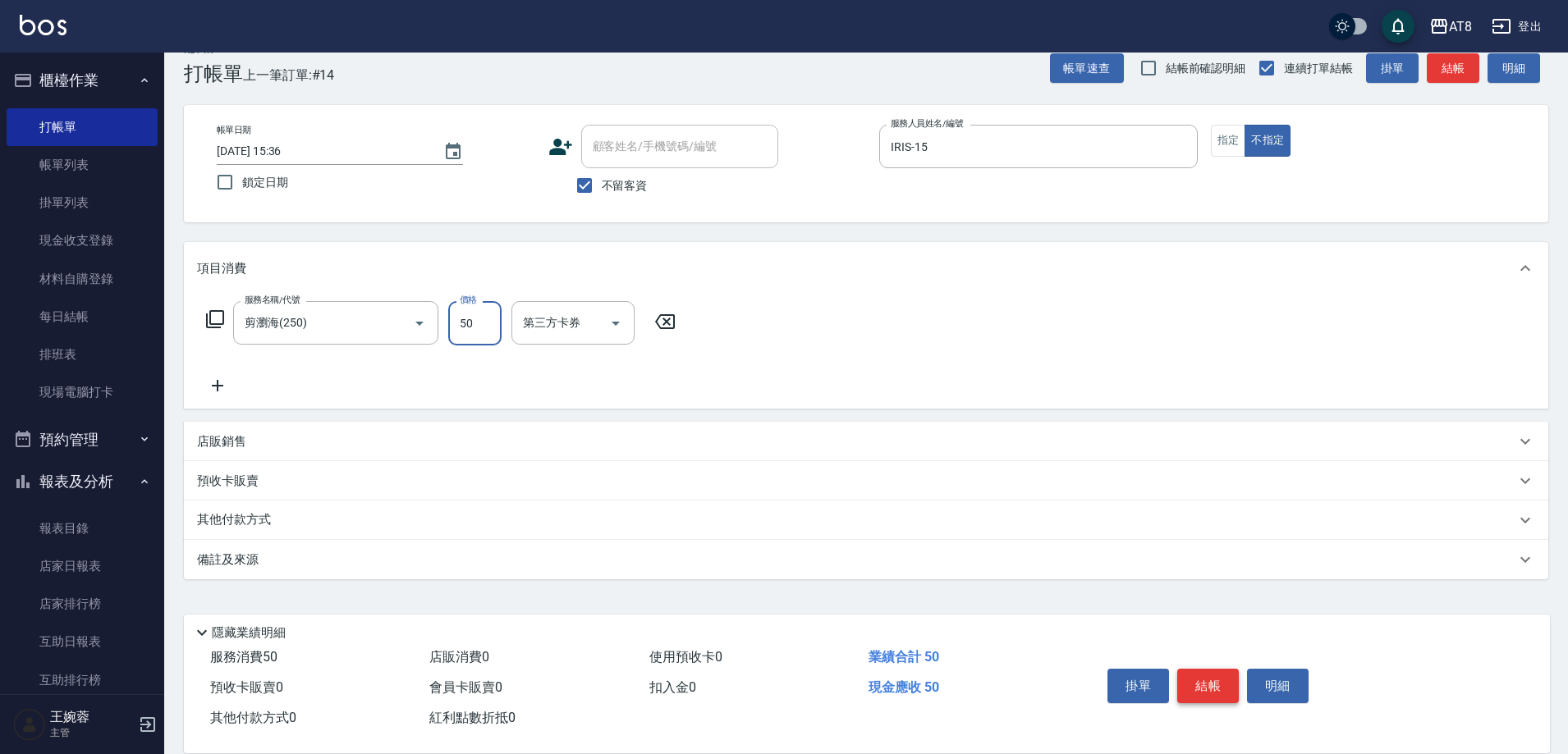
click at [1222, 675] on button "結帳" at bounding box center [1208, 686] width 62 height 35
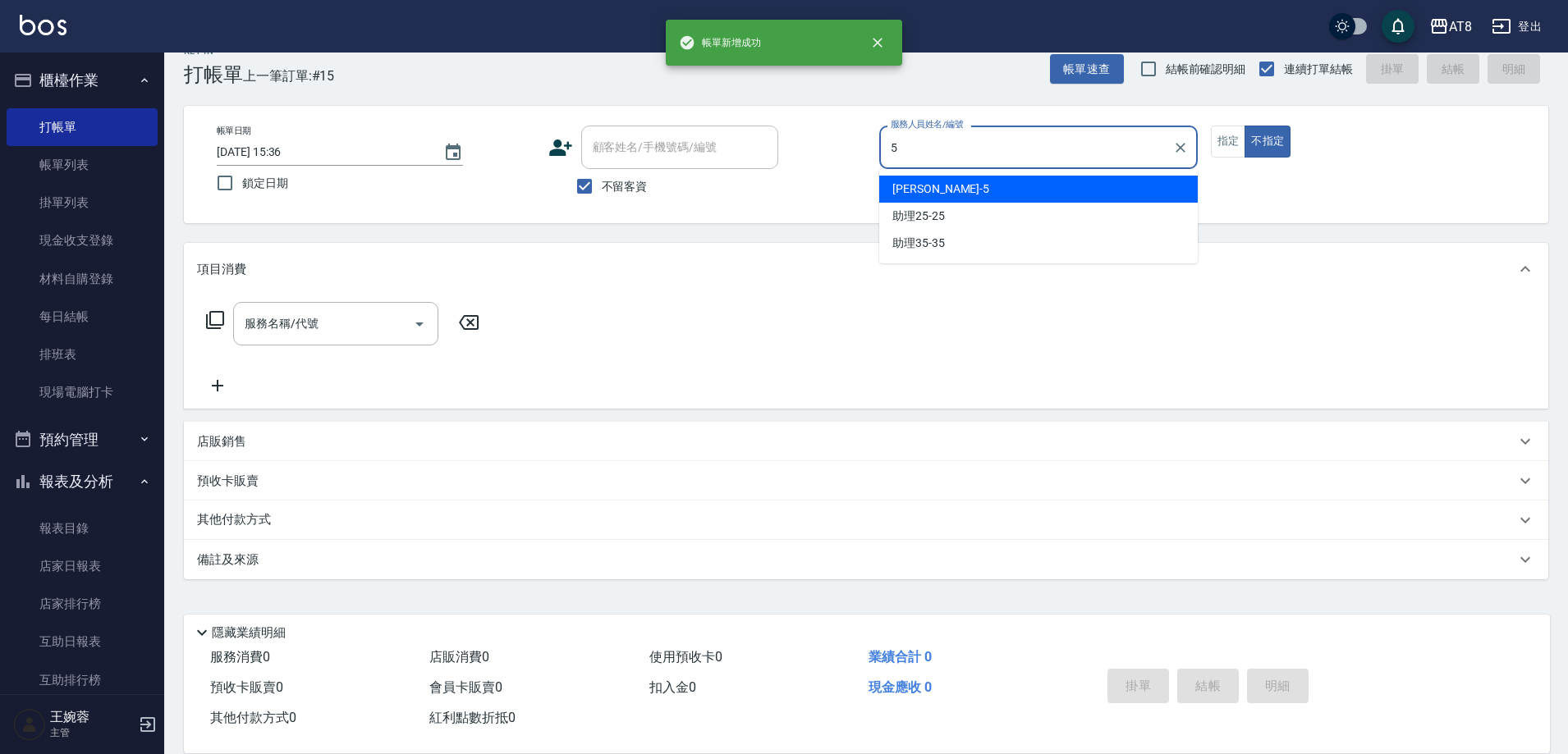
type input "HANK-5"
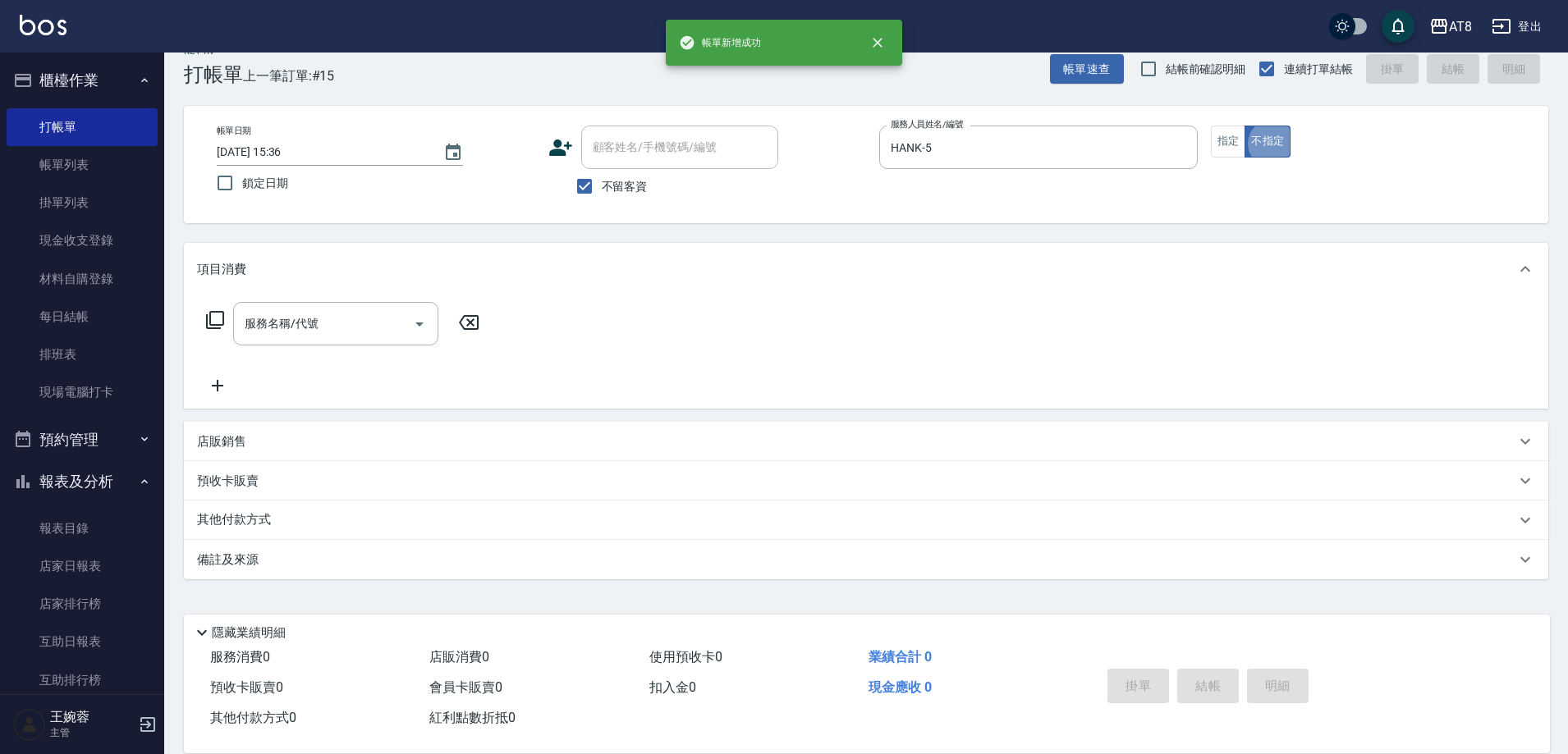
type button "false"
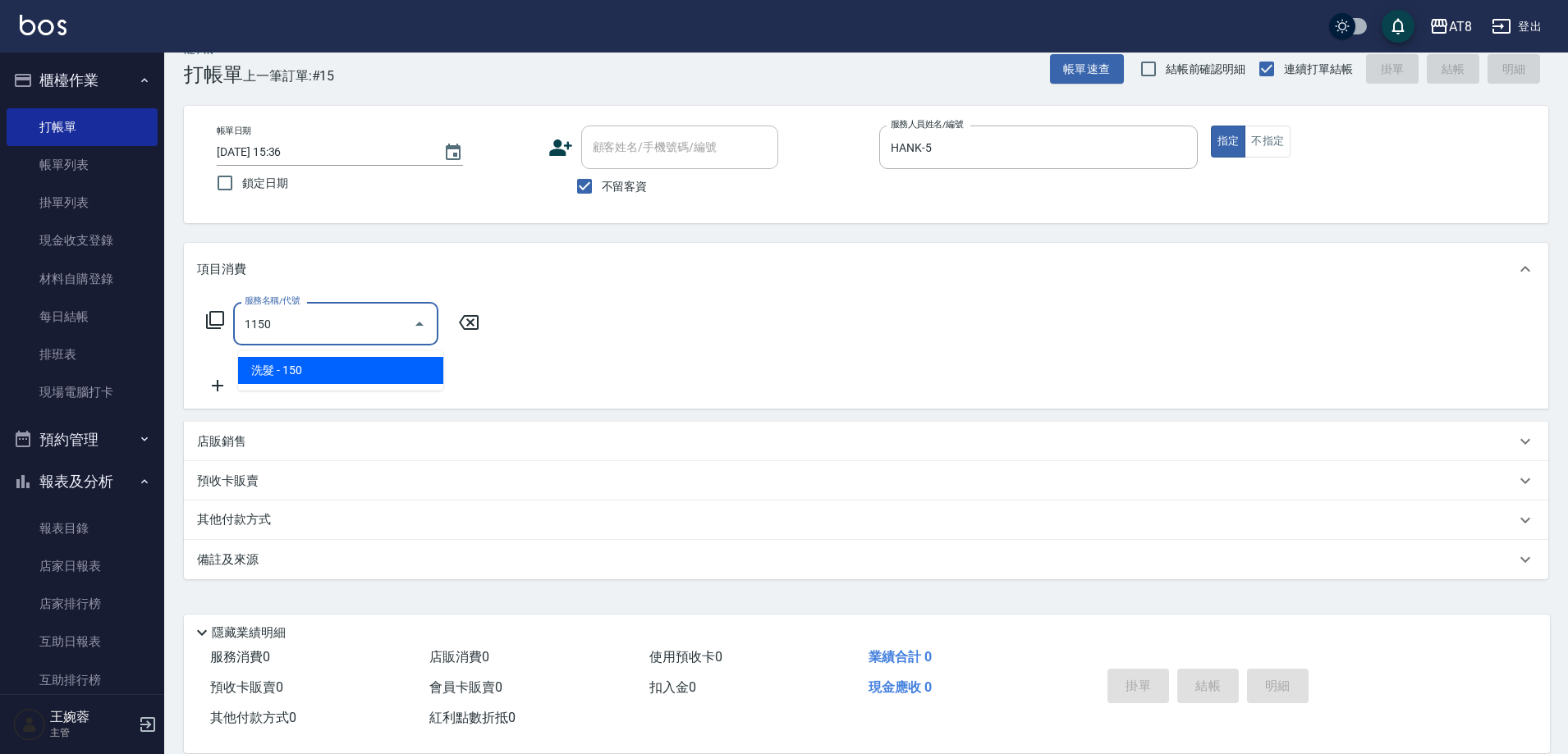
type input "洗髮(1150)"
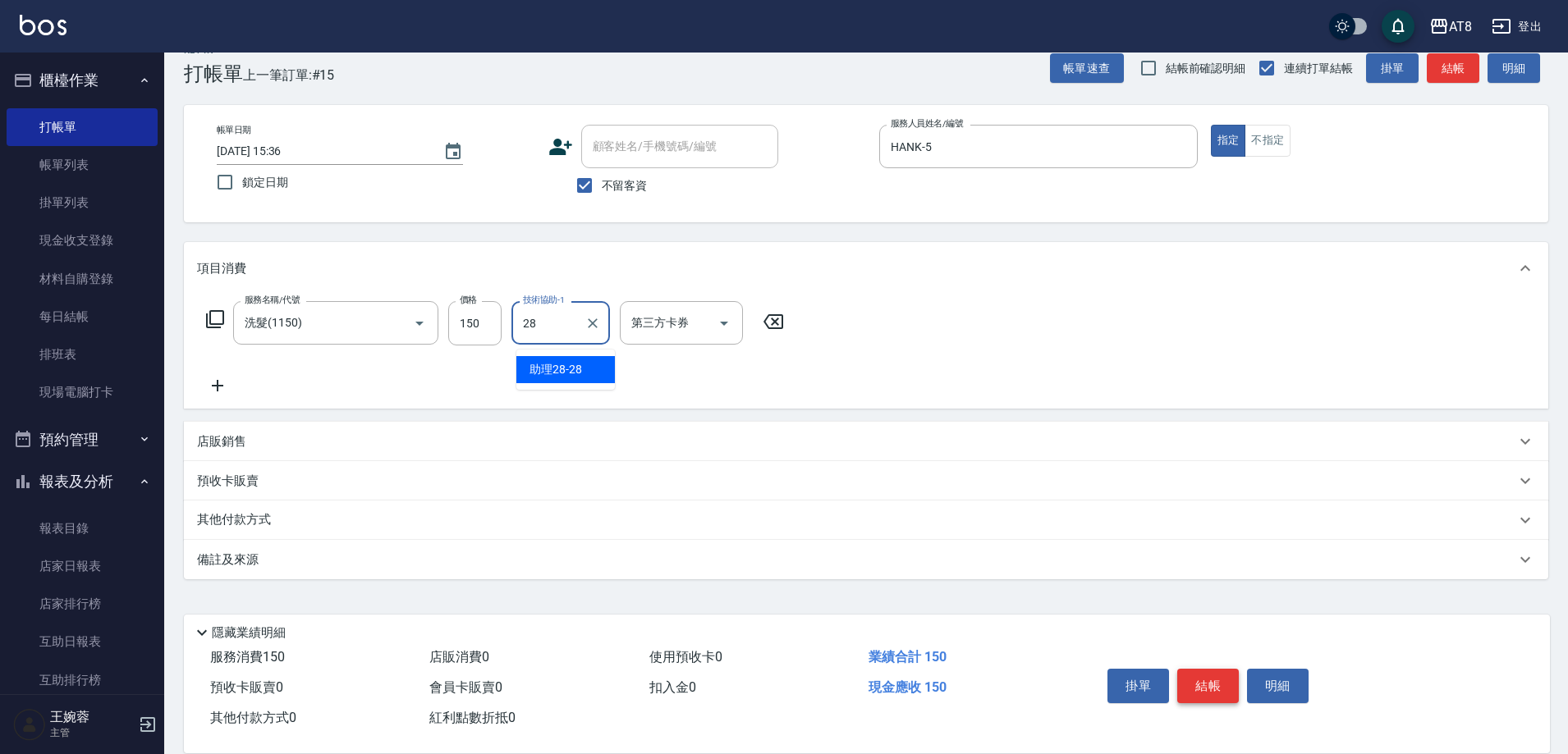
type input "助理28-28"
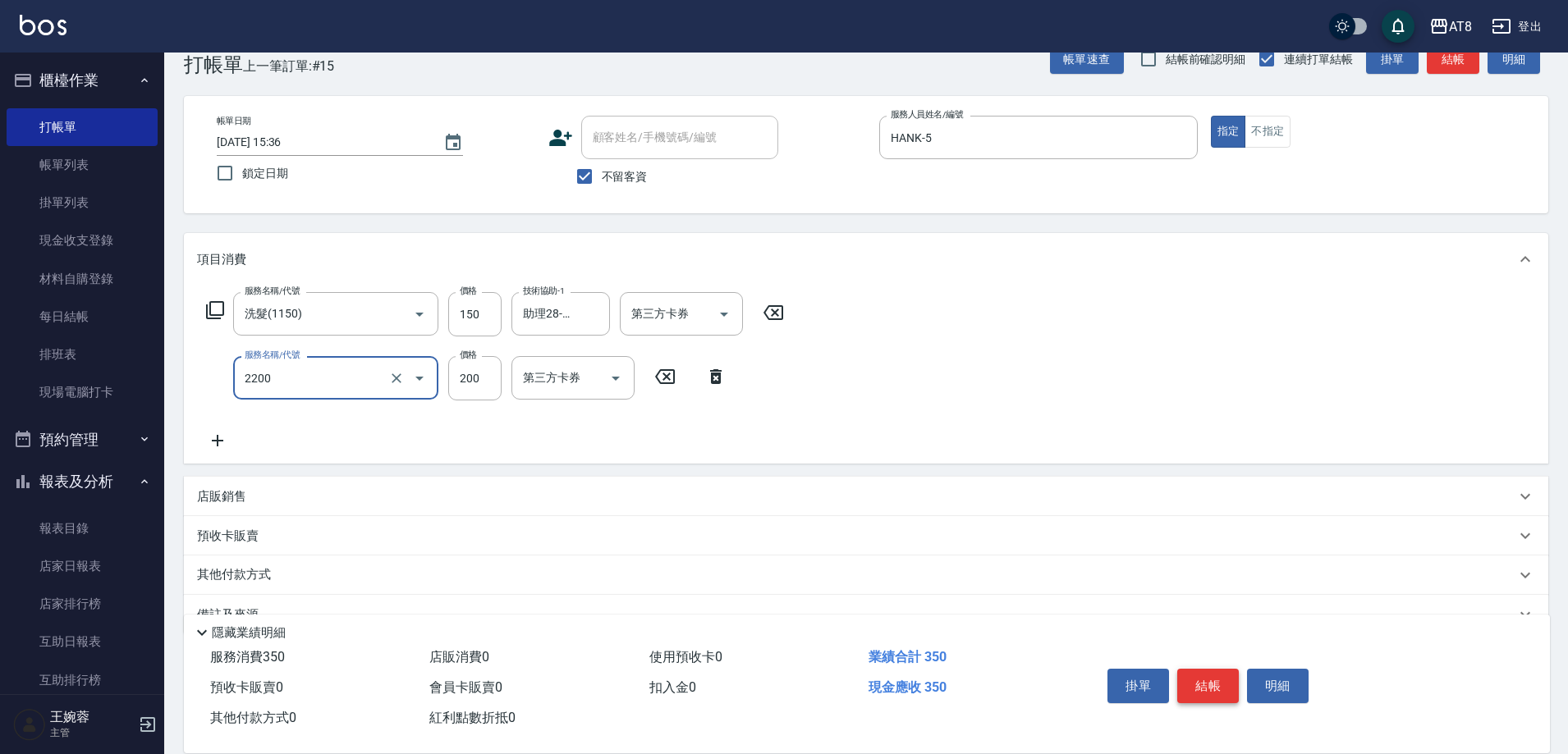
type input "剪髮(2200)"
click at [1222, 675] on button "結帳" at bounding box center [1208, 686] width 62 height 35
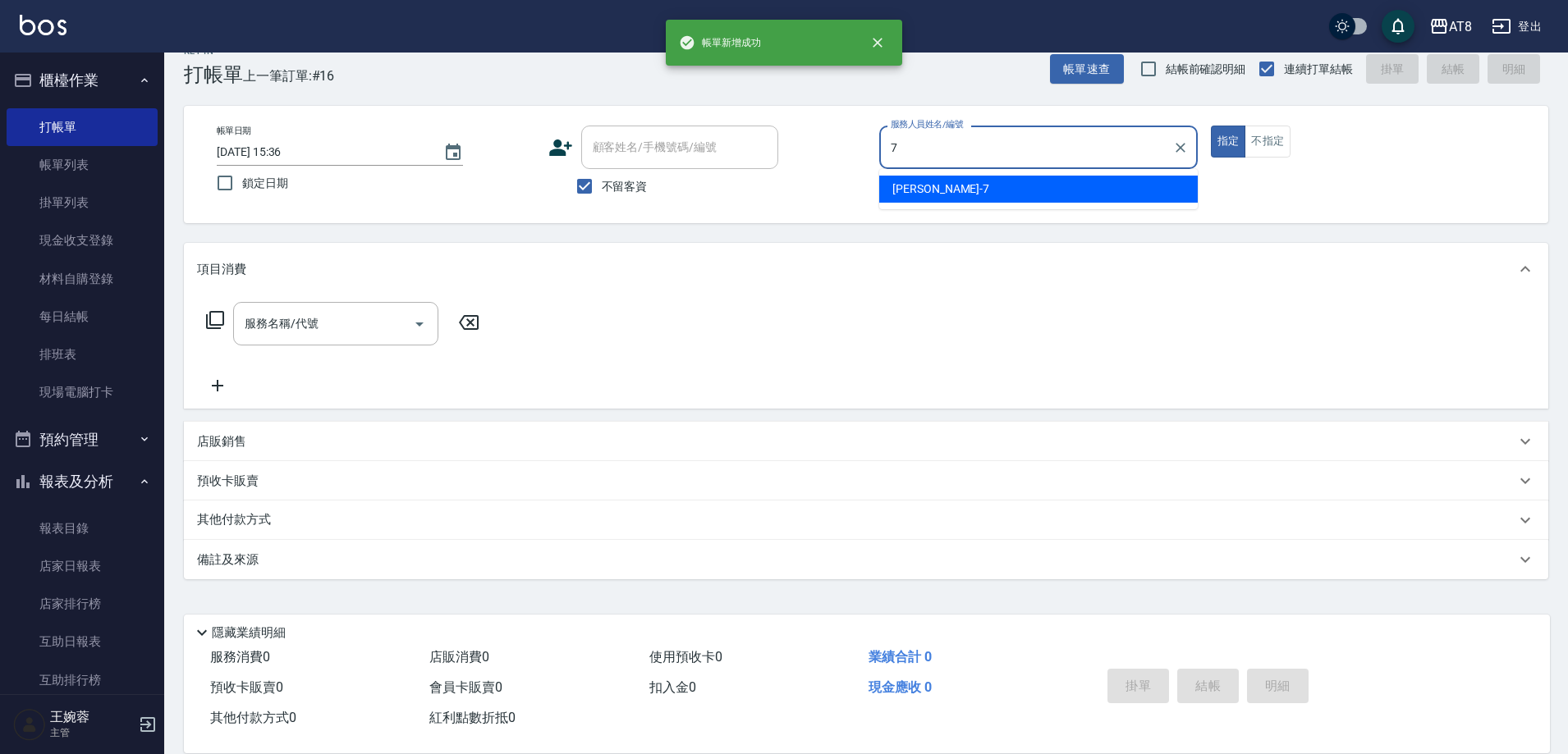
type input "[PERSON_NAME]-7"
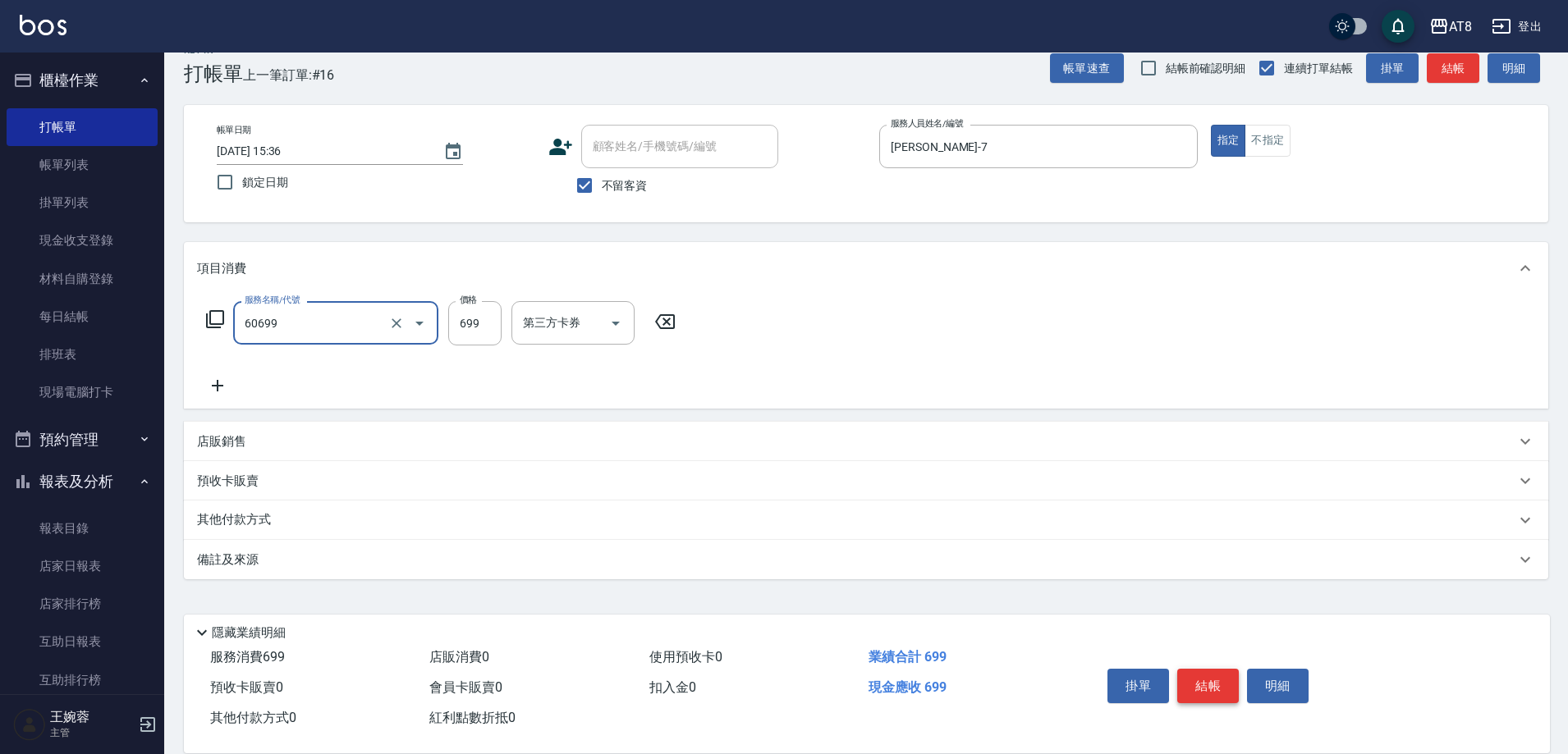
type input "入金SPA699(60699)"
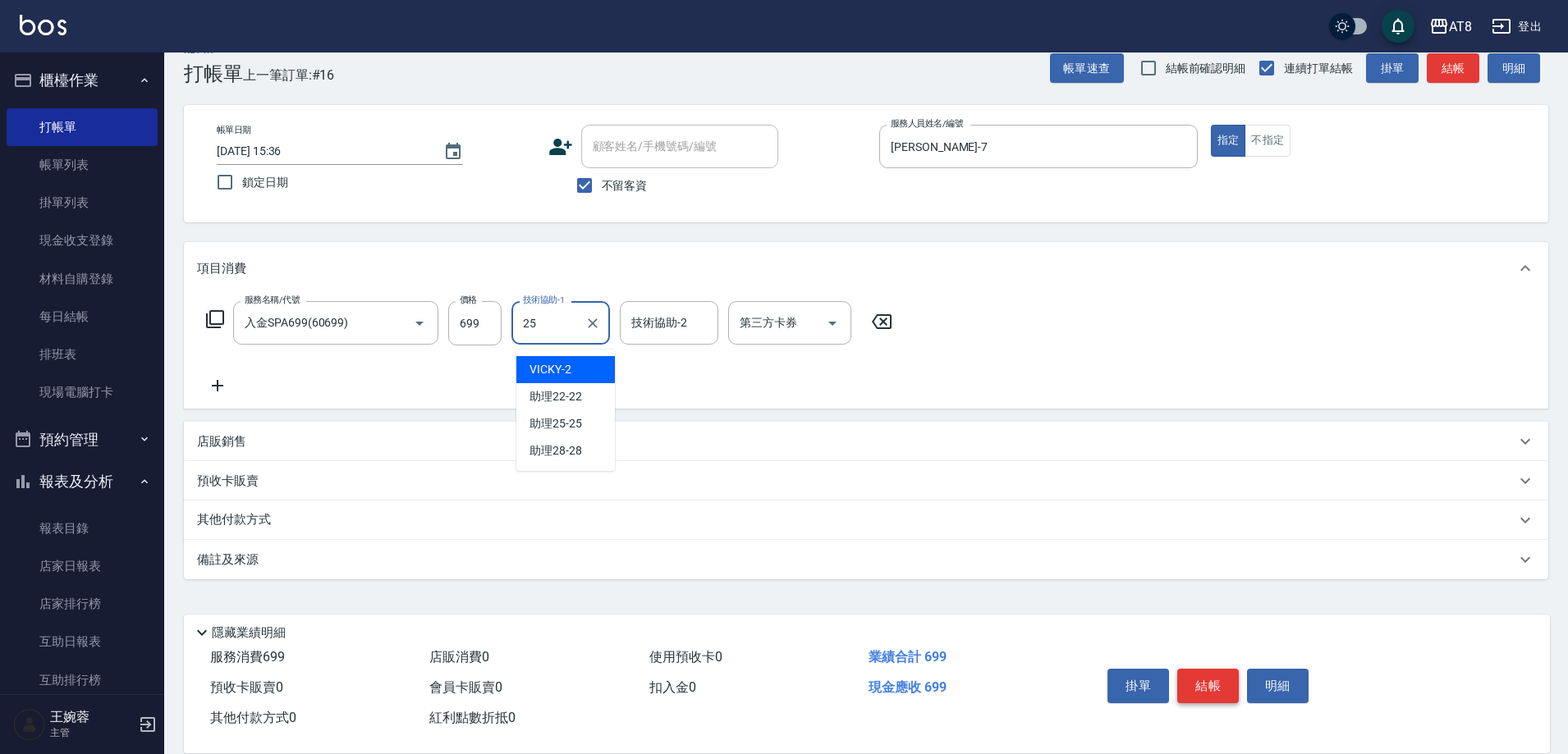
type input "助理25-25"
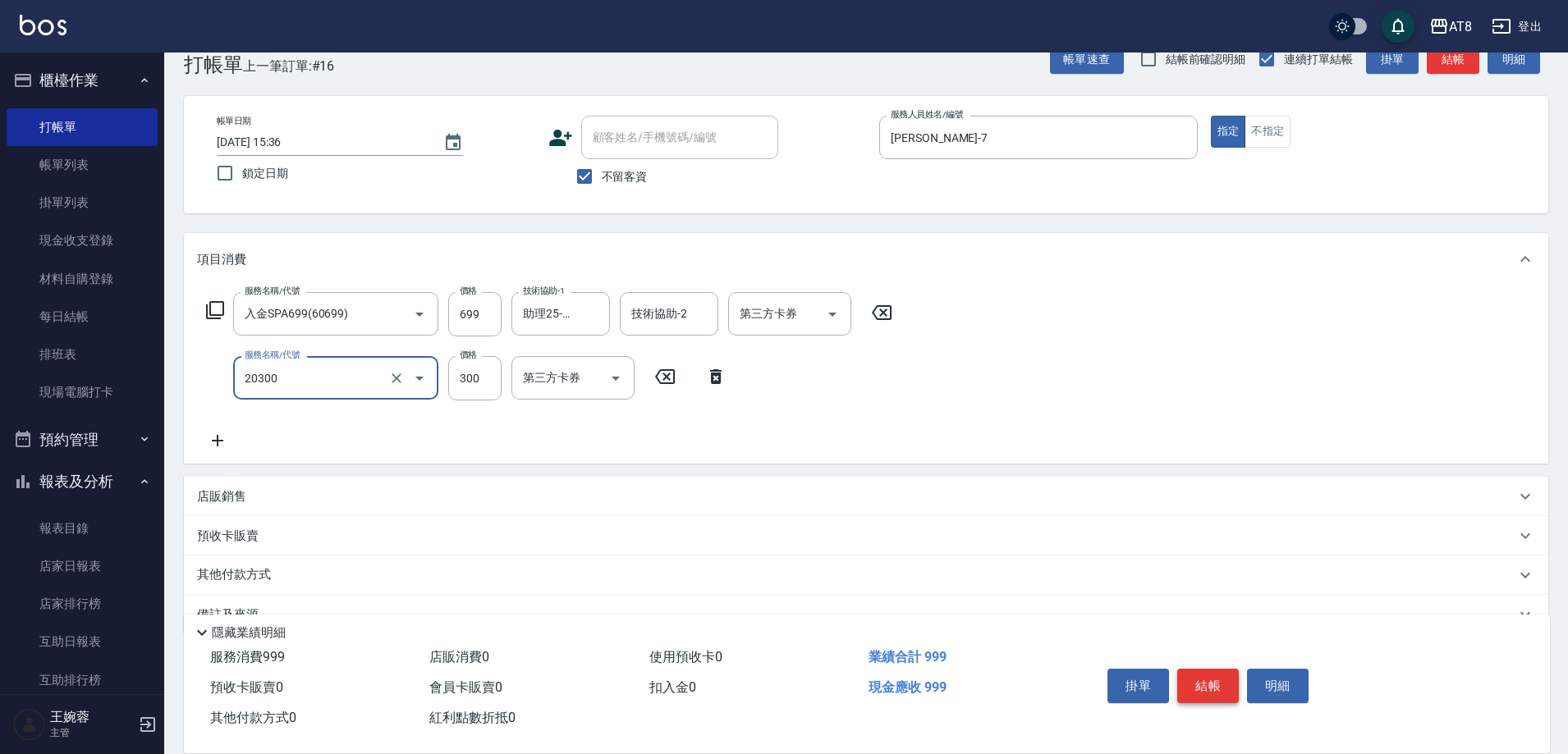
type input "入金剪髮300(20300)"
click at [839, 304] on button "Open" at bounding box center [831, 314] width 26 height 26
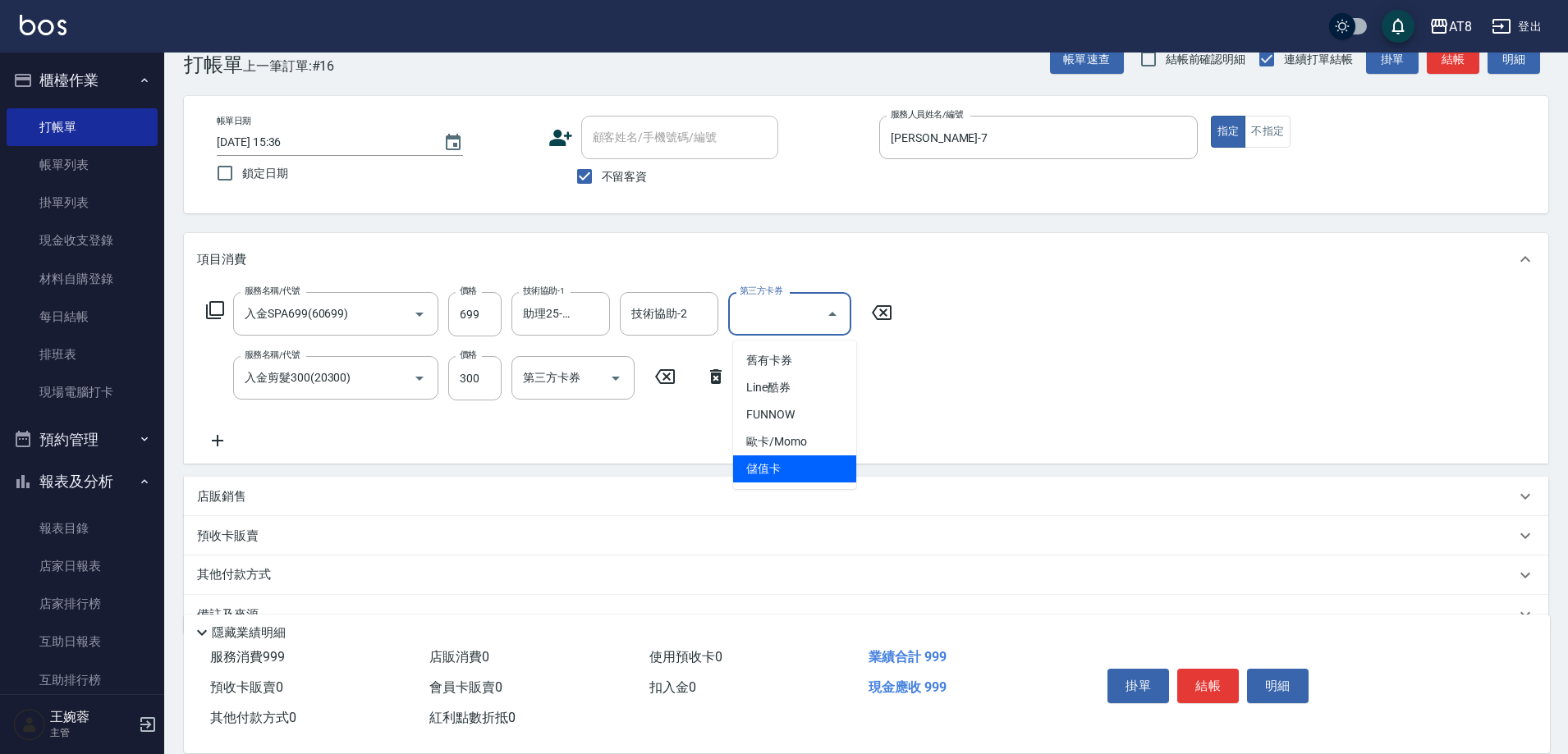
click at [791, 466] on span "儲值卡" at bounding box center [794, 469] width 123 height 27
type input "儲值卡"
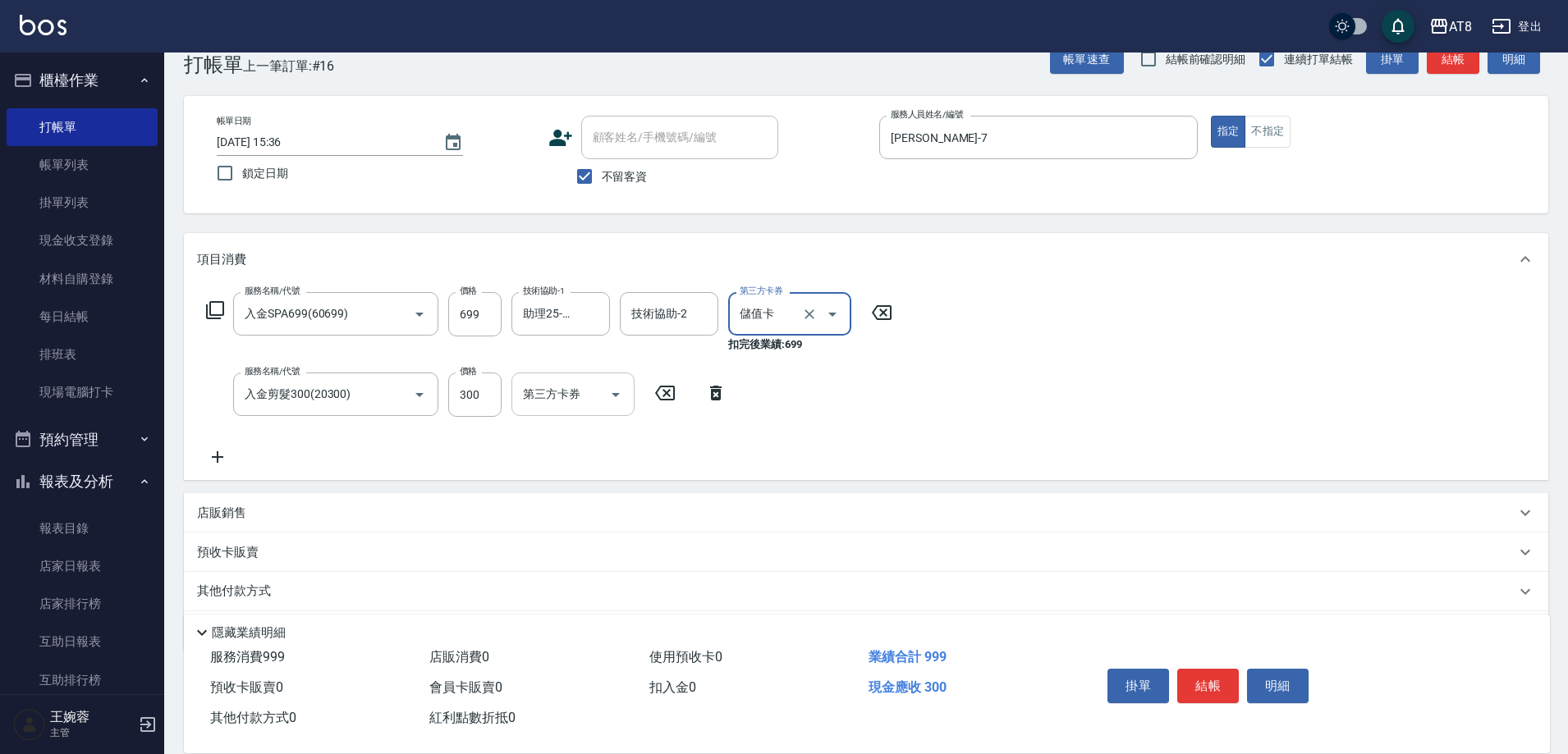
click at [611, 397] on icon "Open" at bounding box center [615, 394] width 19 height 19
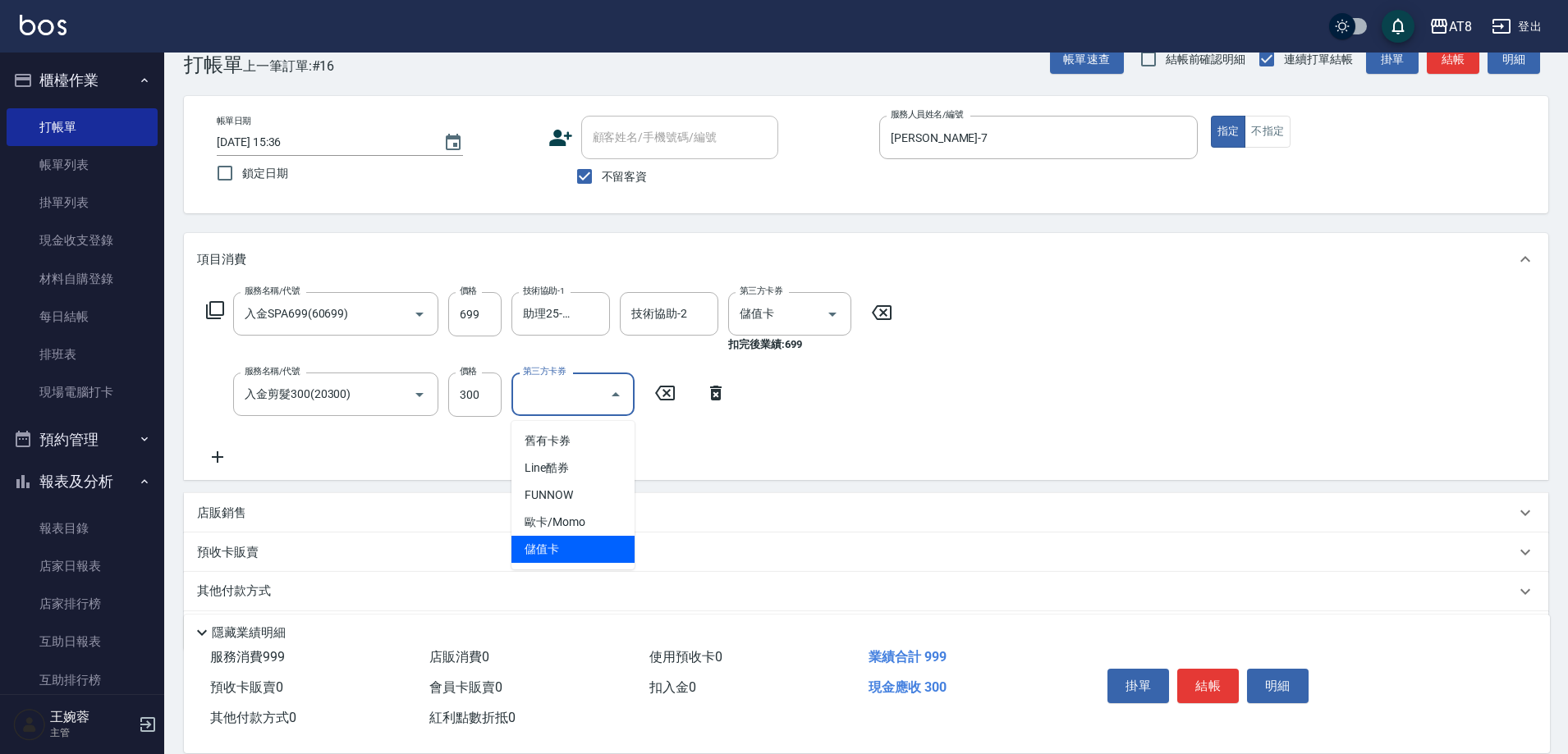
click at [591, 550] on span "儲值卡" at bounding box center [573, 550] width 123 height 27
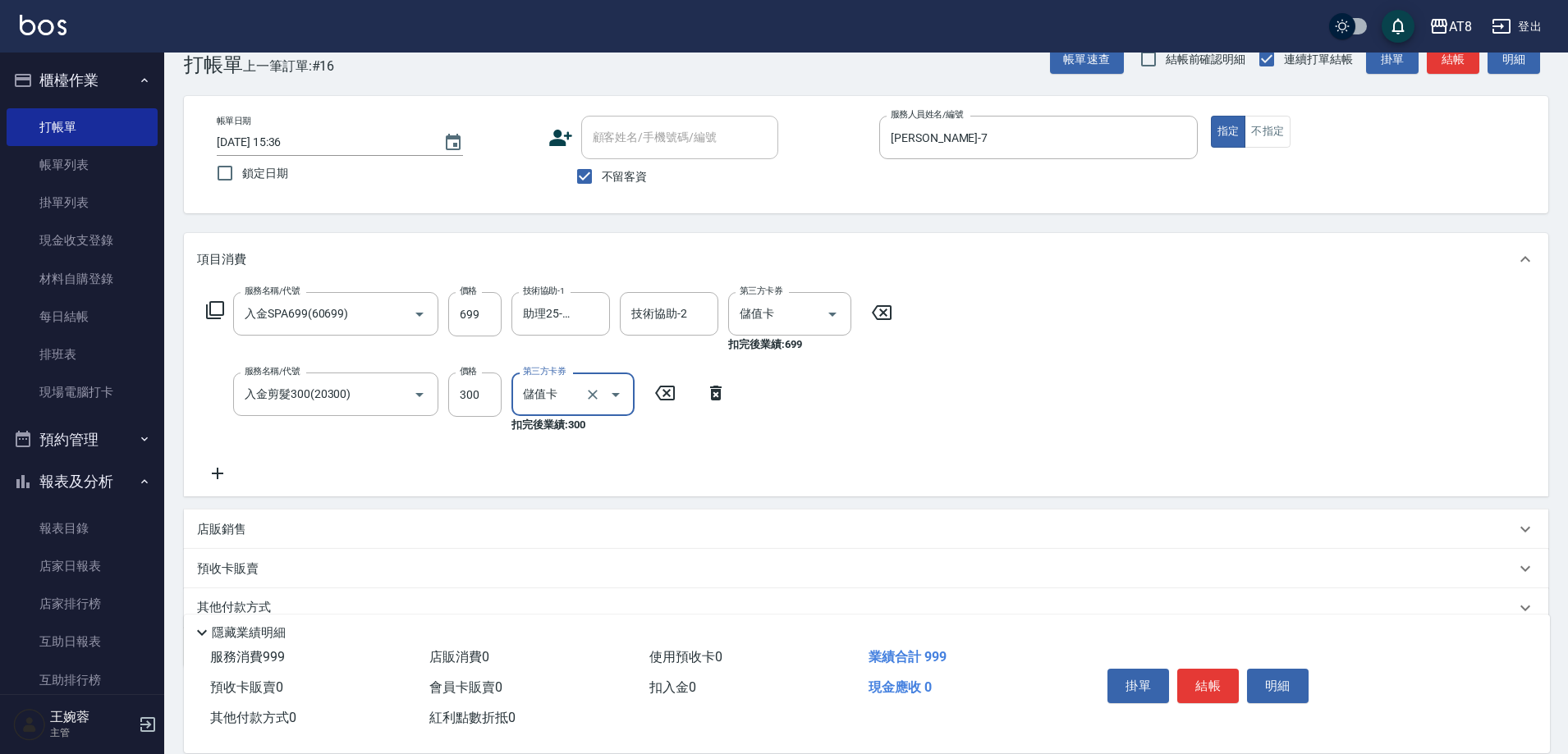
type input "儲值卡"
click at [1209, 674] on button "結帳" at bounding box center [1208, 686] width 62 height 35
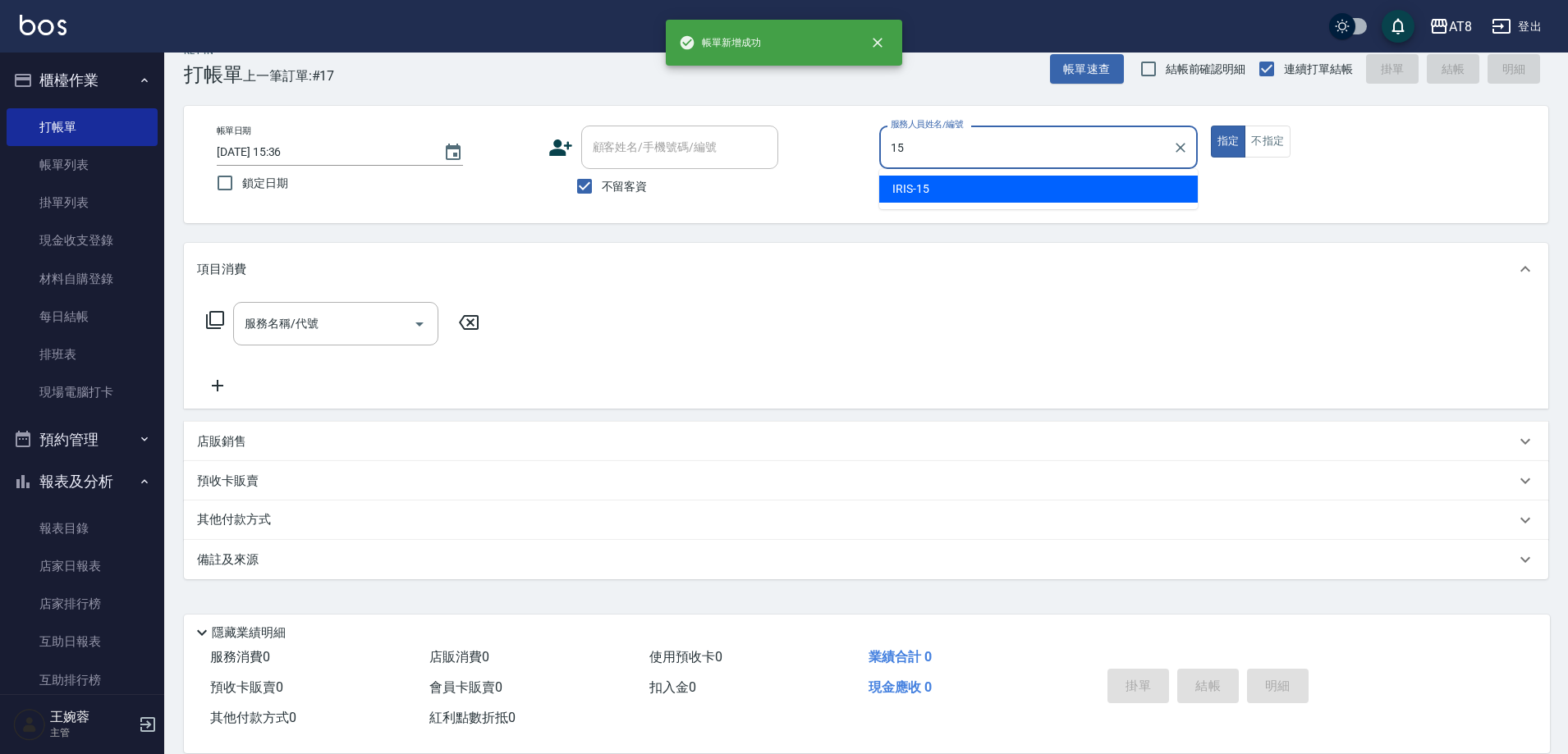
type input "IRIS-15"
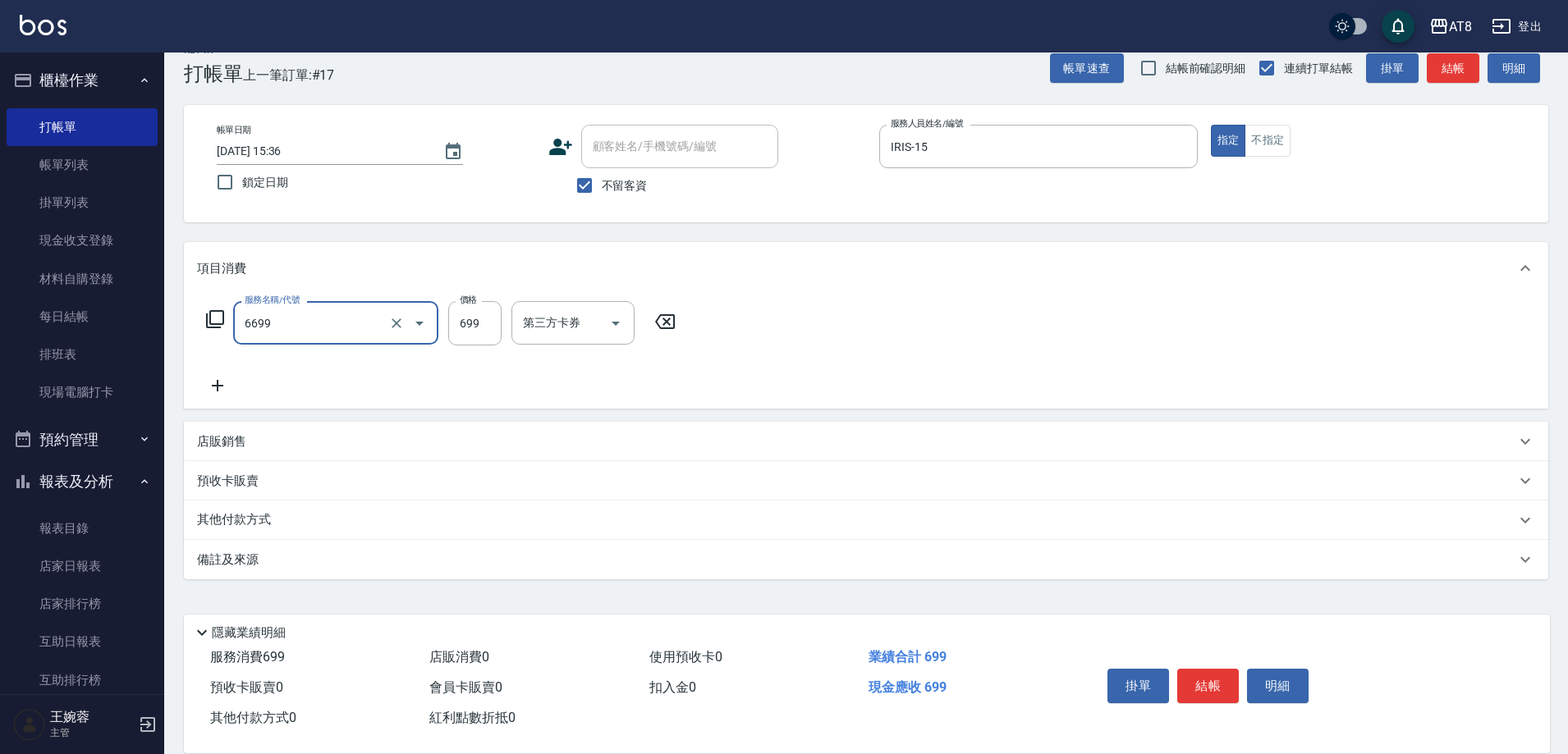
type input "SPA699(6699)"
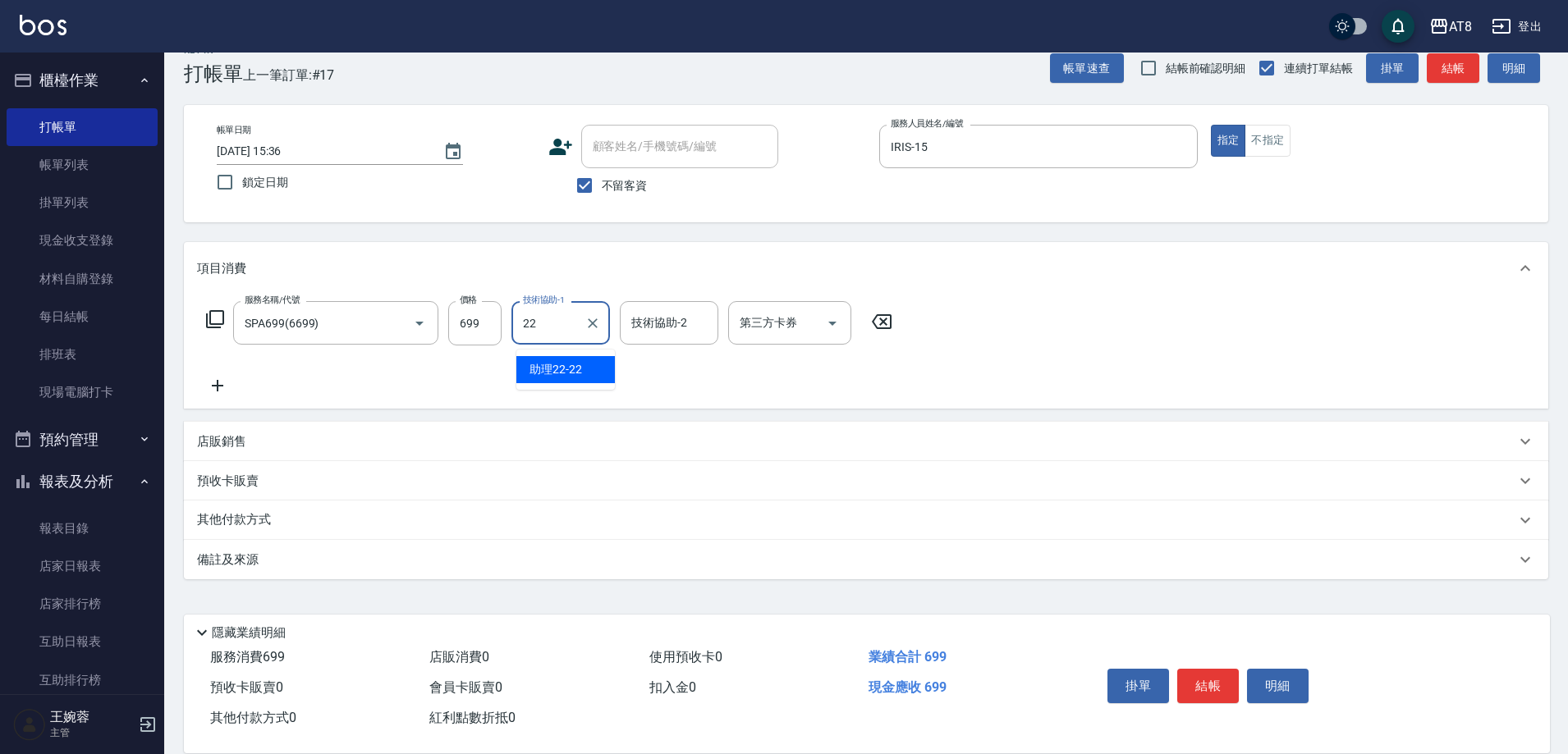
type input "助理22-22"
click at [206, 312] on icon at bounding box center [215, 319] width 19 height 19
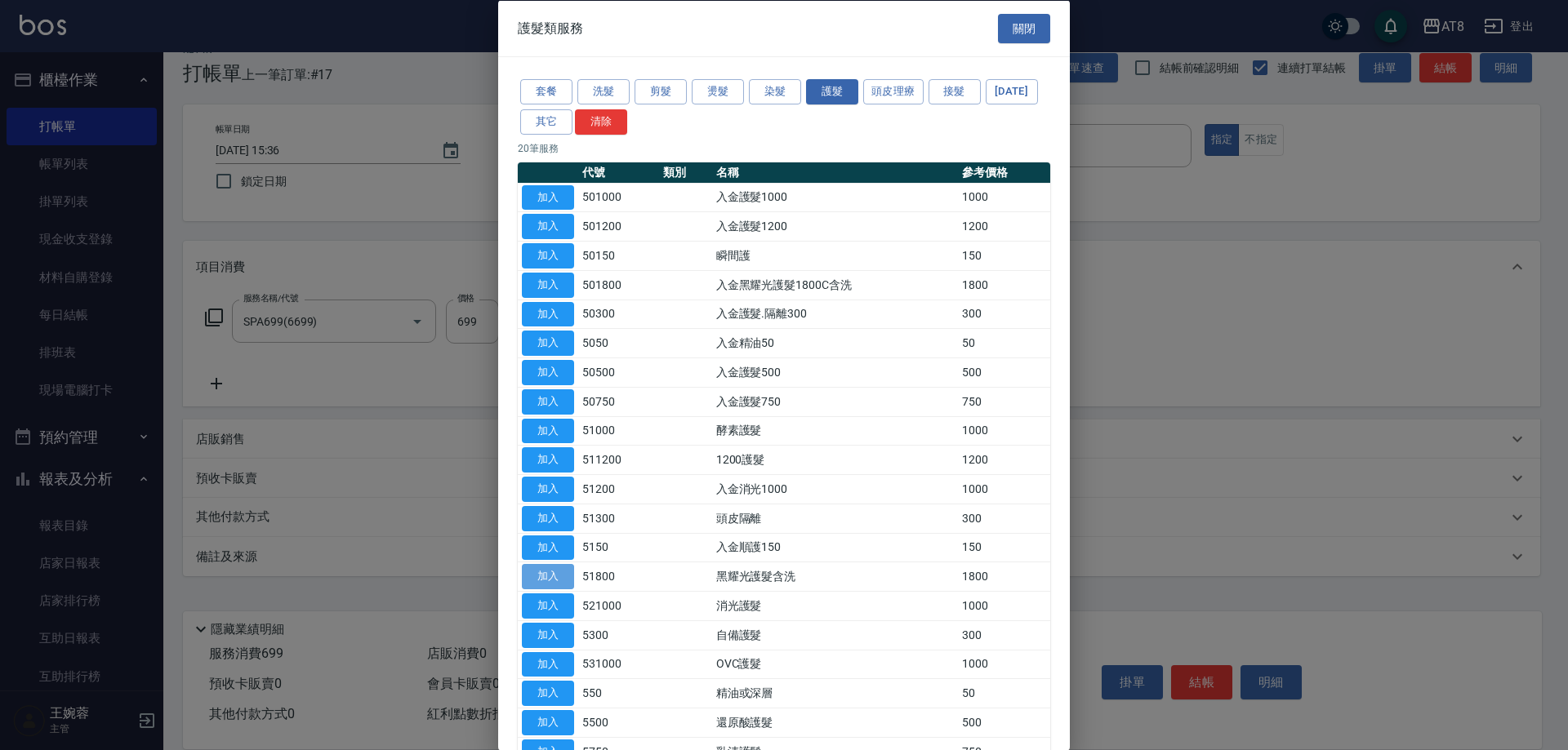
click at [562, 589] on button "加入" at bounding box center [548, 576] width 52 height 25
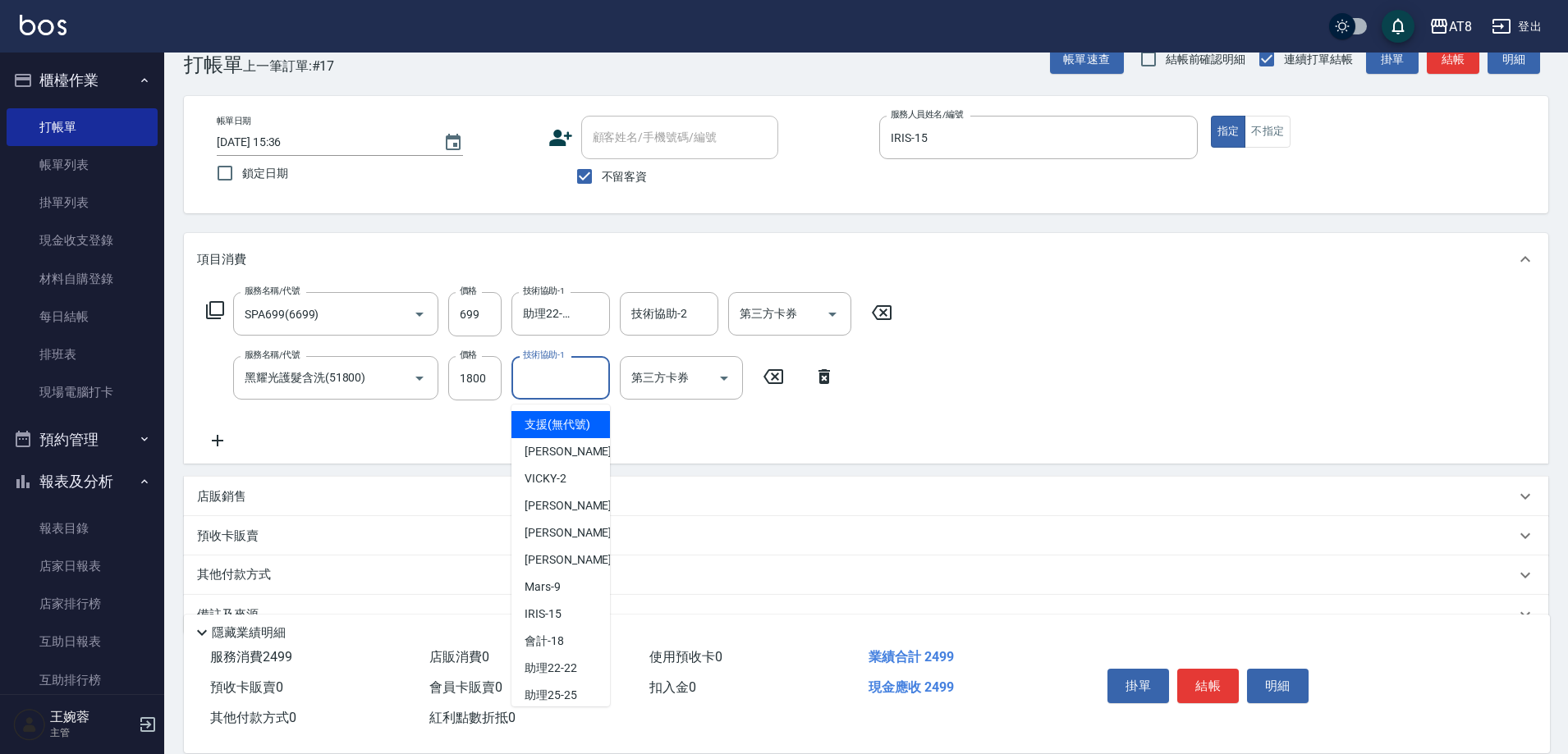
click at [555, 384] on input "技術協助-1" at bounding box center [560, 378] width 83 height 29
type input "助理22-22"
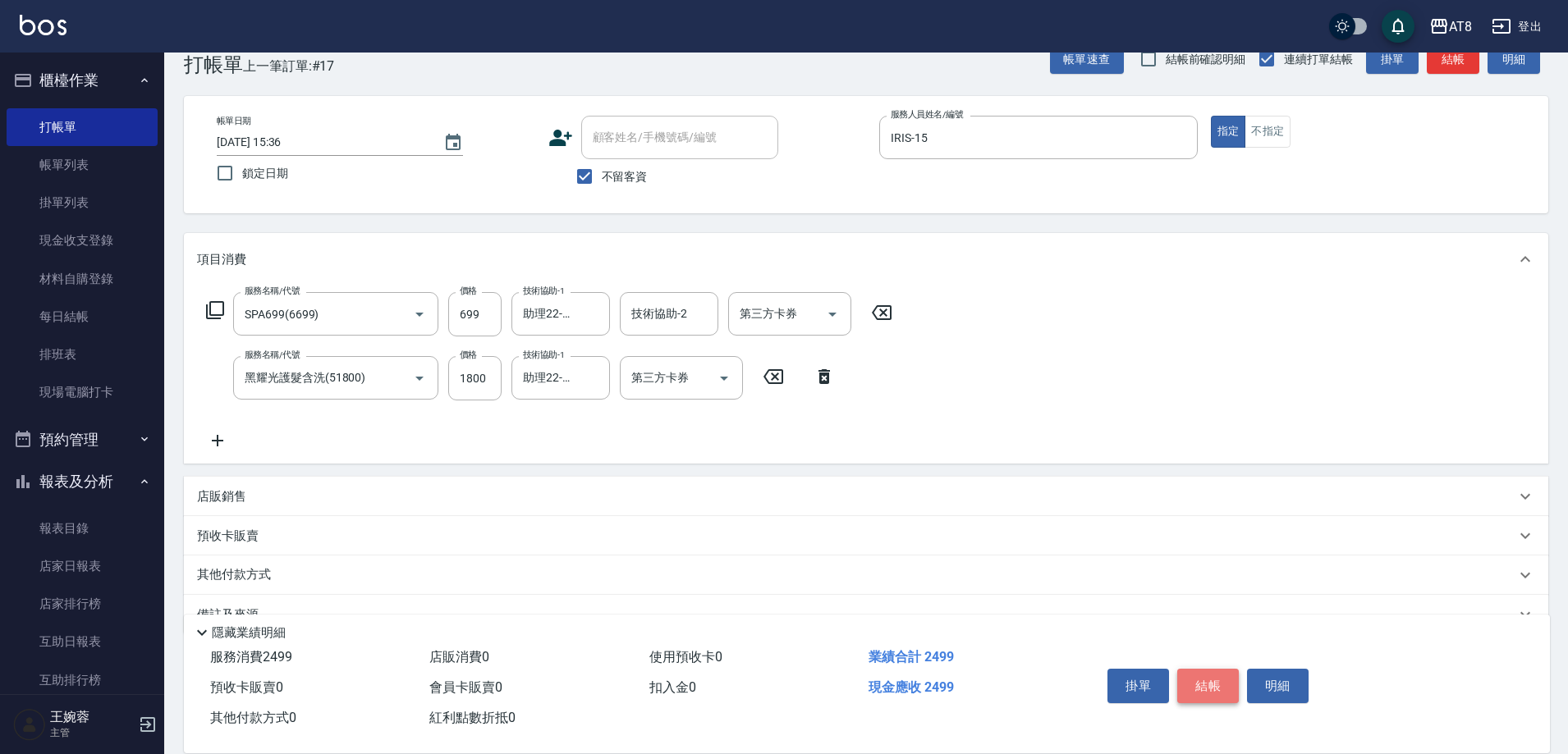
click at [1207, 671] on button "結帳" at bounding box center [1208, 686] width 62 height 35
type input "[DATE] 15:37"
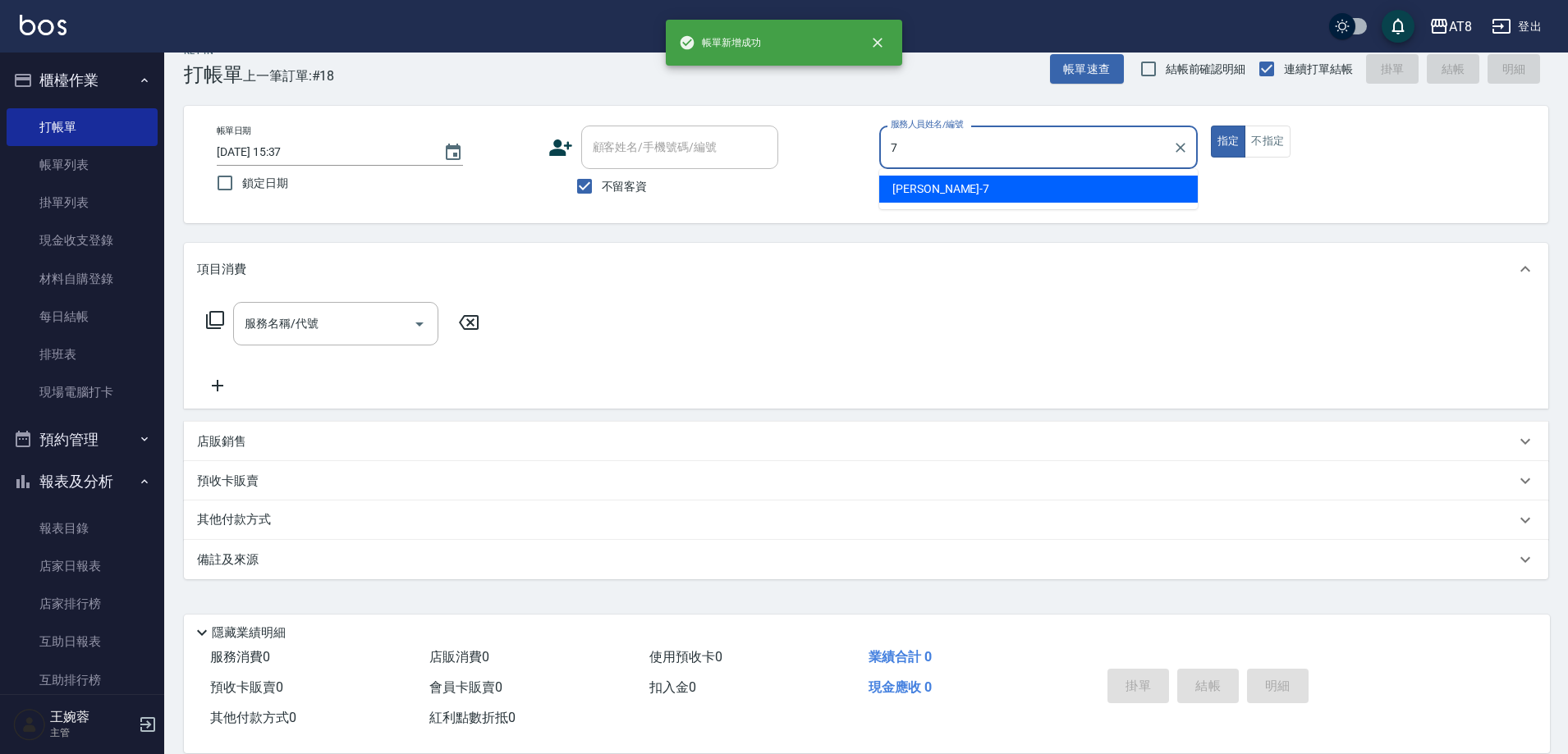
type input "[PERSON_NAME]-7"
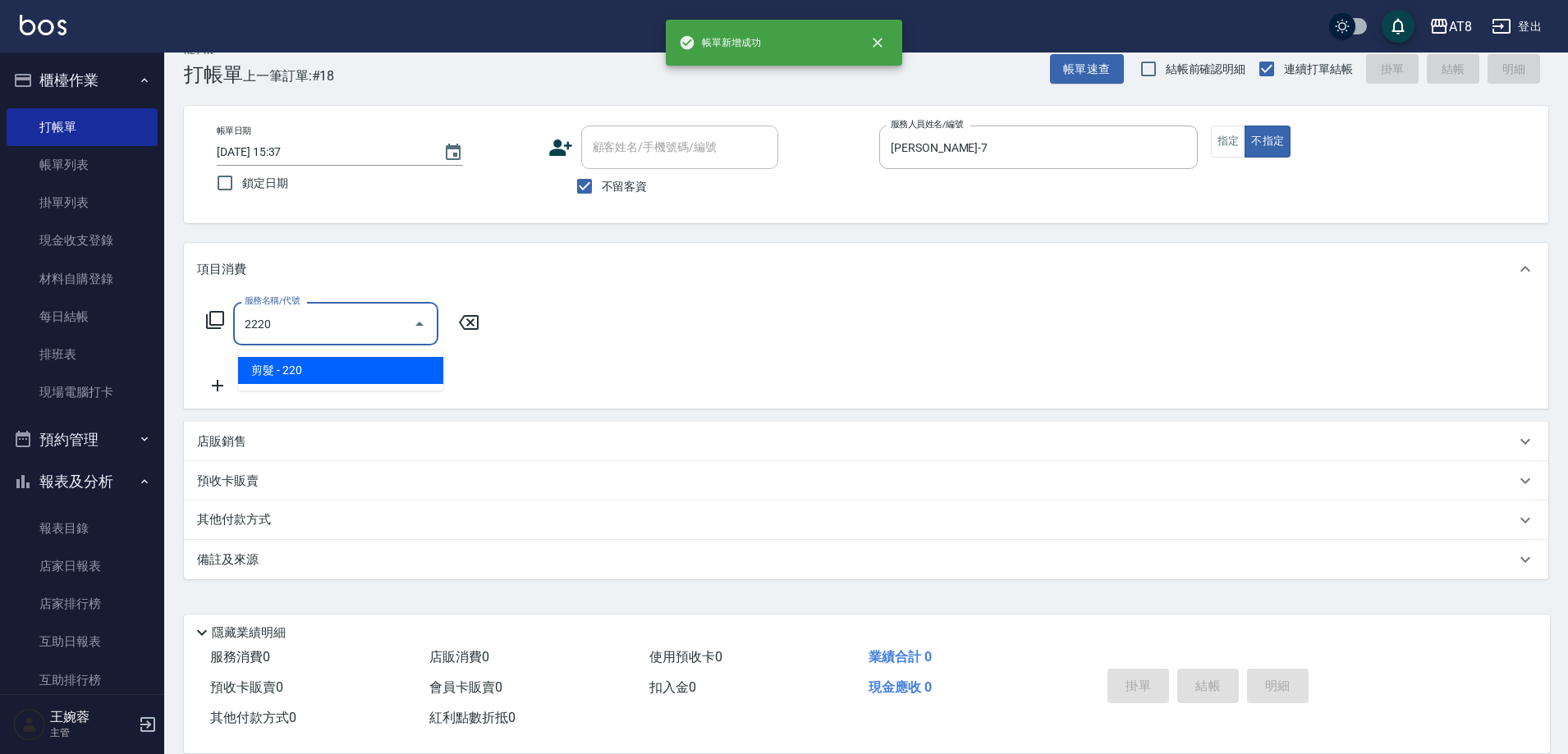
type input "剪髮(2220)"
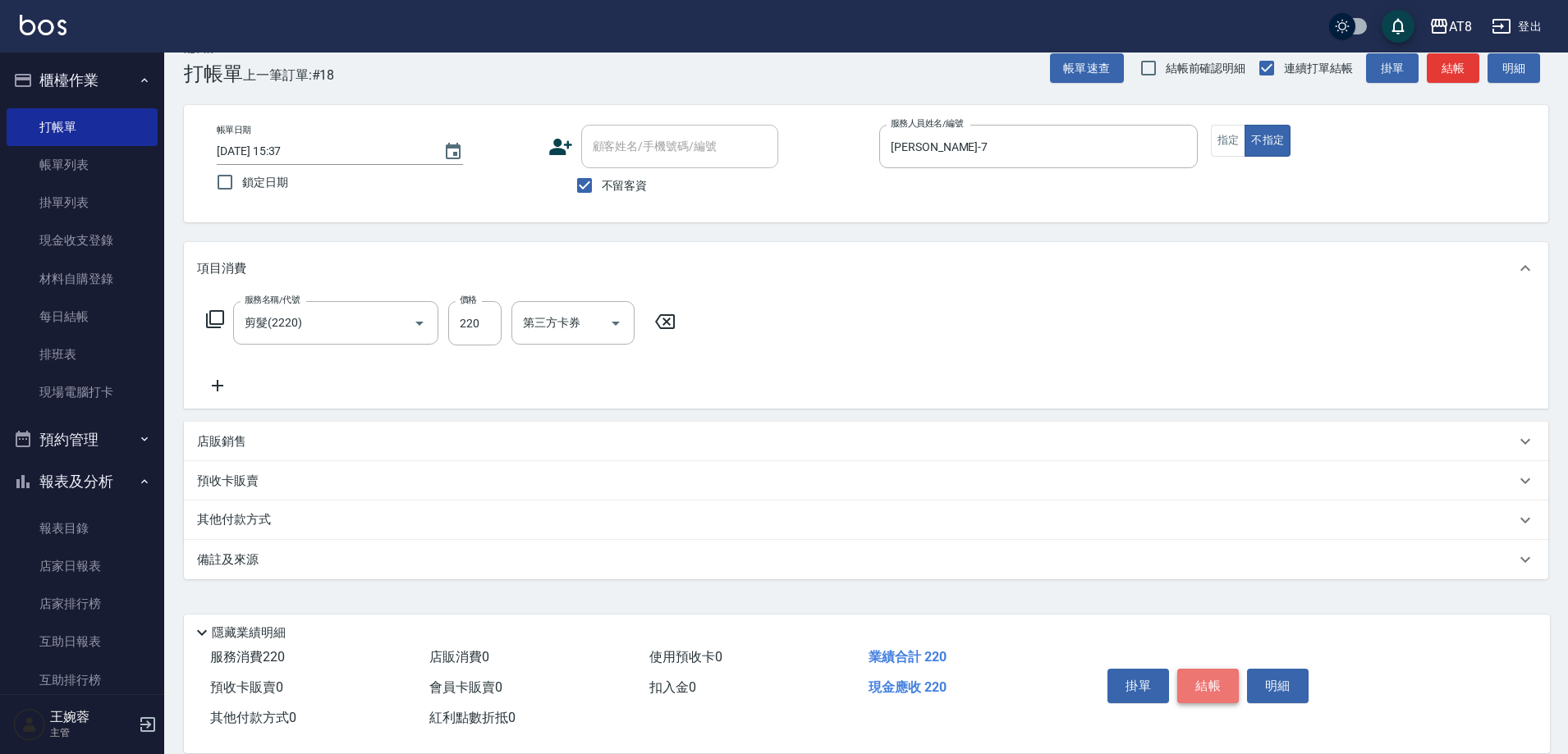
click at [1223, 678] on button "結帳" at bounding box center [1208, 686] width 62 height 35
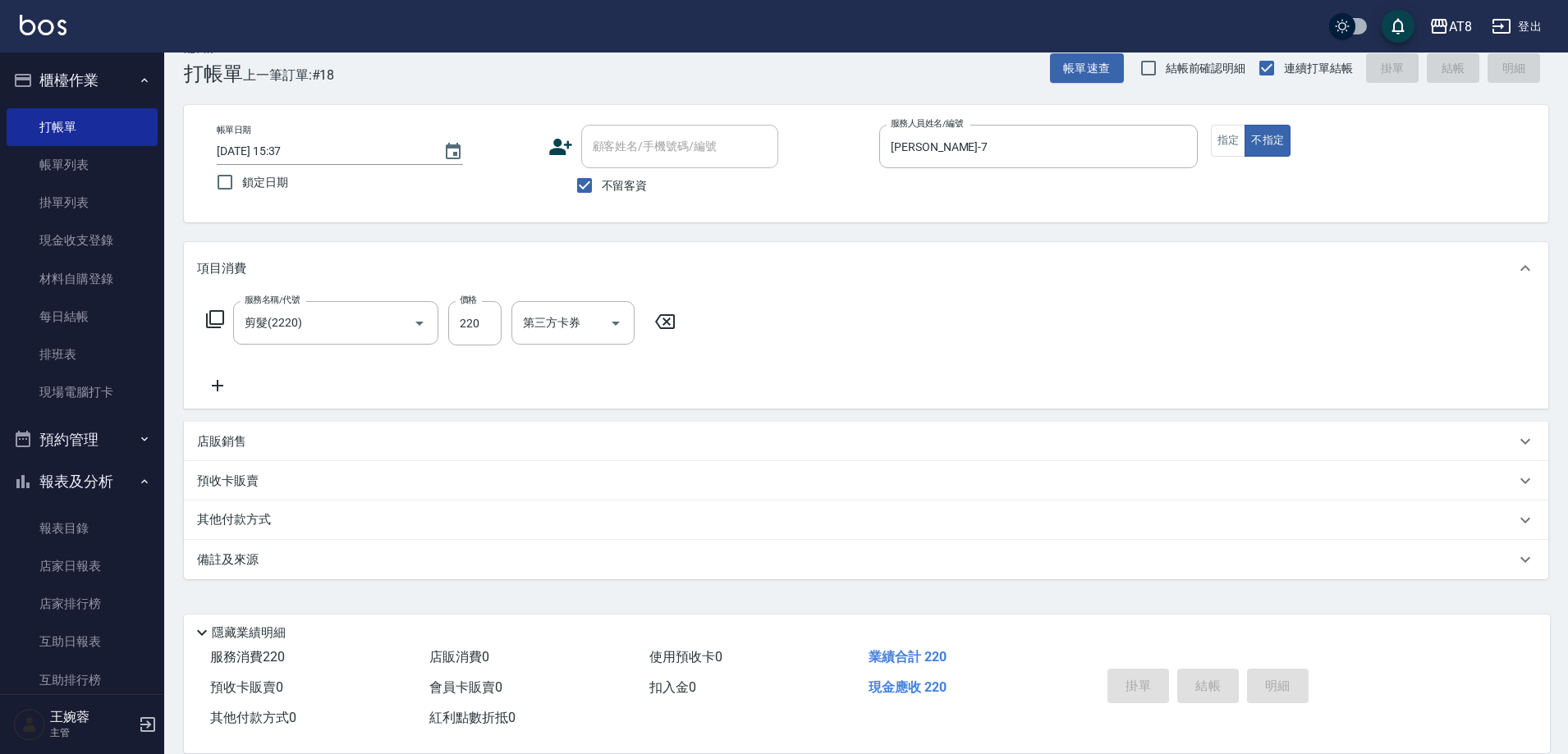
type input "[DATE] 15:39"
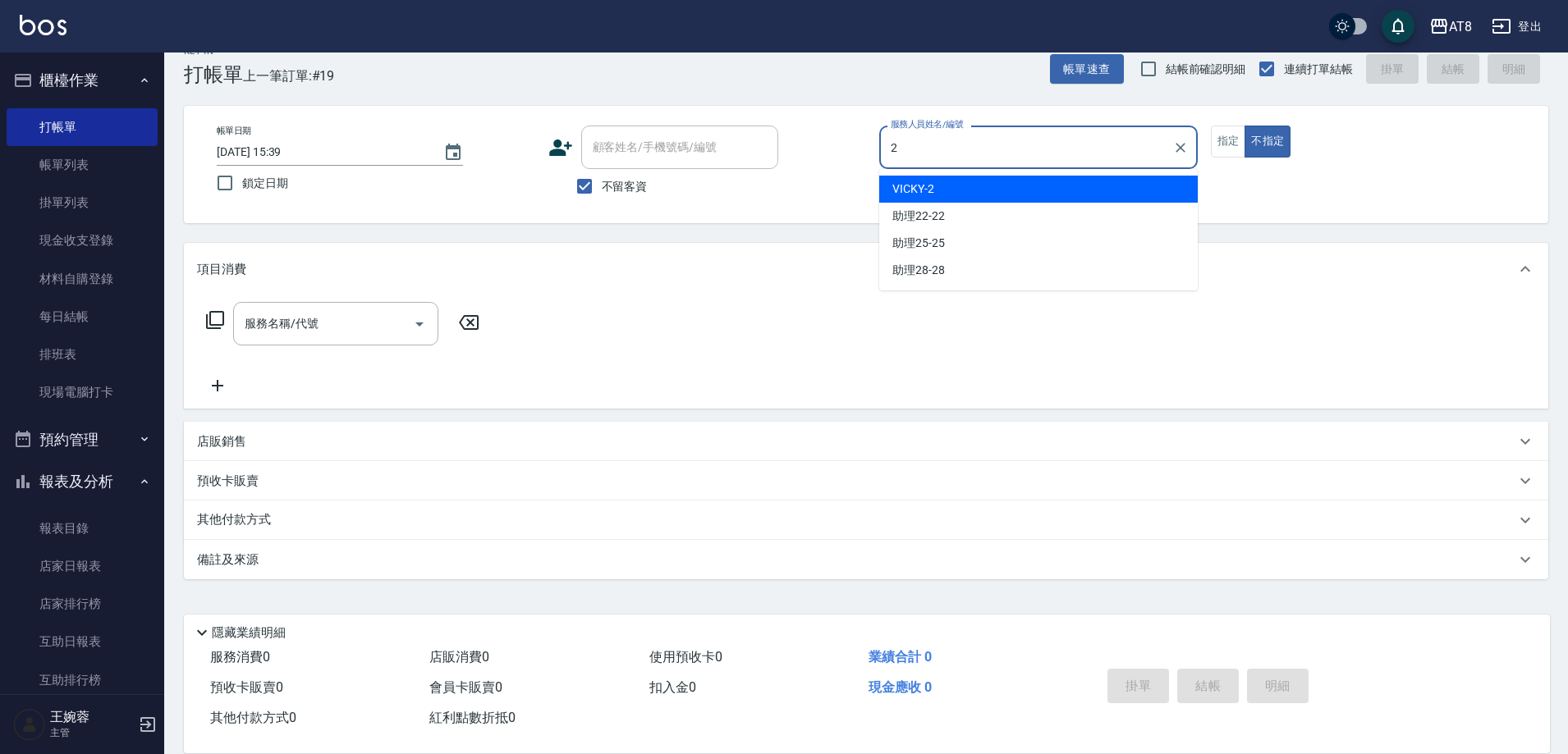
type input "VICKY-2"
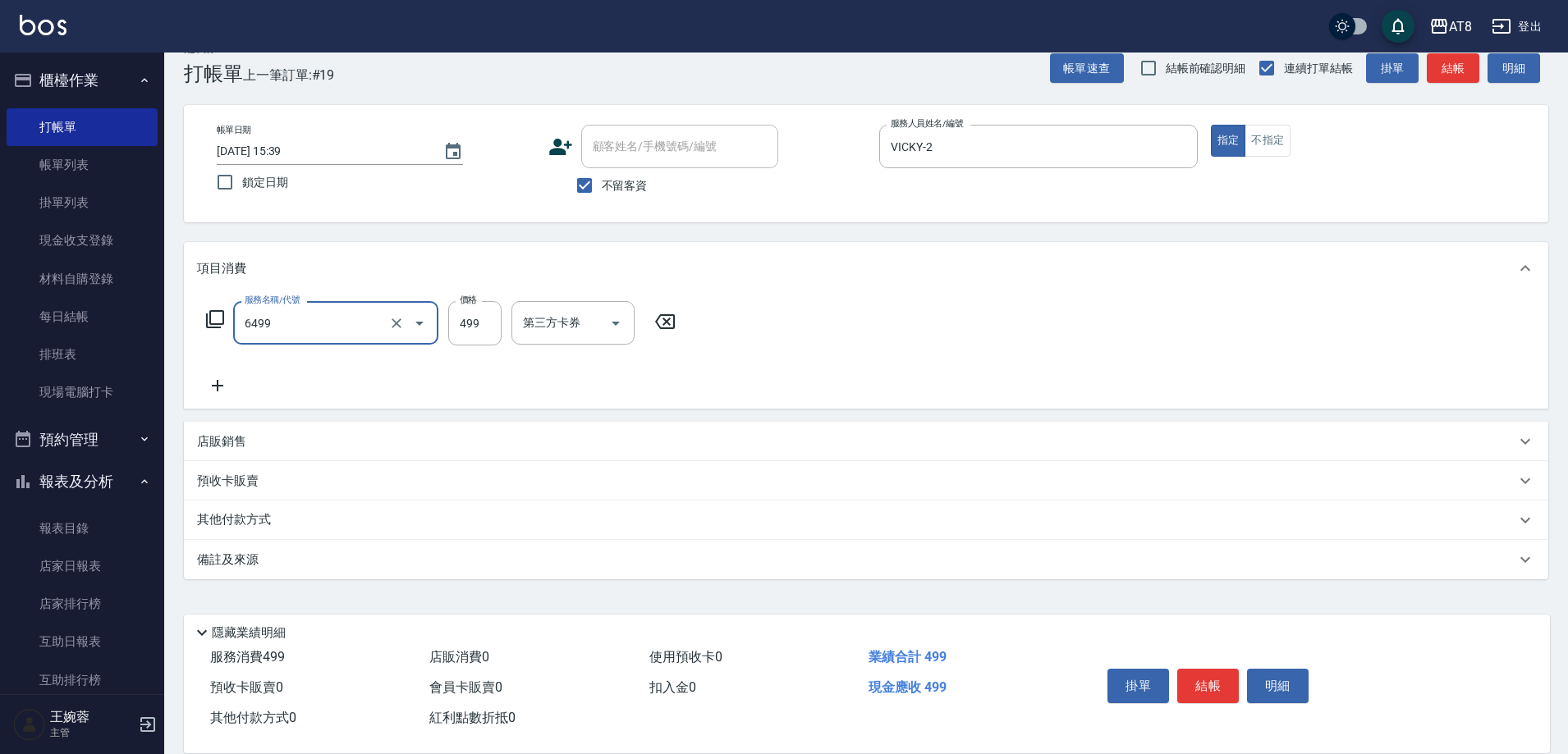
type input "SPA499(6499)"
type input "助理25-25"
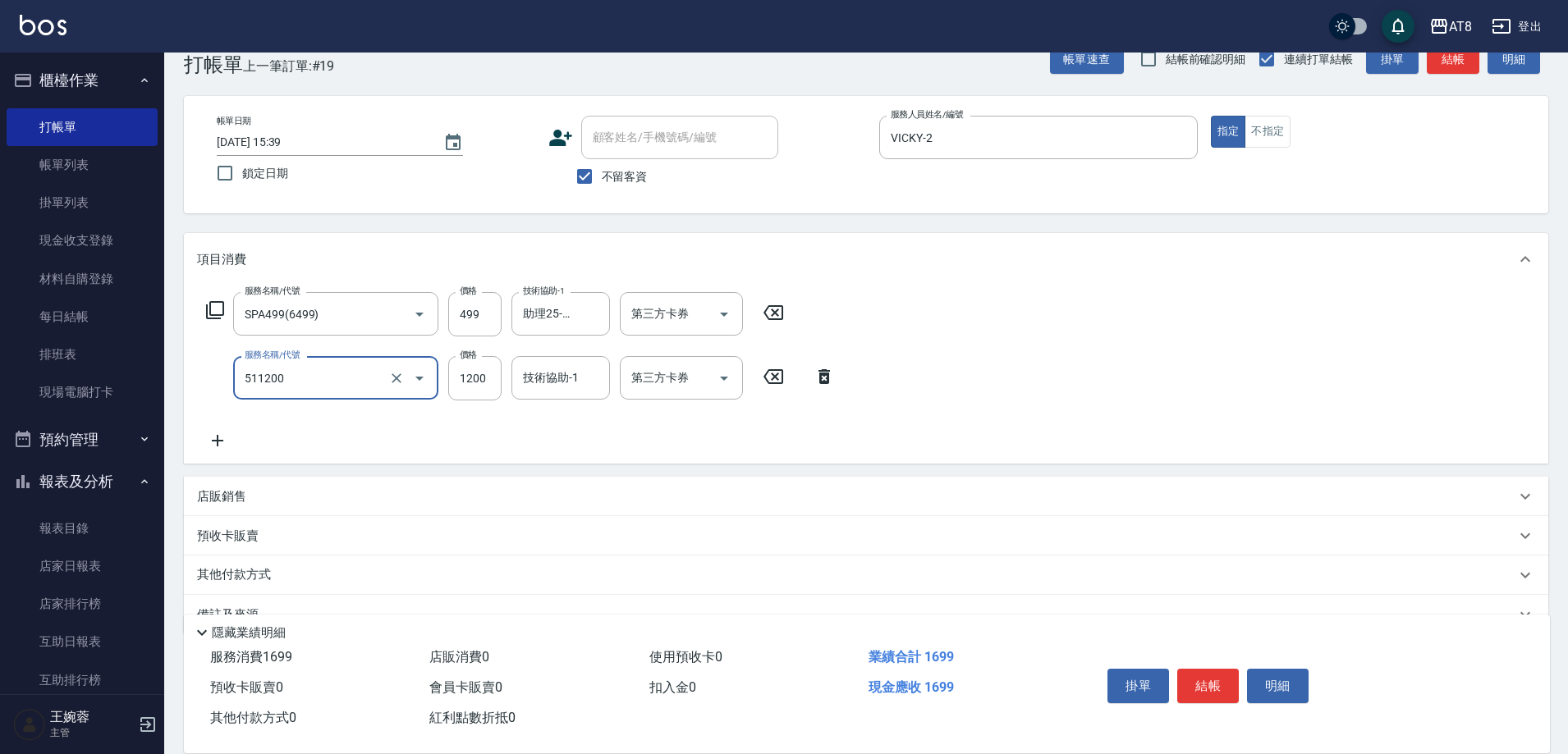
type input "1200護髮(511200)"
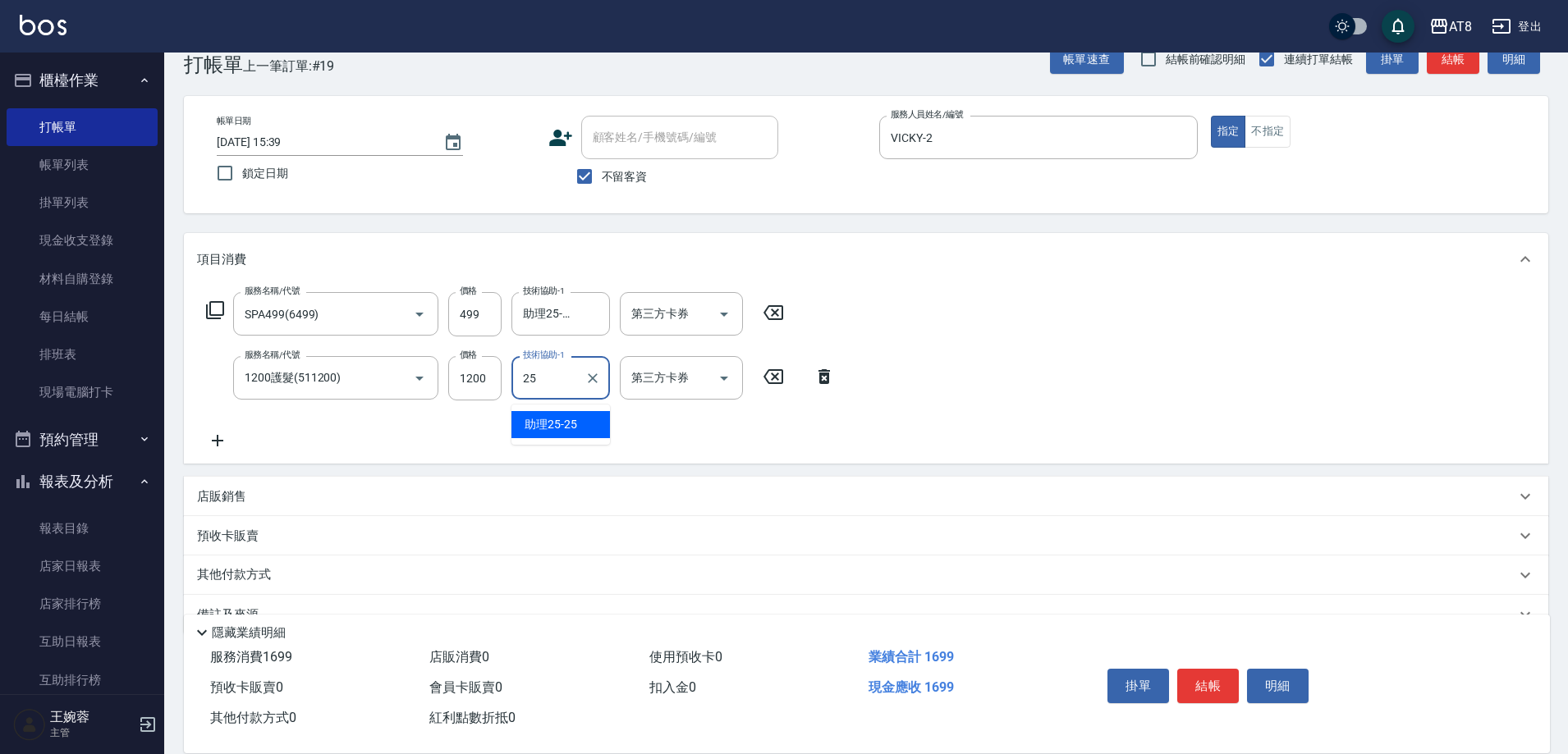
type input "助理25-25"
click at [1226, 678] on button "結帳" at bounding box center [1208, 686] width 62 height 35
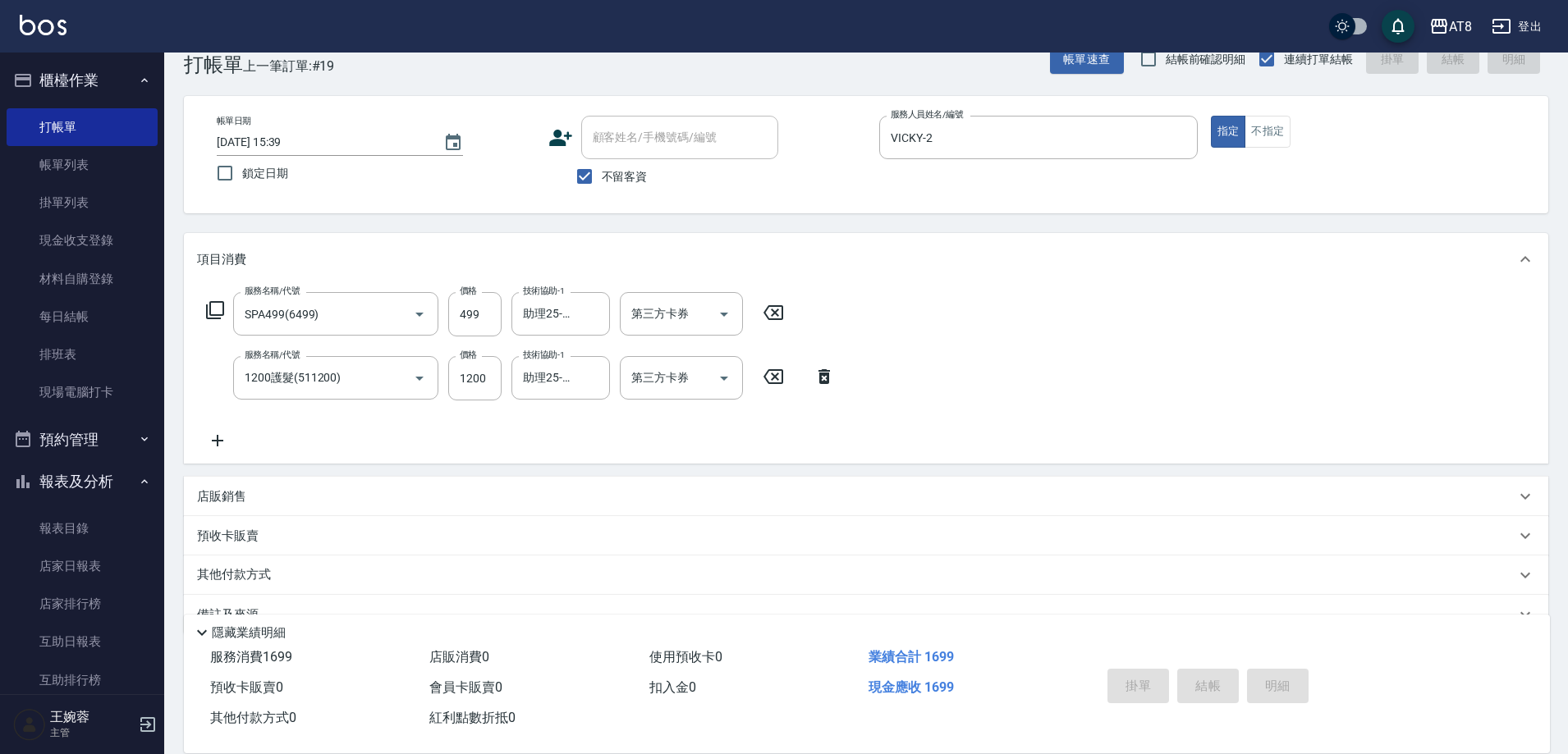
type input "[DATE] 15:41"
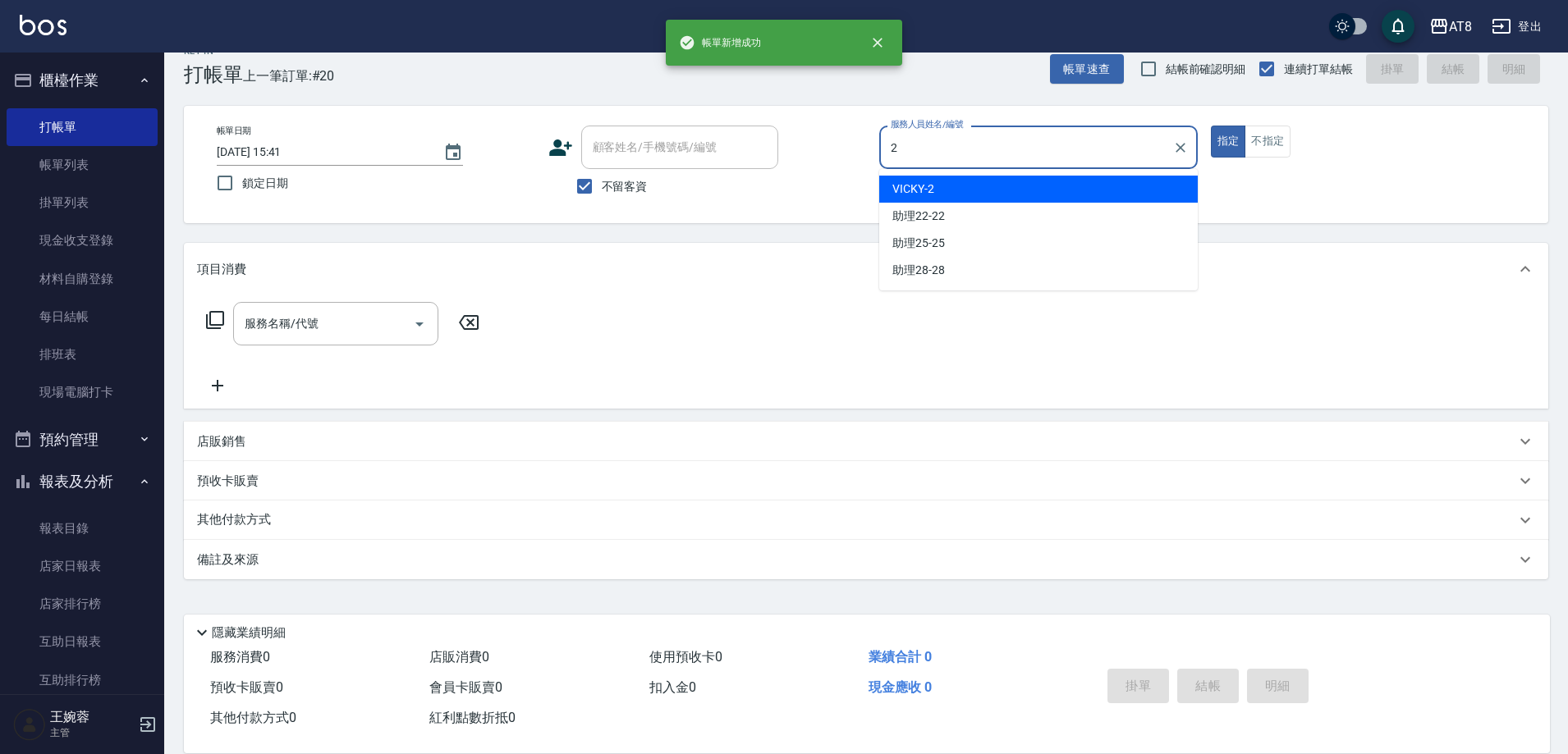
type input "VICKY-2"
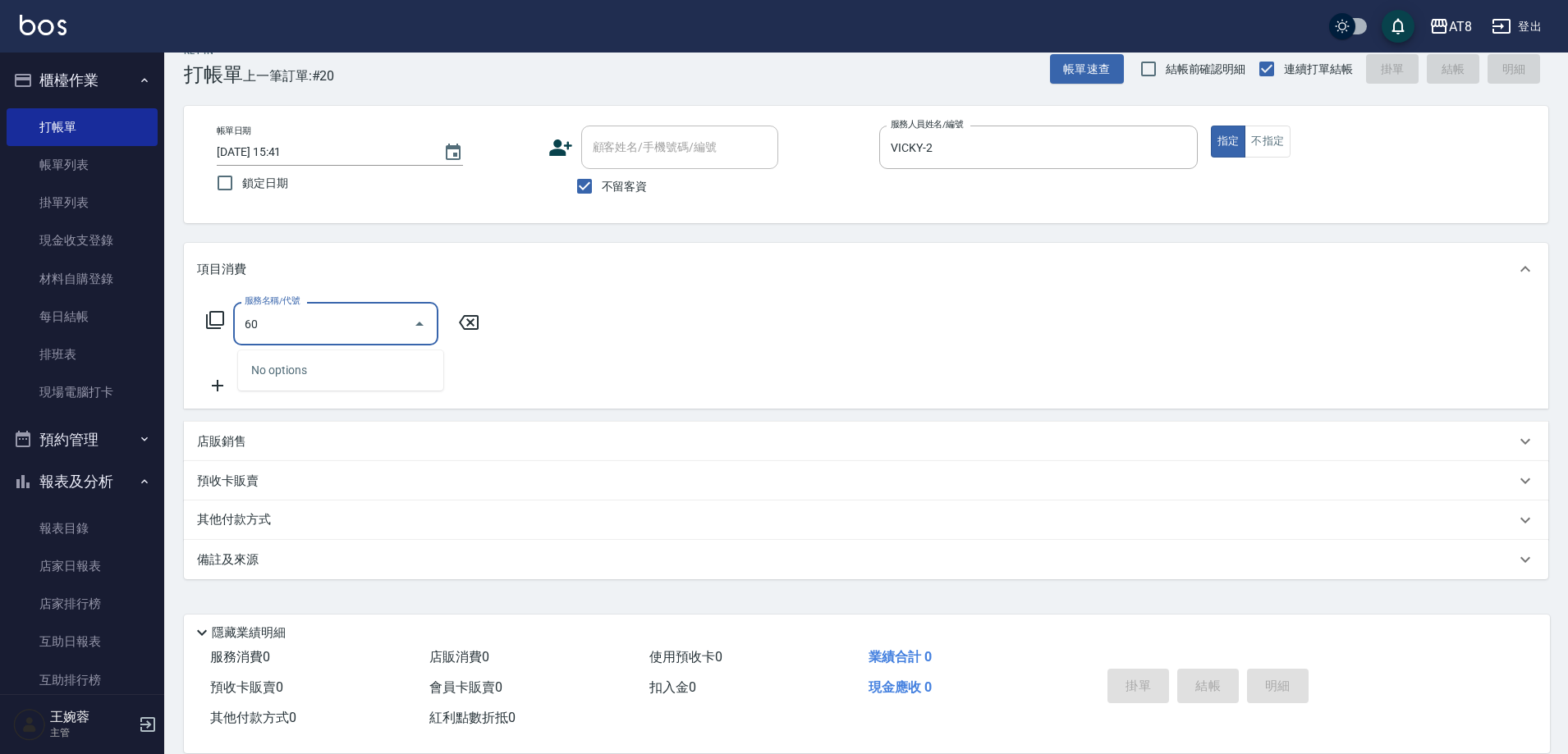
type input "6"
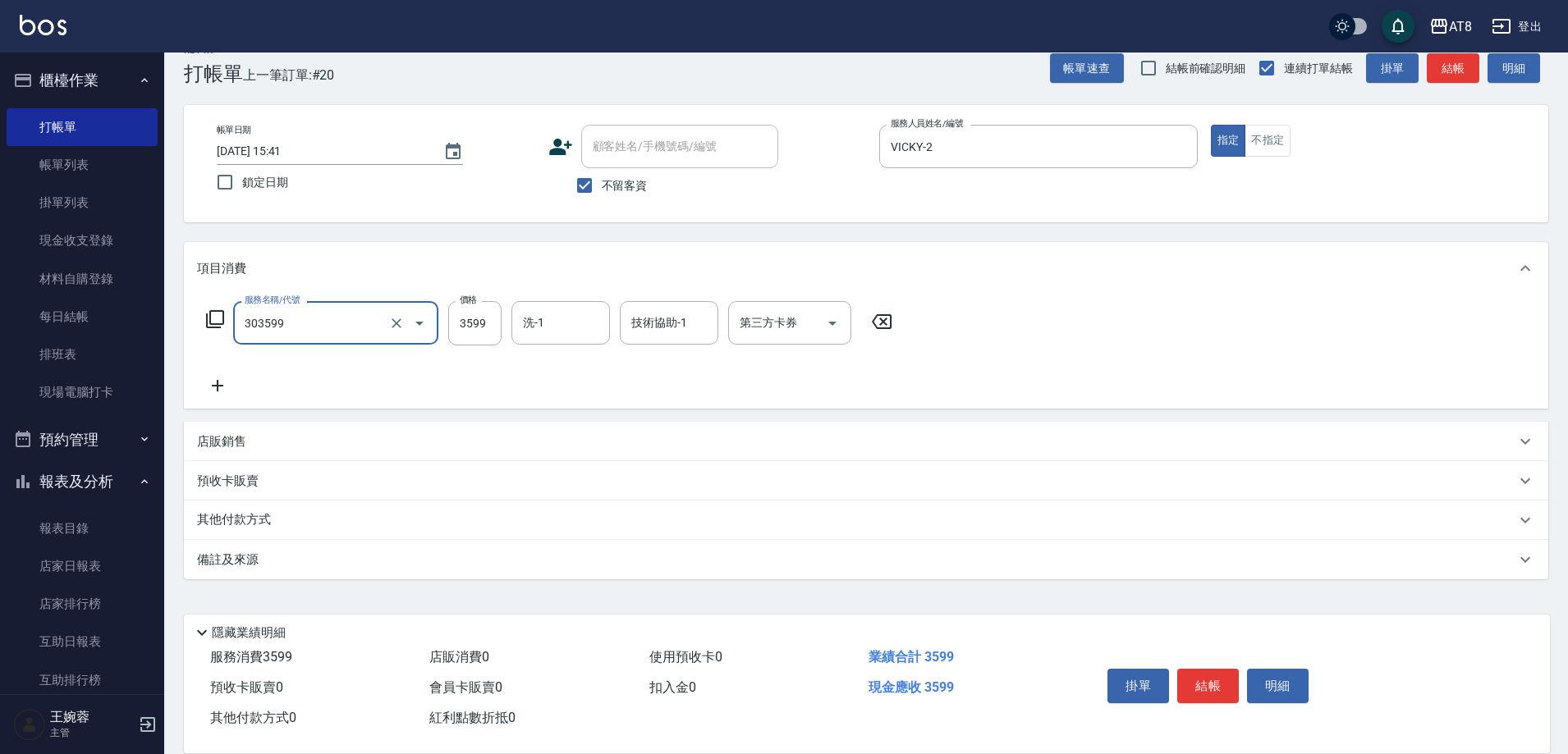
type input "入金ovc調配燙3599(303599)"
type input "3699"
type input "助理25-25"
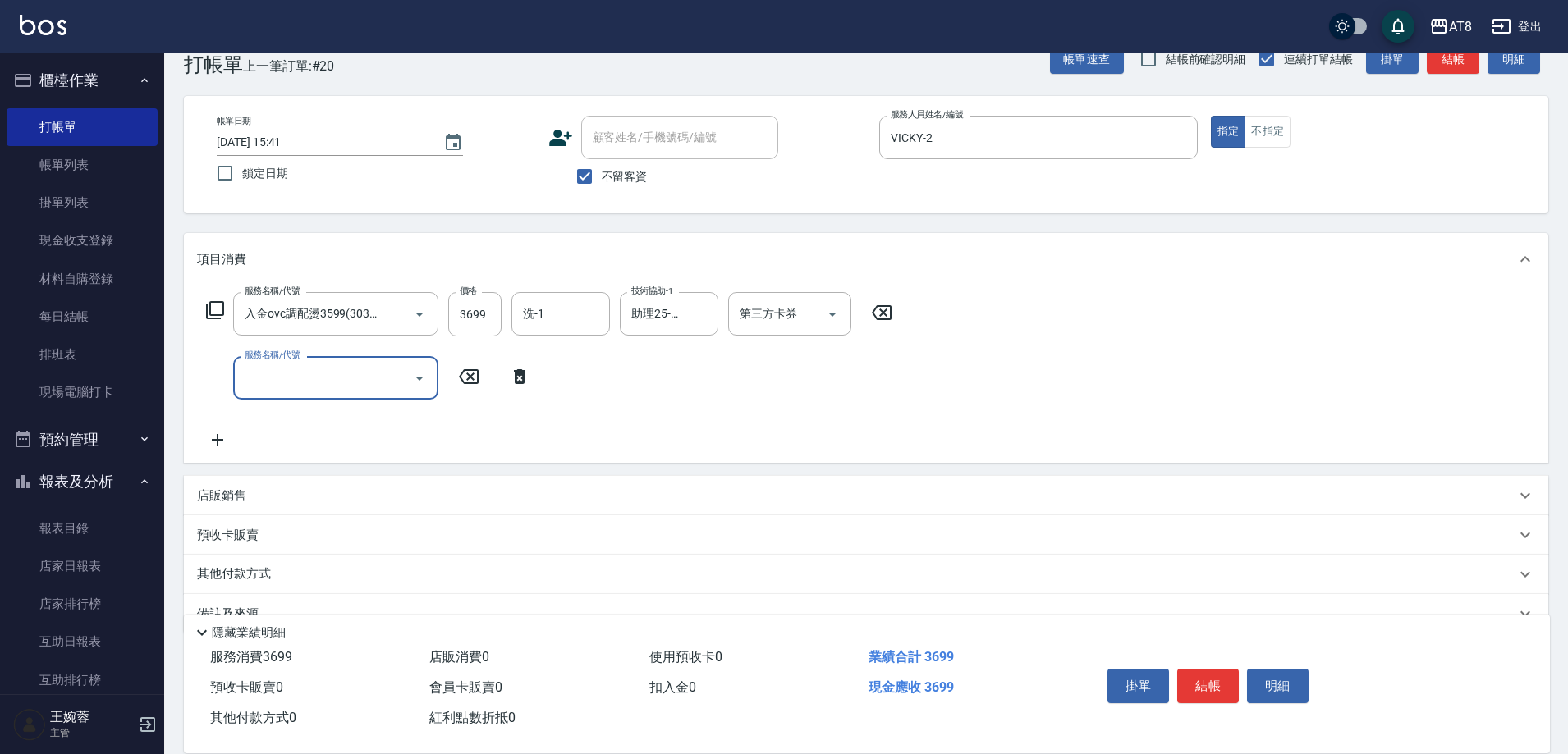
scroll to position [0, 0]
type input "入金SPA699(60699)"
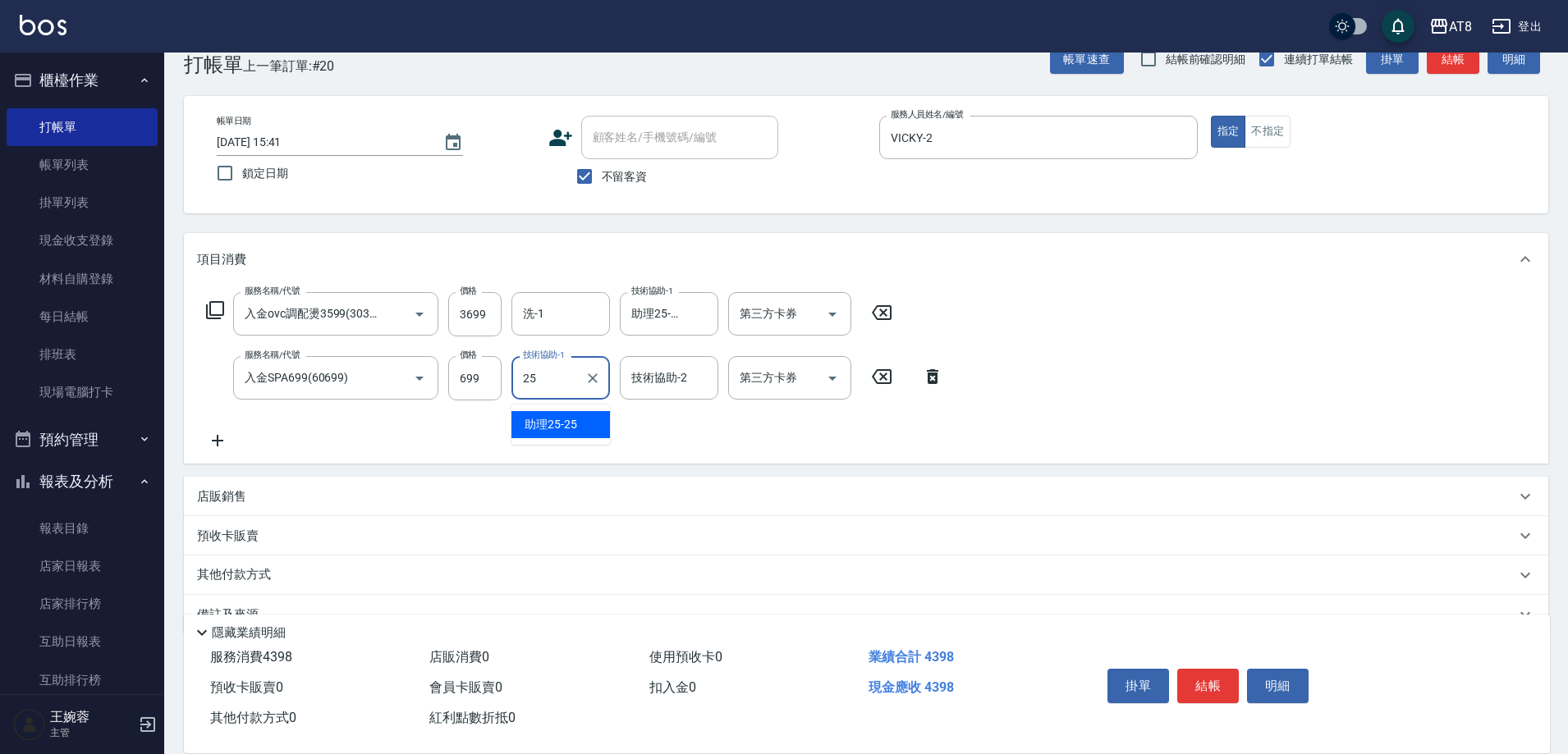
type input "助理25-25"
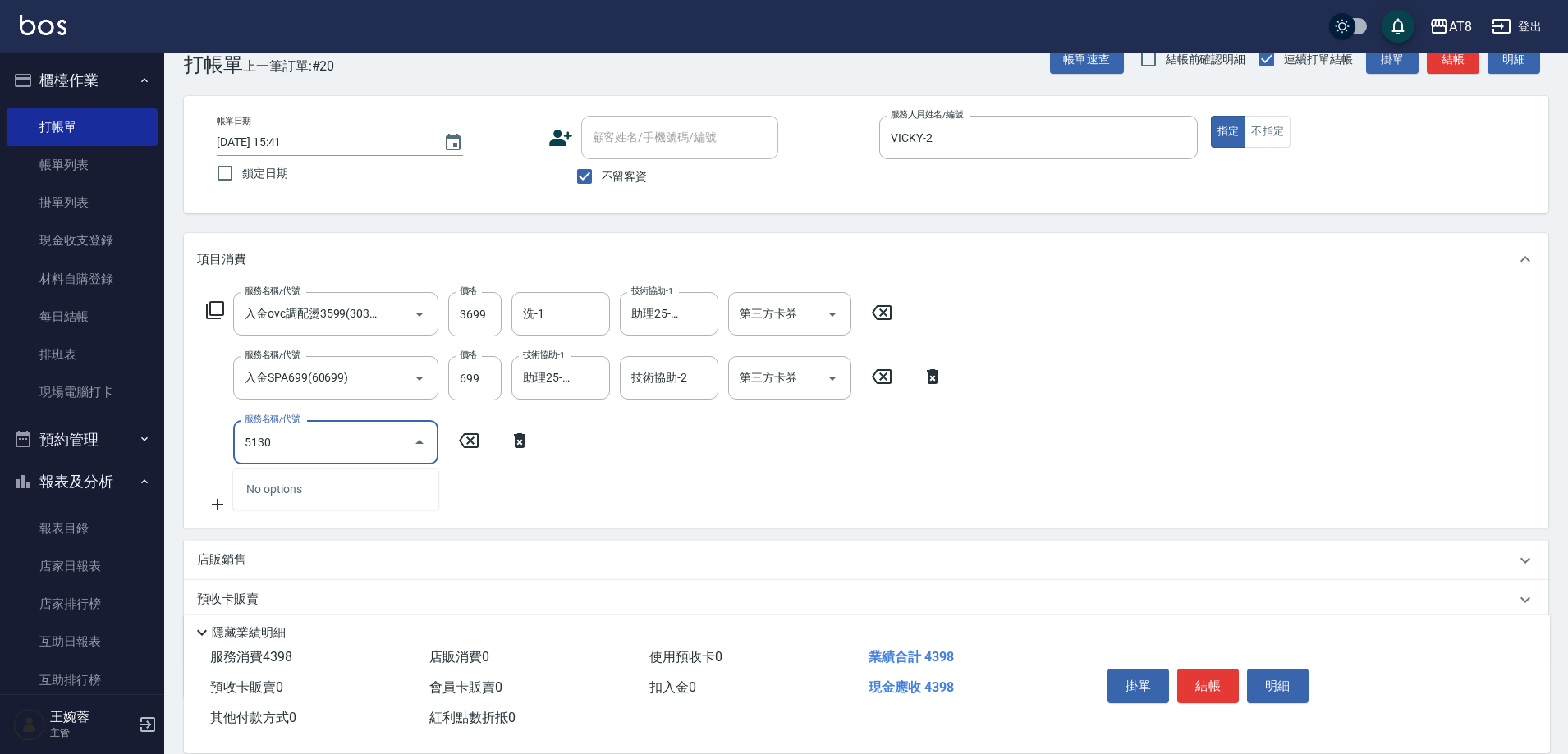
type input "51300"
click at [393, 448] on icon "Clear" at bounding box center [396, 442] width 16 height 16
type input "5"
type input "入金染髮1300(401300)"
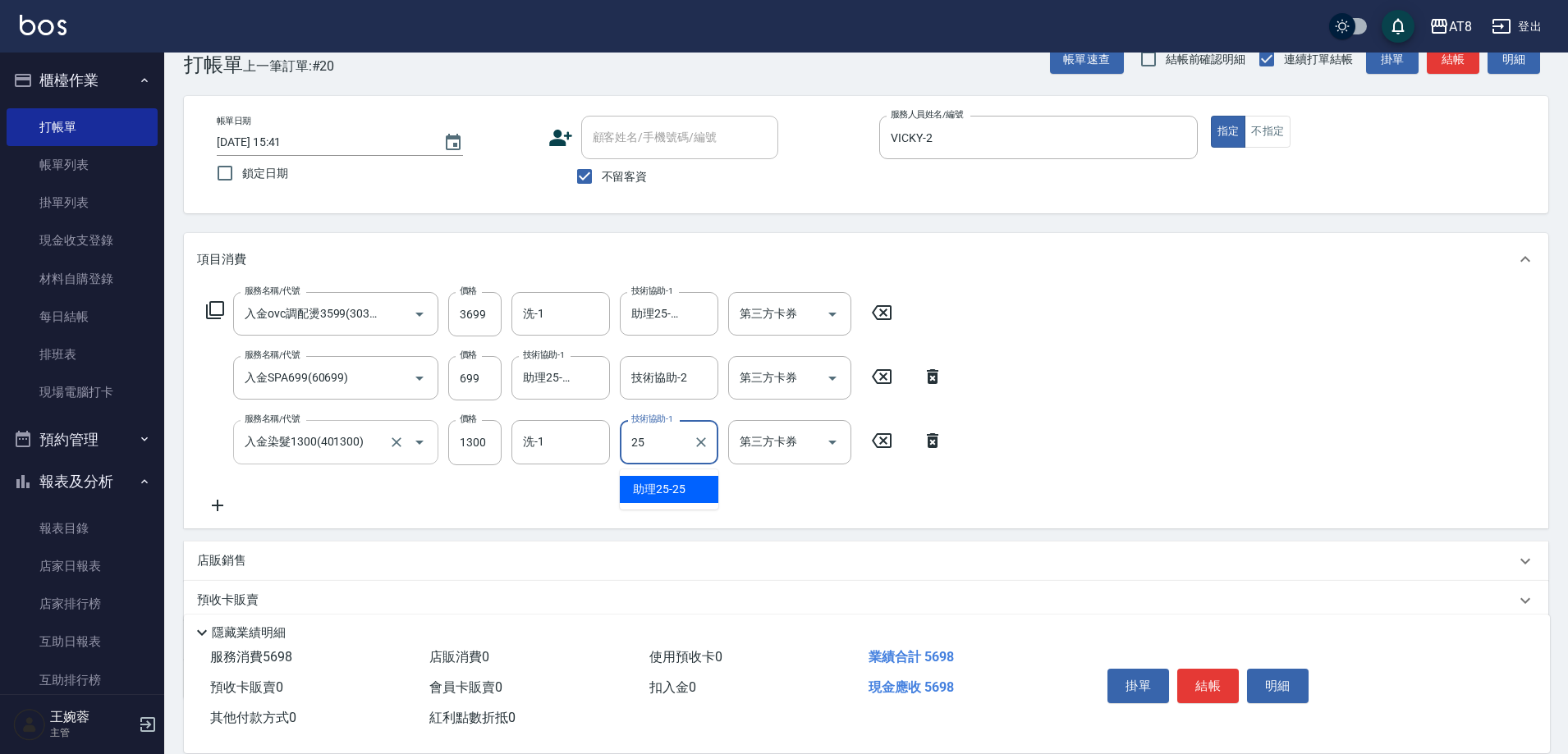
type input "助理25-25"
click at [1226, 683] on button "結帳" at bounding box center [1208, 686] width 62 height 35
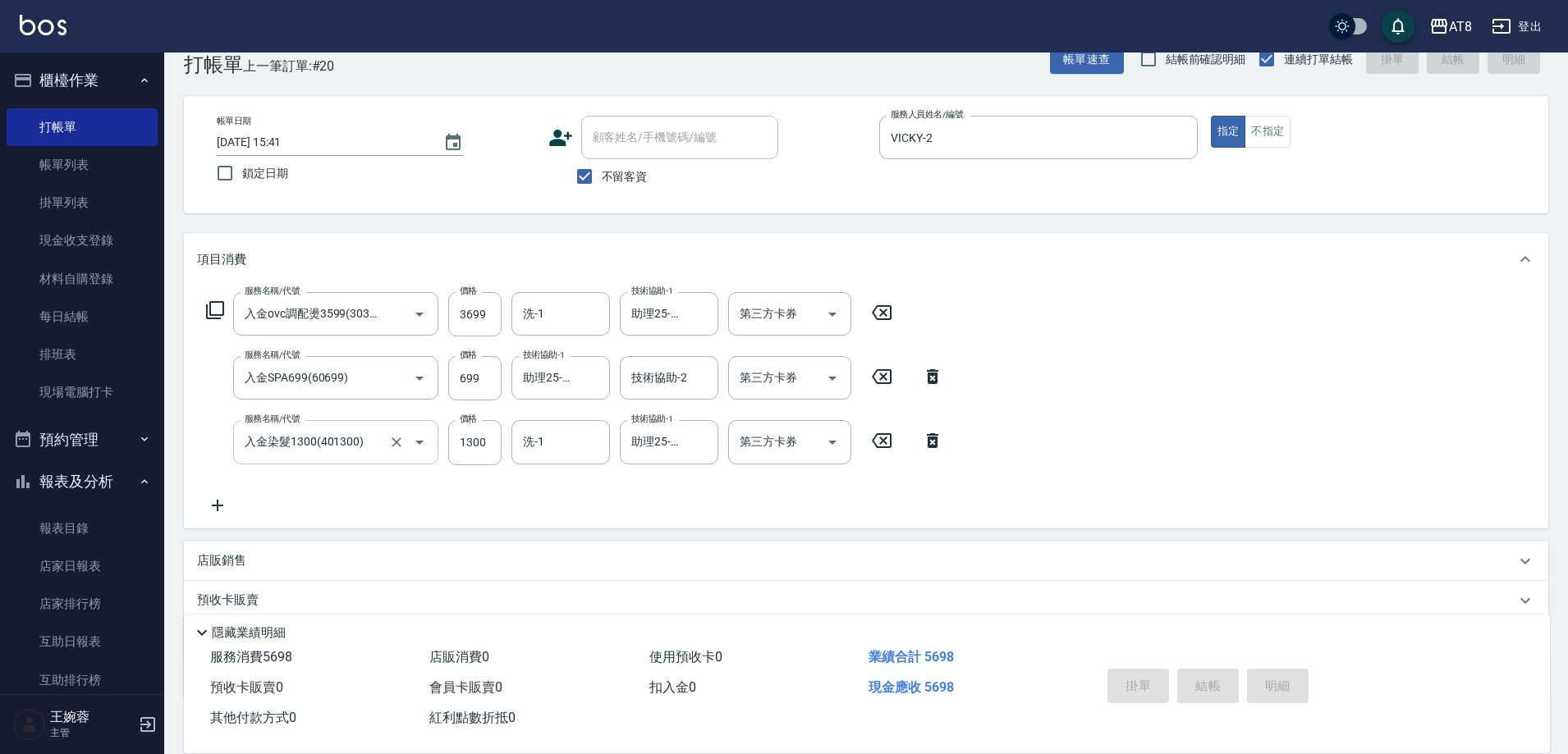
type input "[DATE] 15:42"
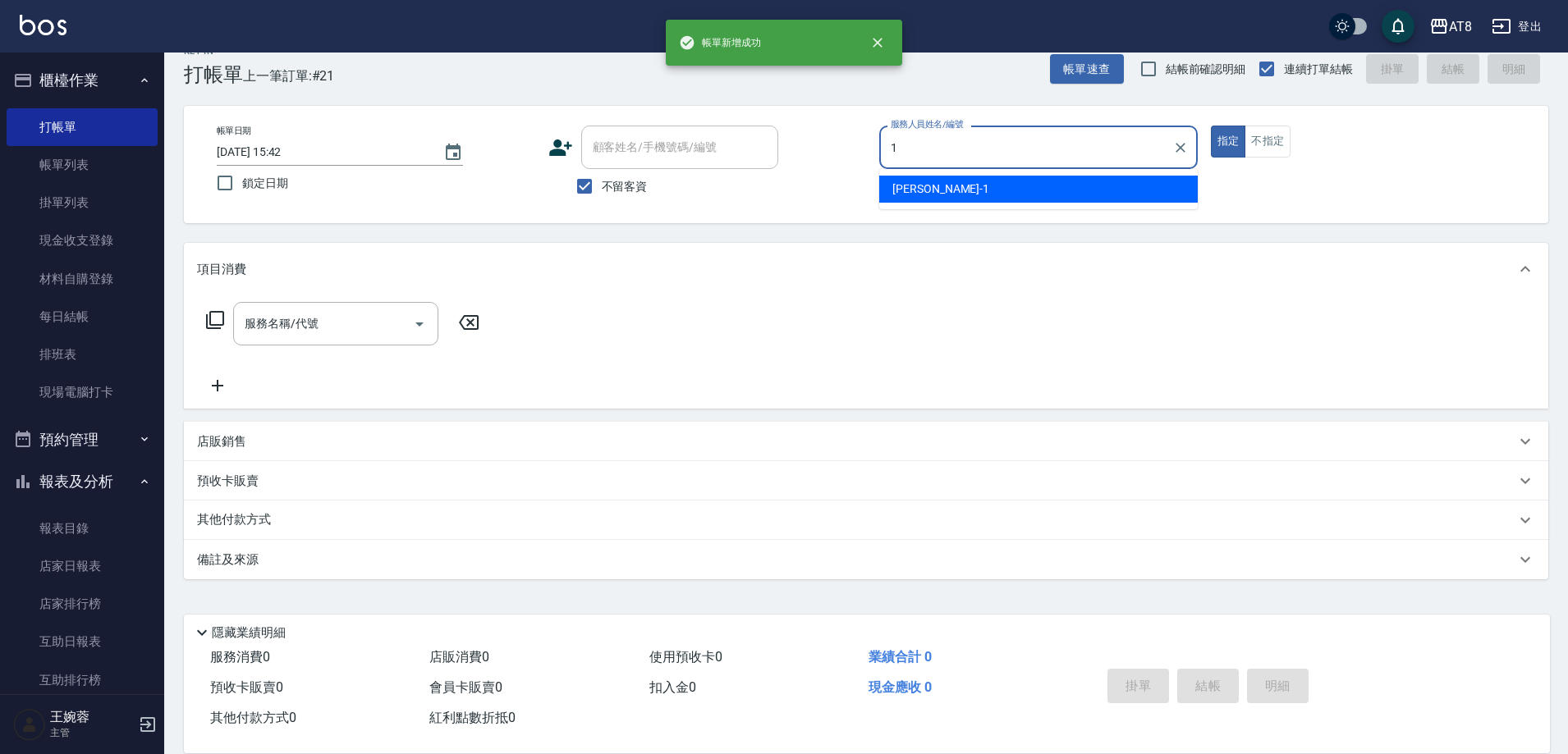
type input "YUKI-1"
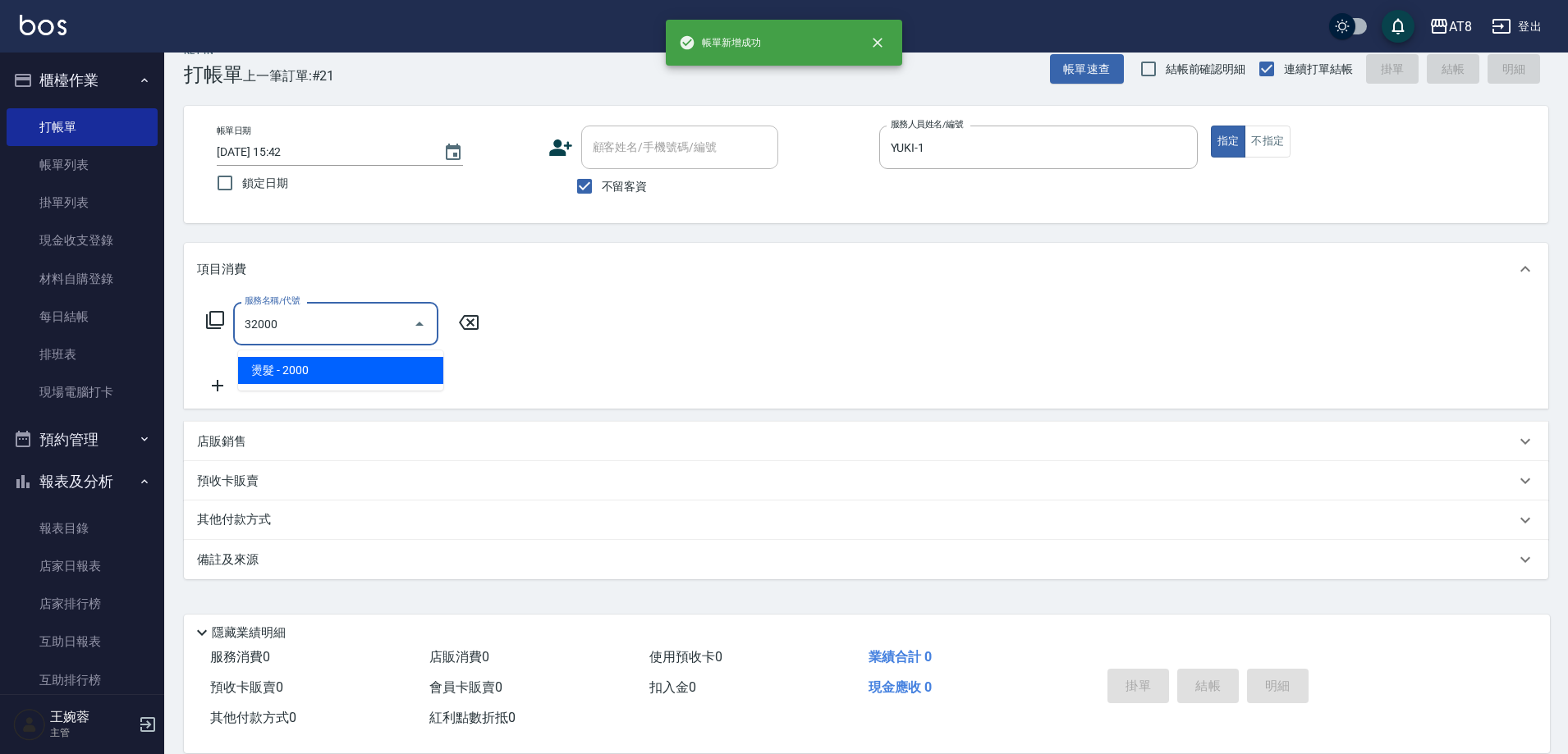
type input "燙髮(32000)"
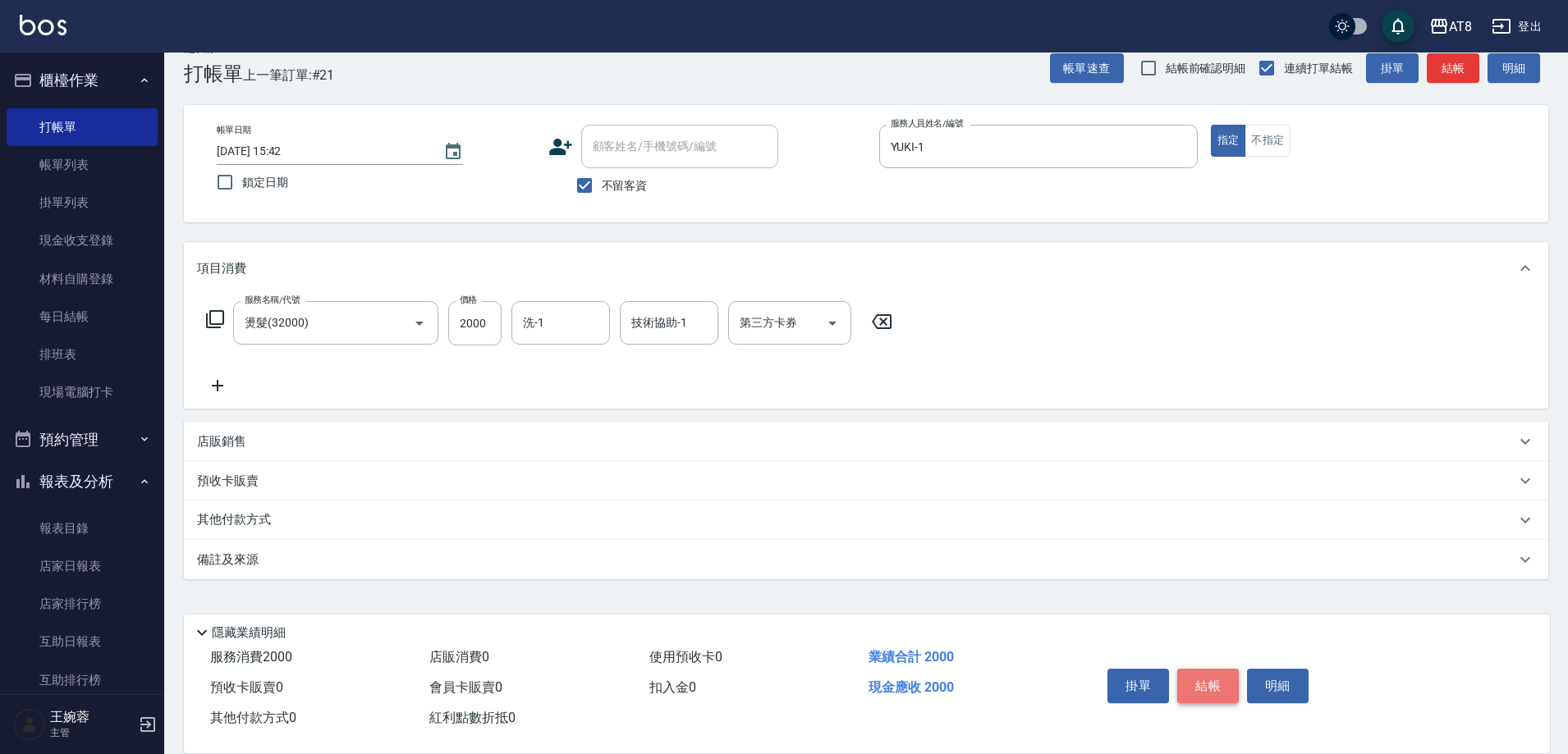
click at [1226, 683] on button "結帳" at bounding box center [1208, 686] width 62 height 35
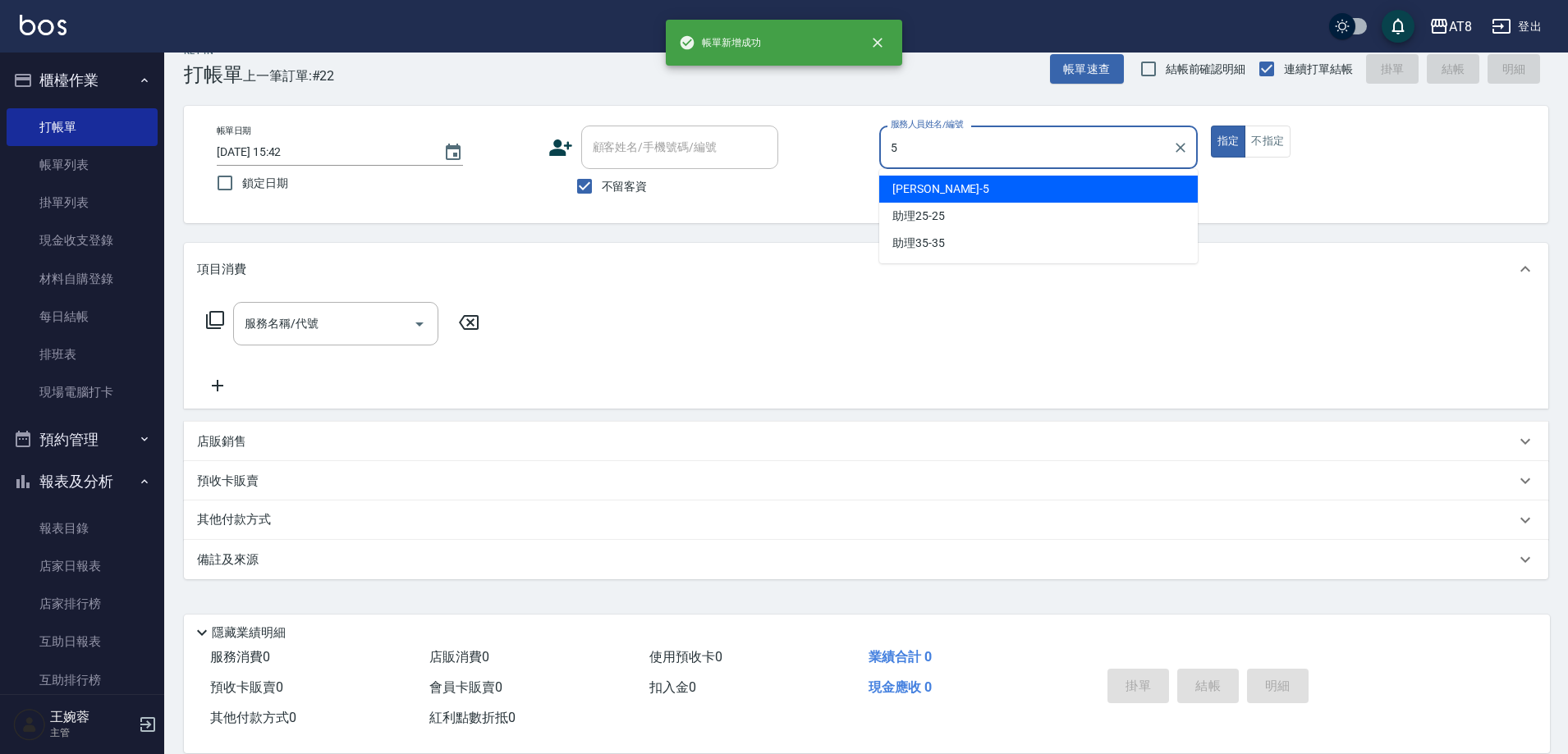
type input "HANK-5"
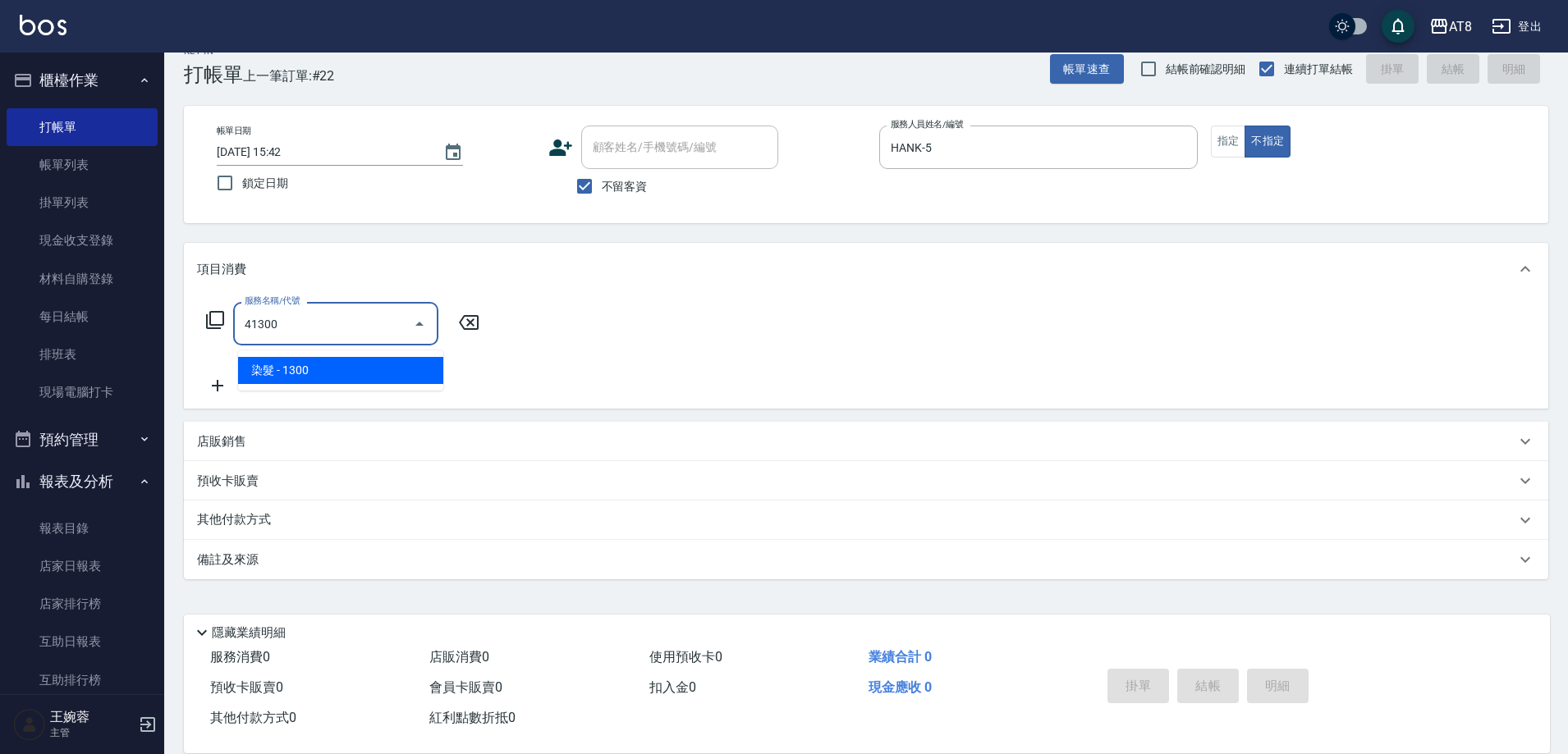
type input "染髮(41300)"
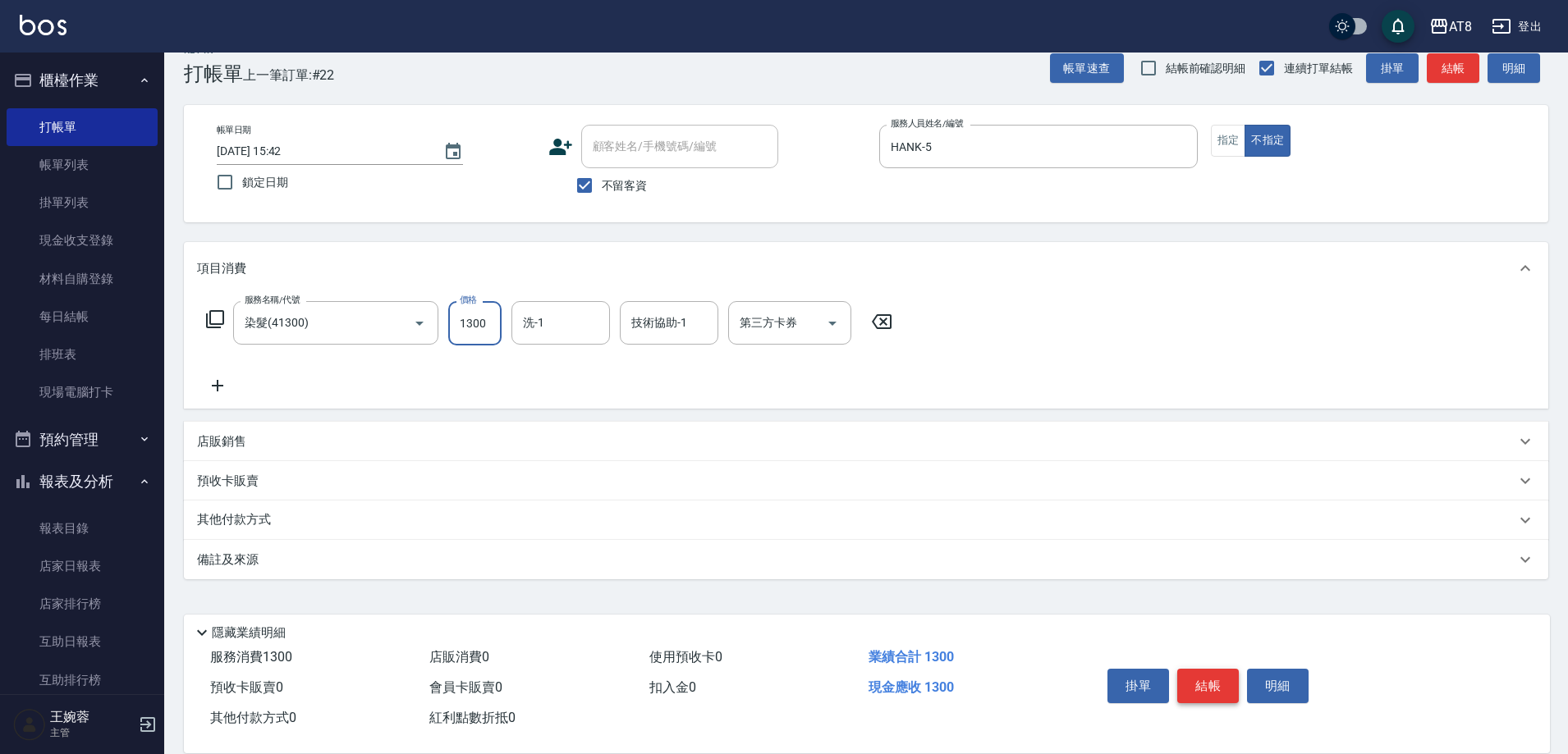
click at [1226, 683] on button "結帳" at bounding box center [1208, 686] width 62 height 35
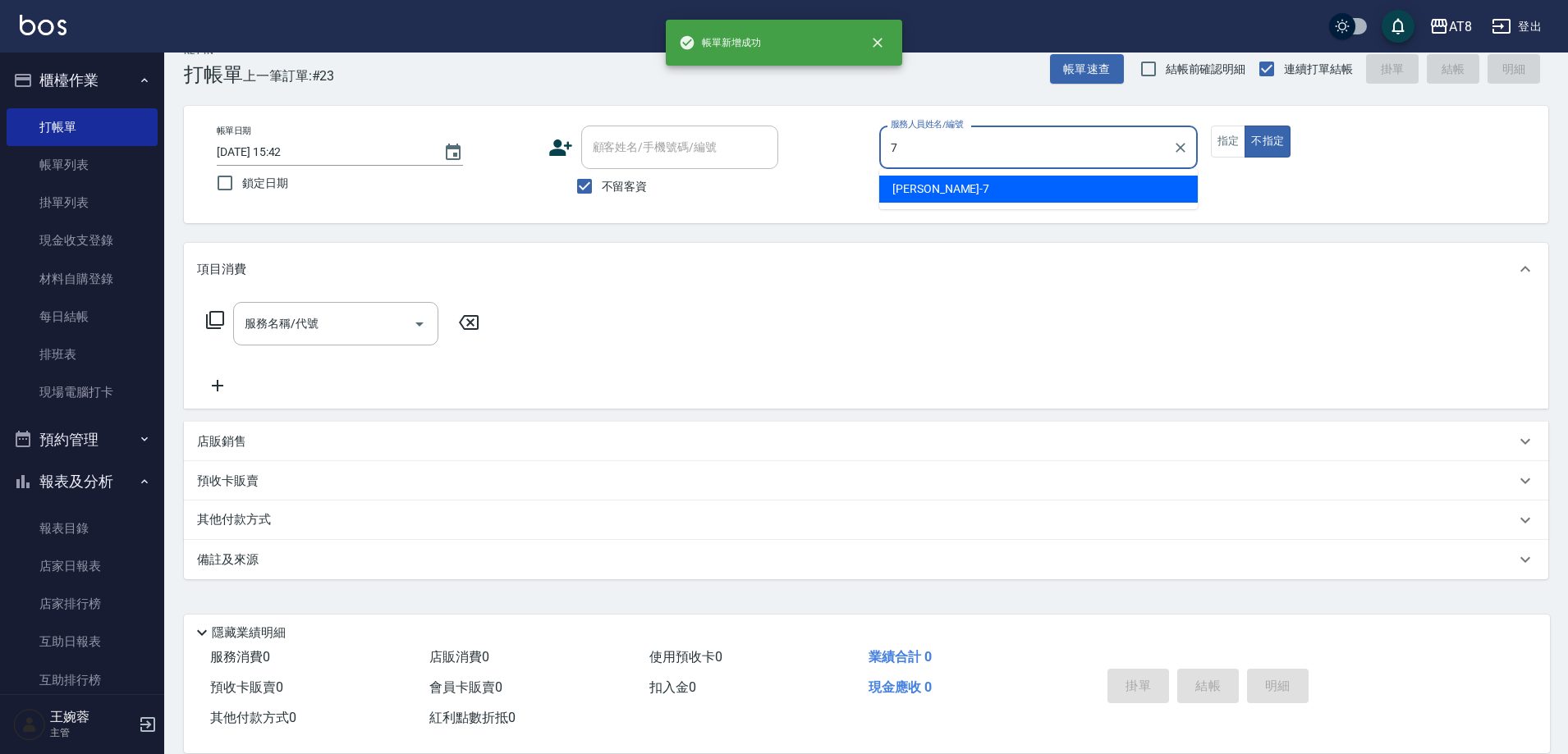
type input "[PERSON_NAME]-7"
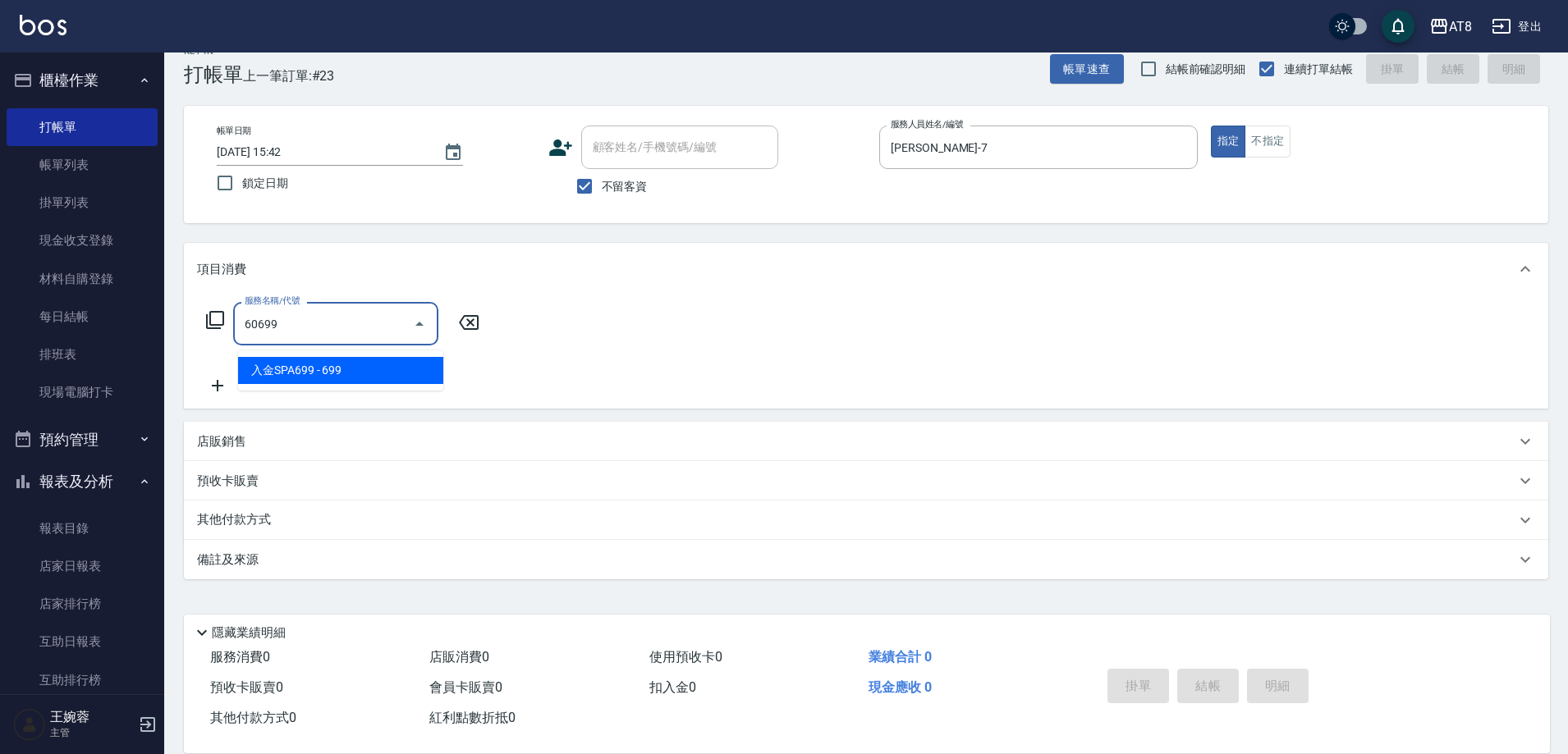
type input "入金SPA699(60699)"
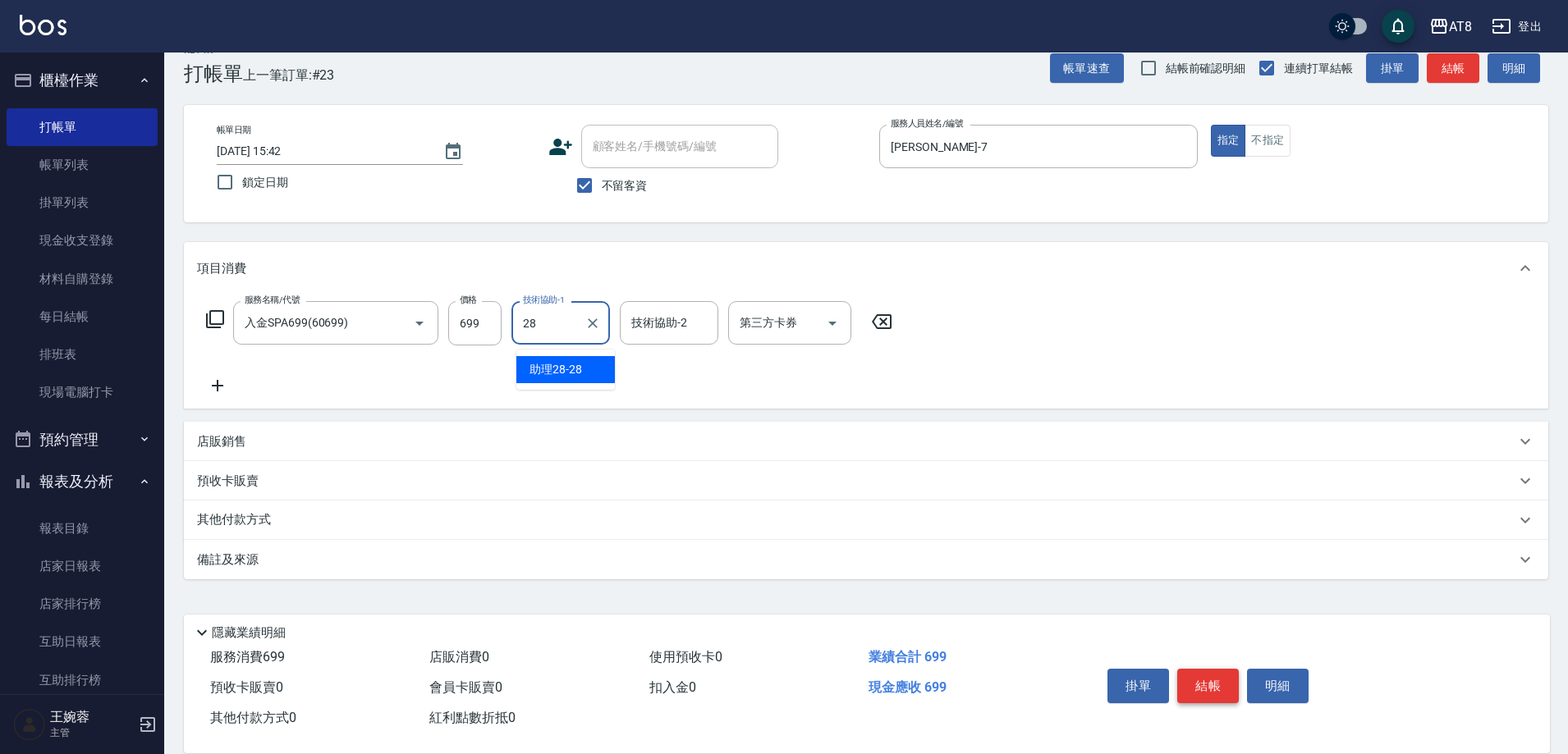
type input "助理28-28"
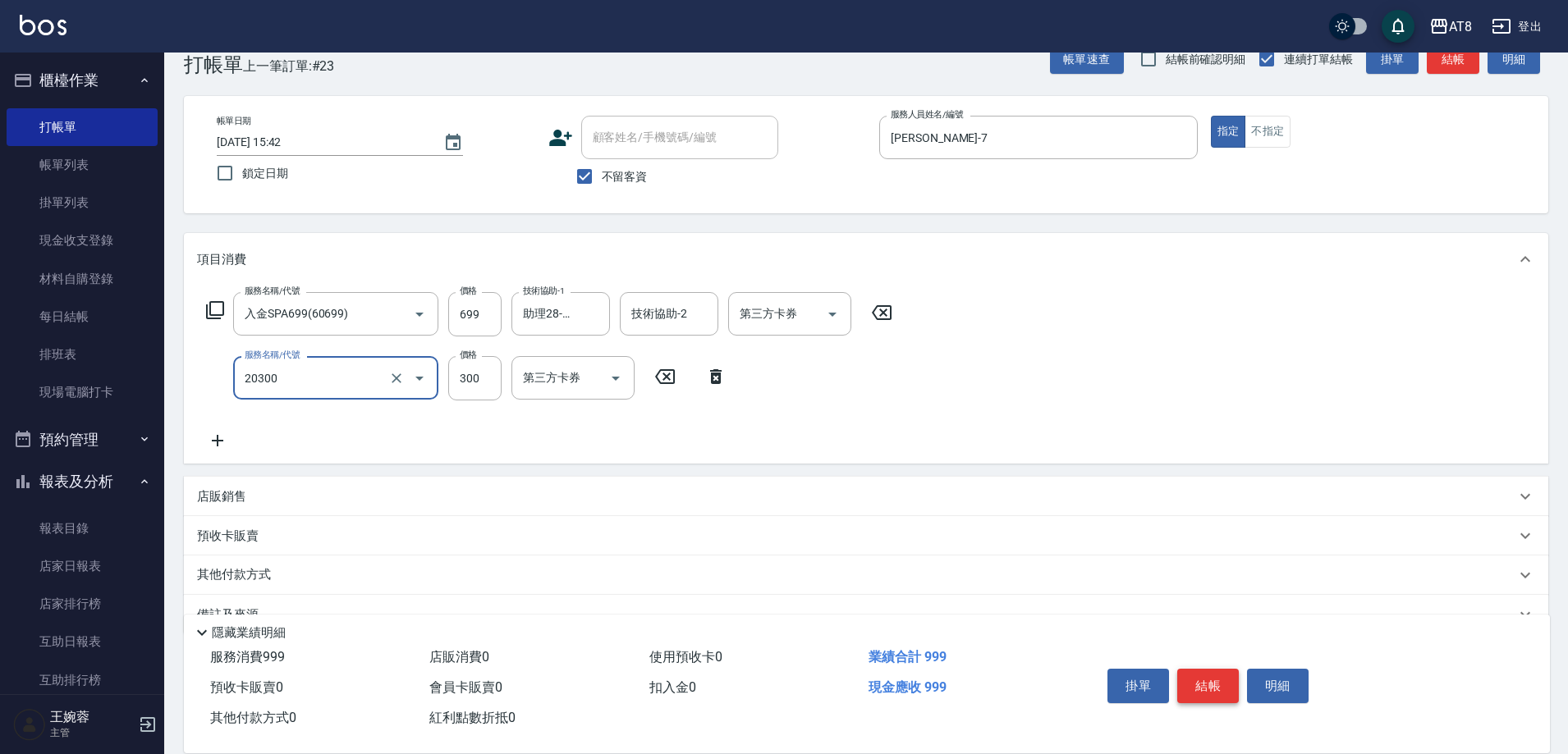
type input "入金剪髮300(20300)"
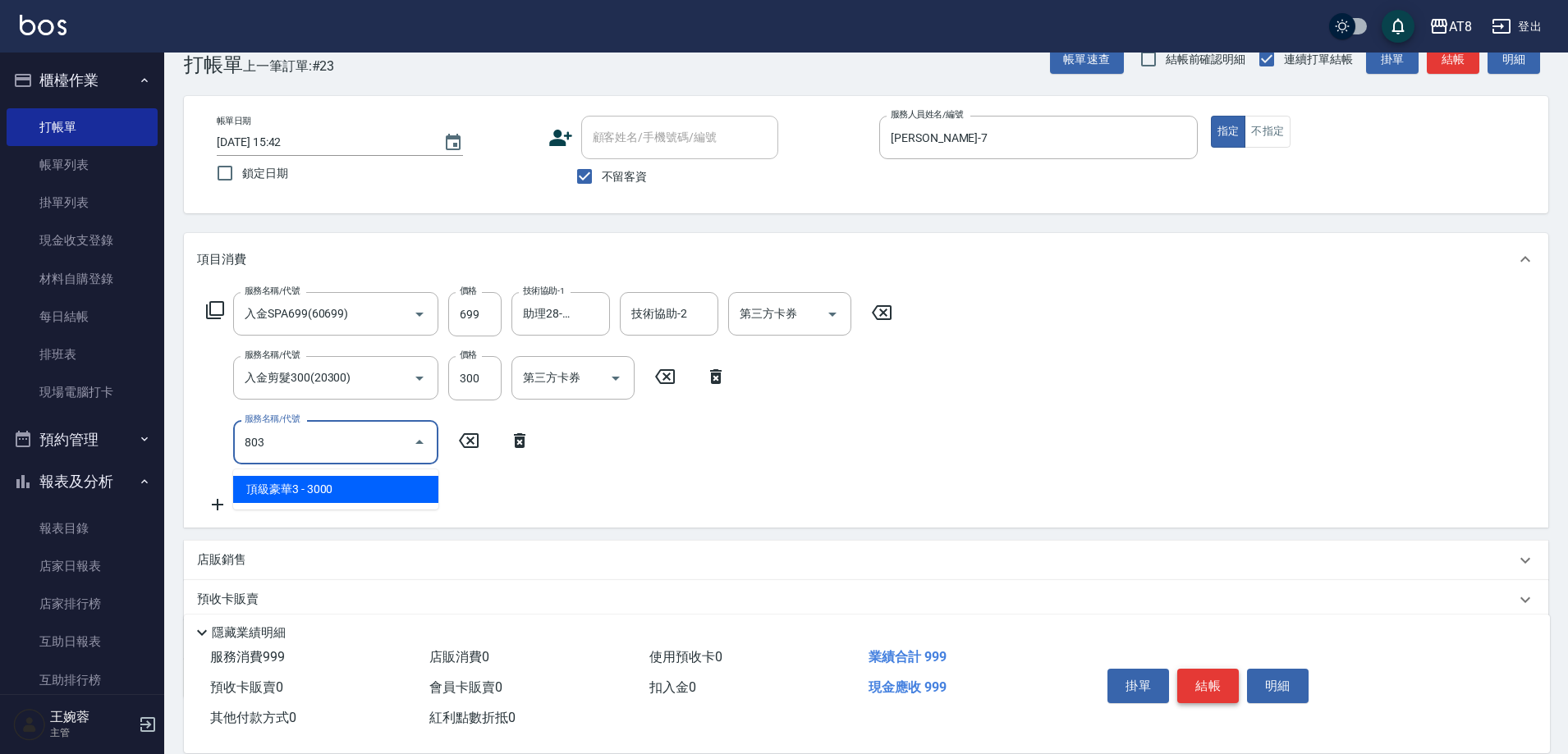
type input "頂級豪華3(803)"
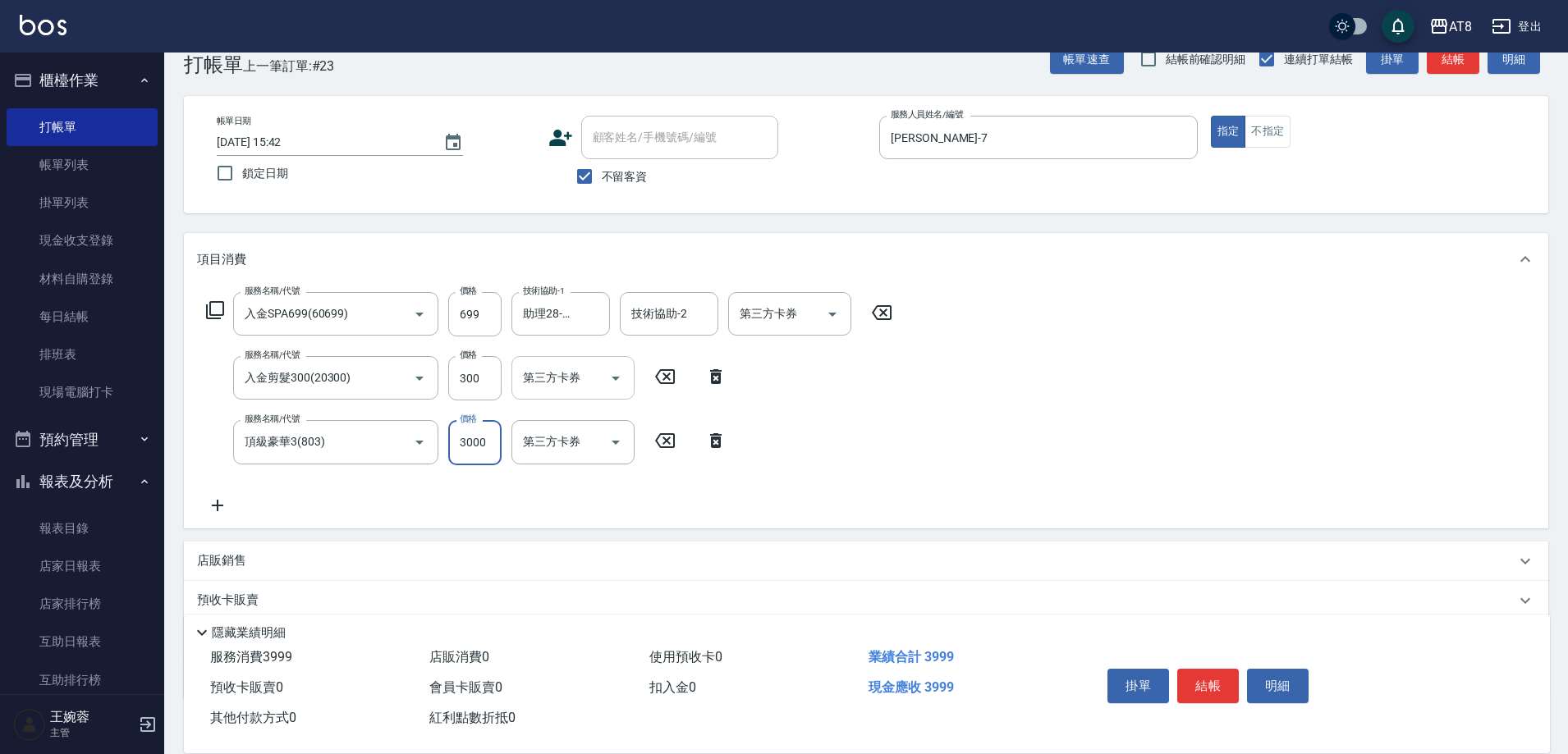
drag, startPoint x: 630, startPoint y: 384, endPoint x: 628, endPoint y: 395, distance: 11.2
click at [630, 383] on div "第三方卡券" at bounding box center [573, 378] width 123 height 44
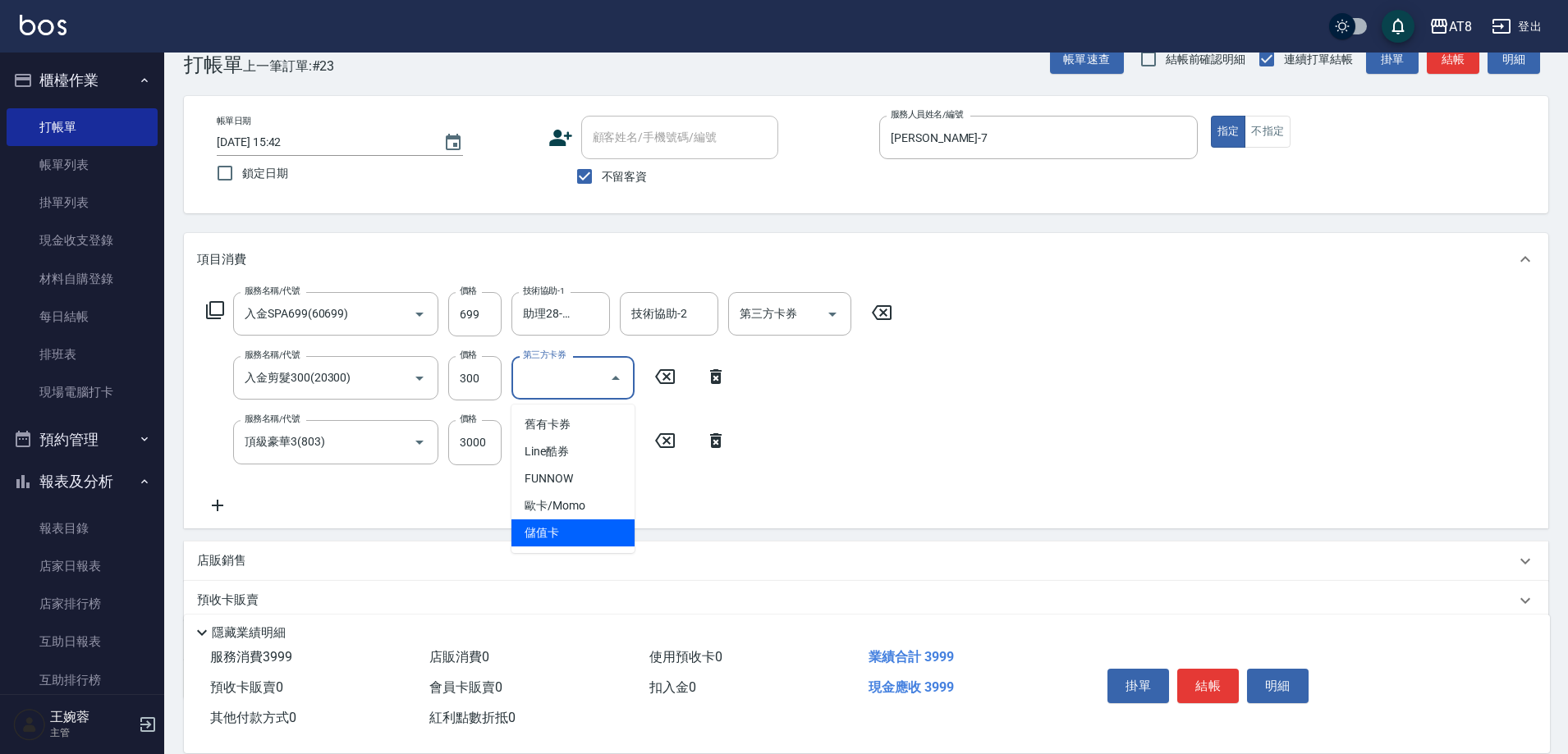
click at [587, 545] on span "儲值卡" at bounding box center [573, 533] width 123 height 27
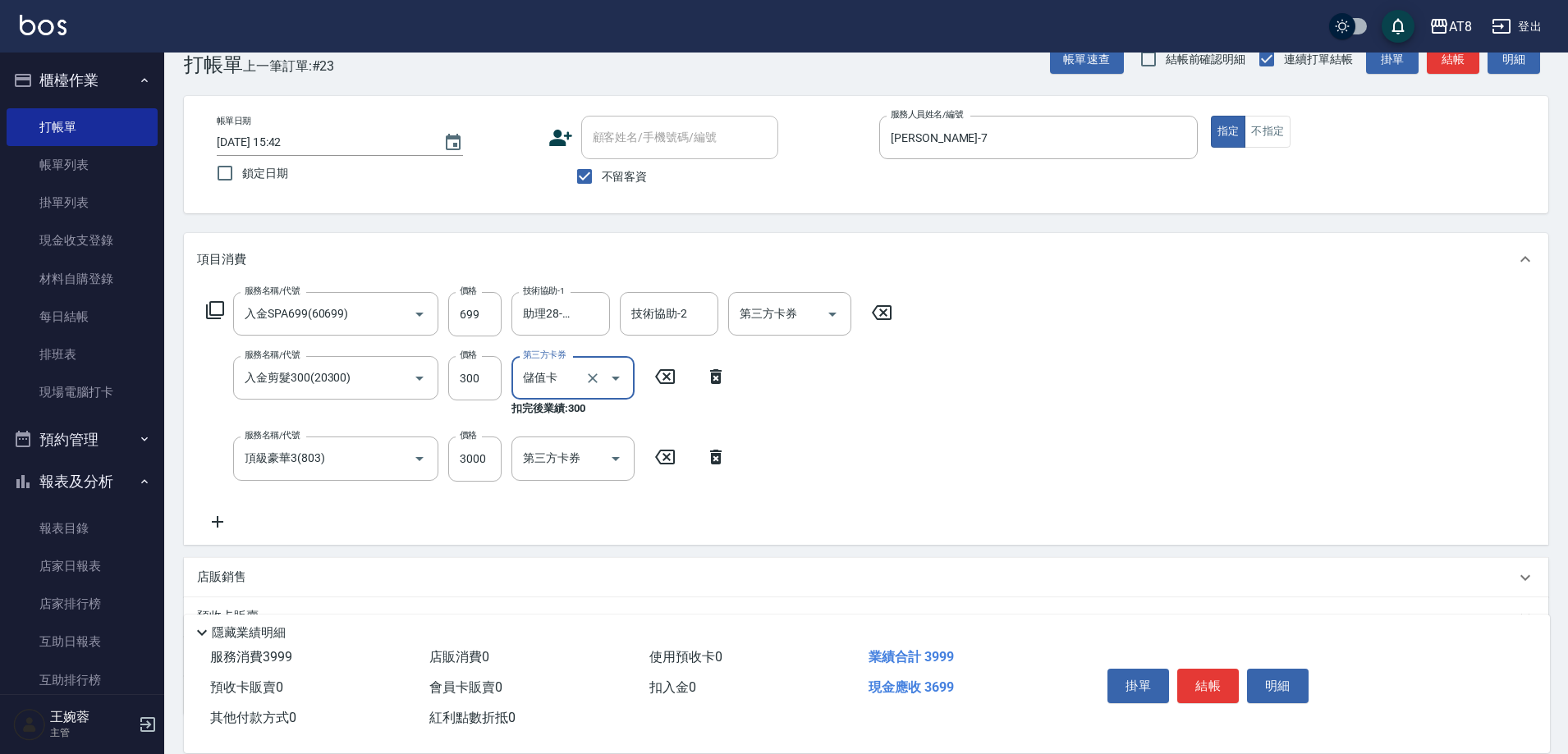
type input "儲值卡"
click at [830, 325] on icon "Open" at bounding box center [832, 314] width 19 height 19
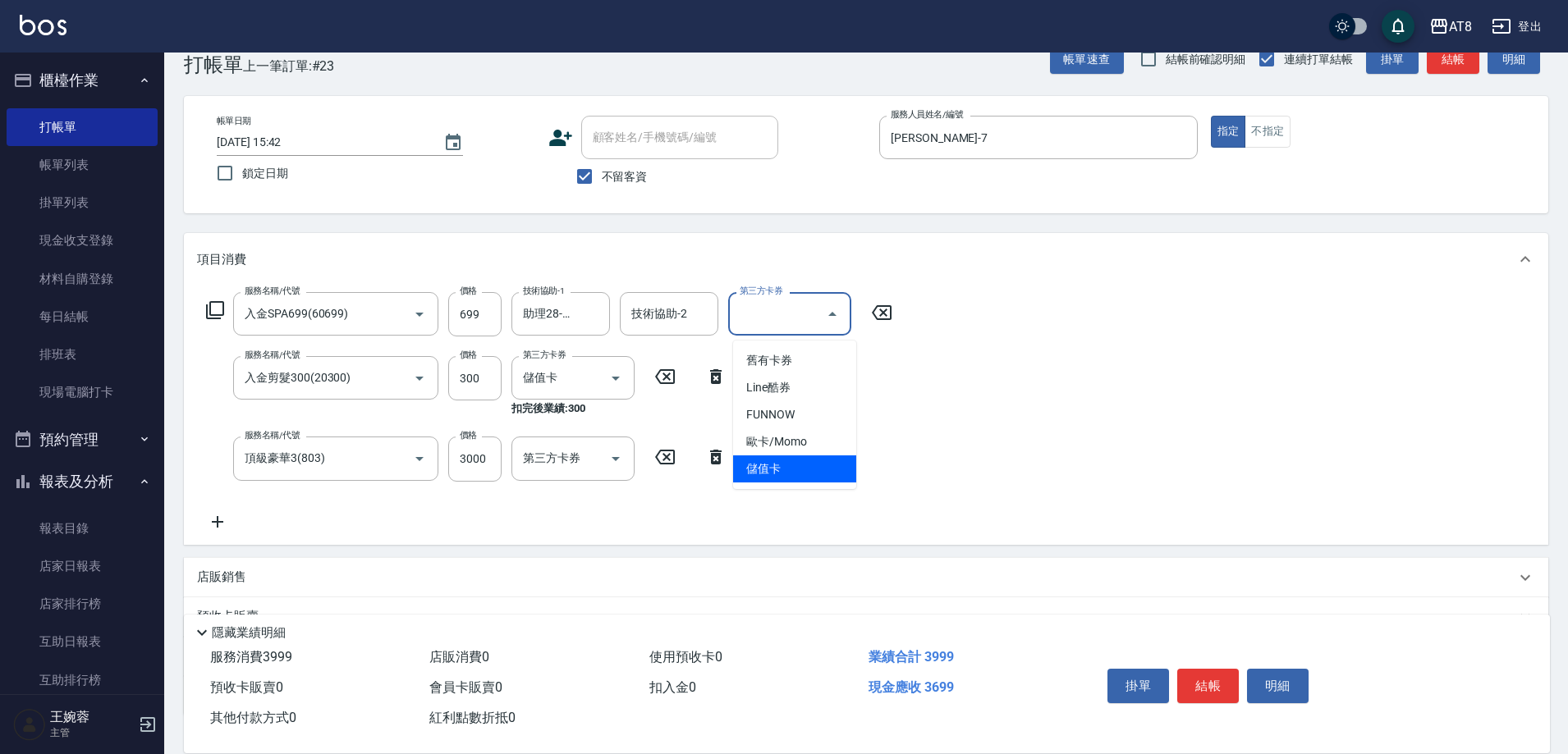
click at [812, 474] on span "儲值卡" at bounding box center [794, 469] width 123 height 27
type input "儲值卡"
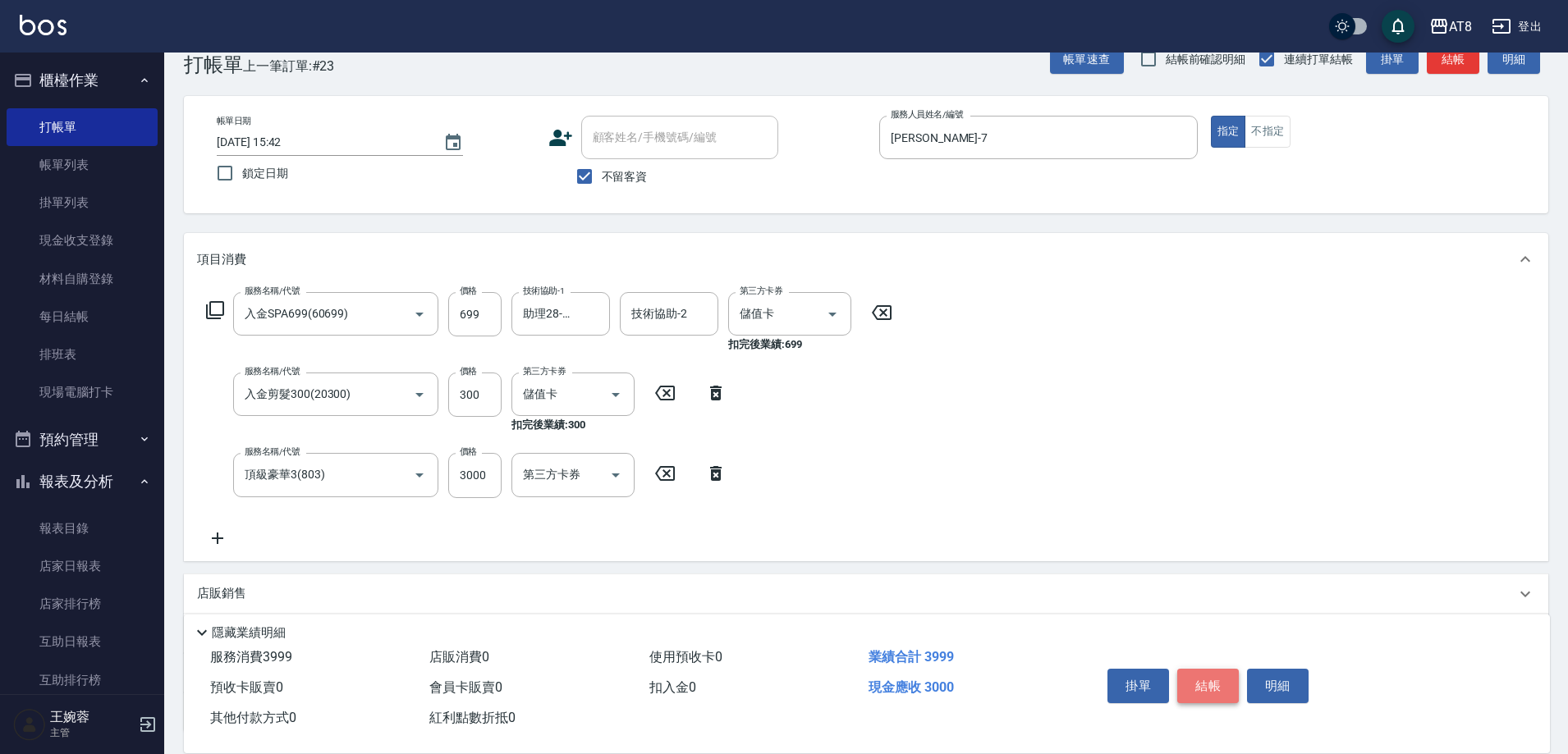
click at [1211, 681] on button "結帳" at bounding box center [1208, 686] width 62 height 35
type input "[DATE] 15:43"
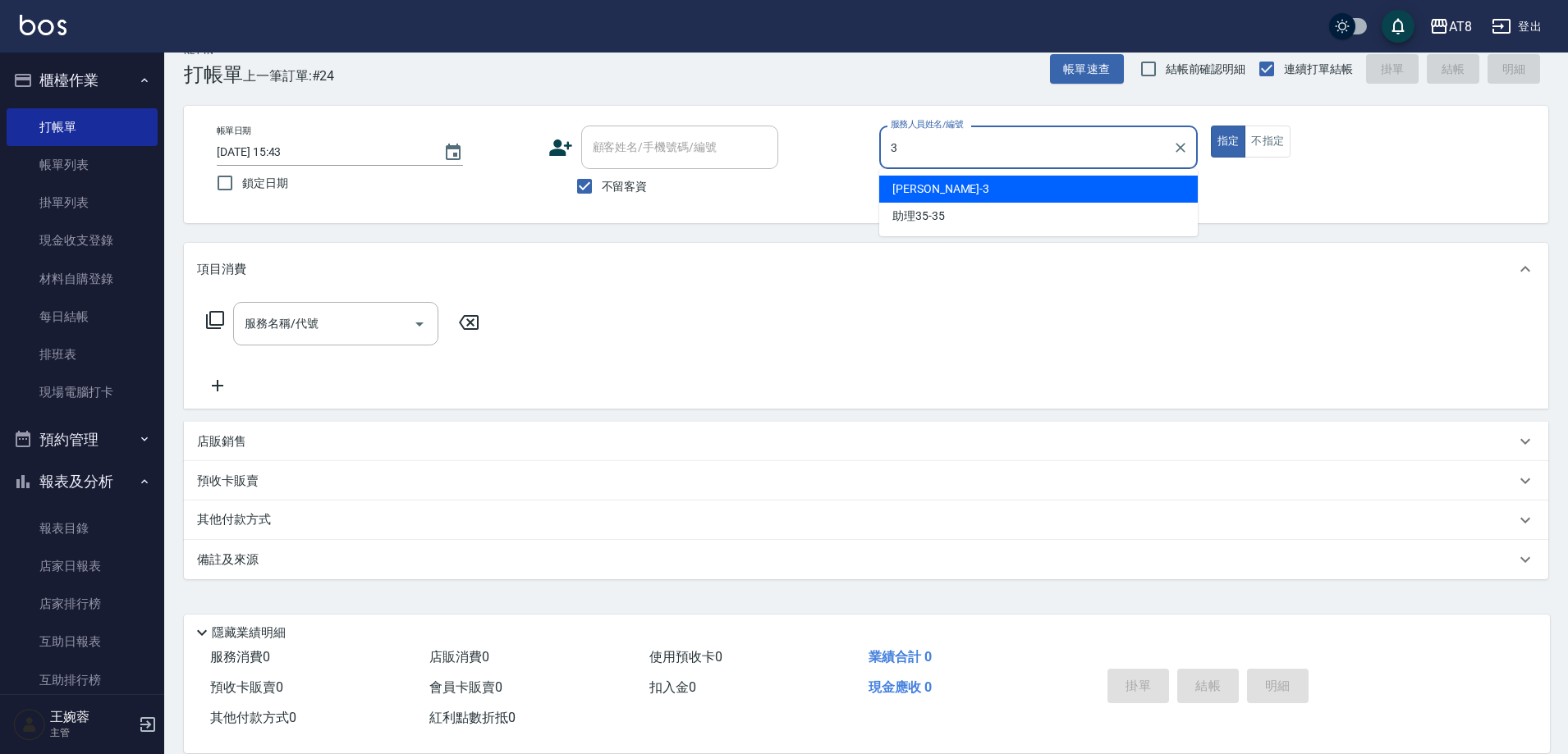
type input "[PERSON_NAME]-3"
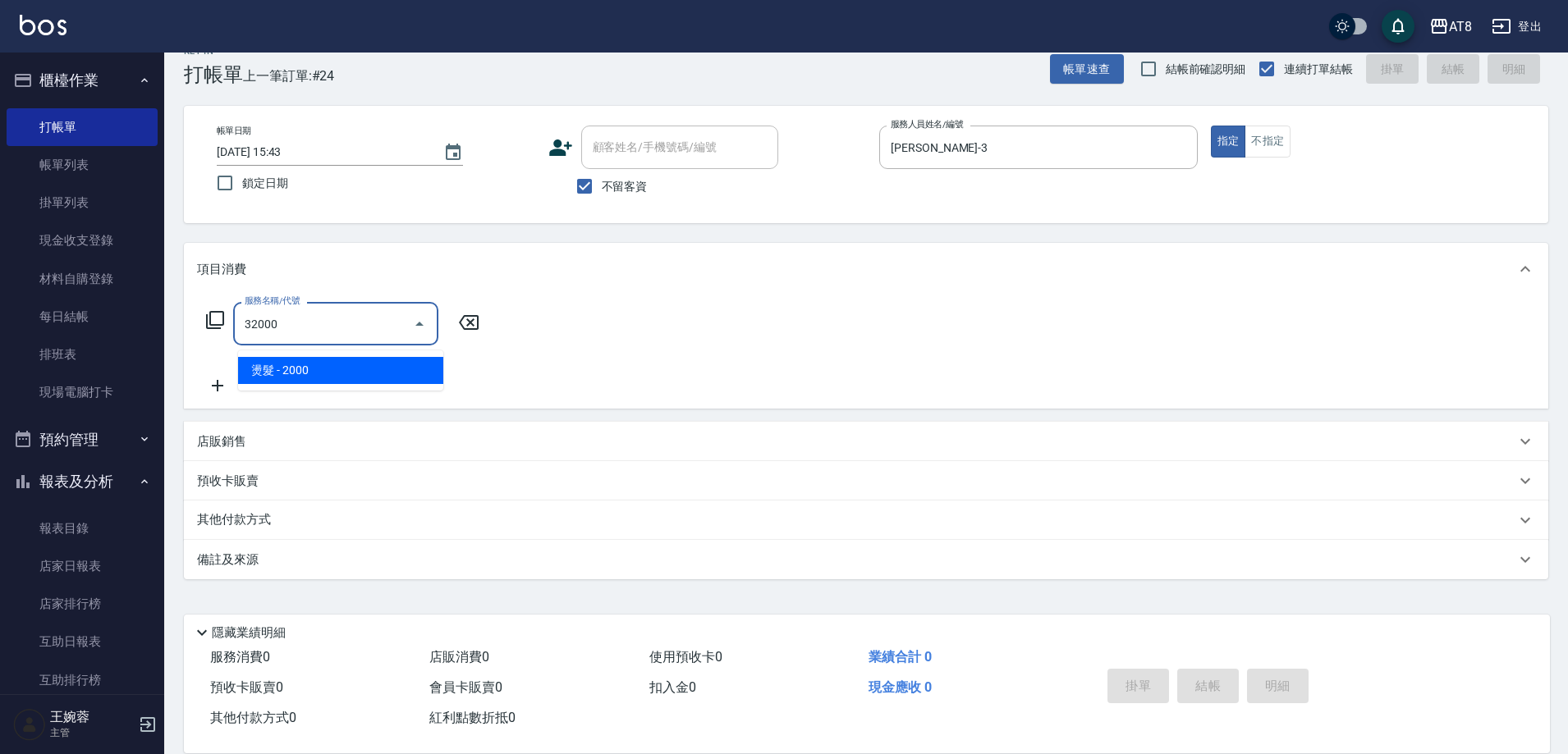
type input "燙髮(32000)"
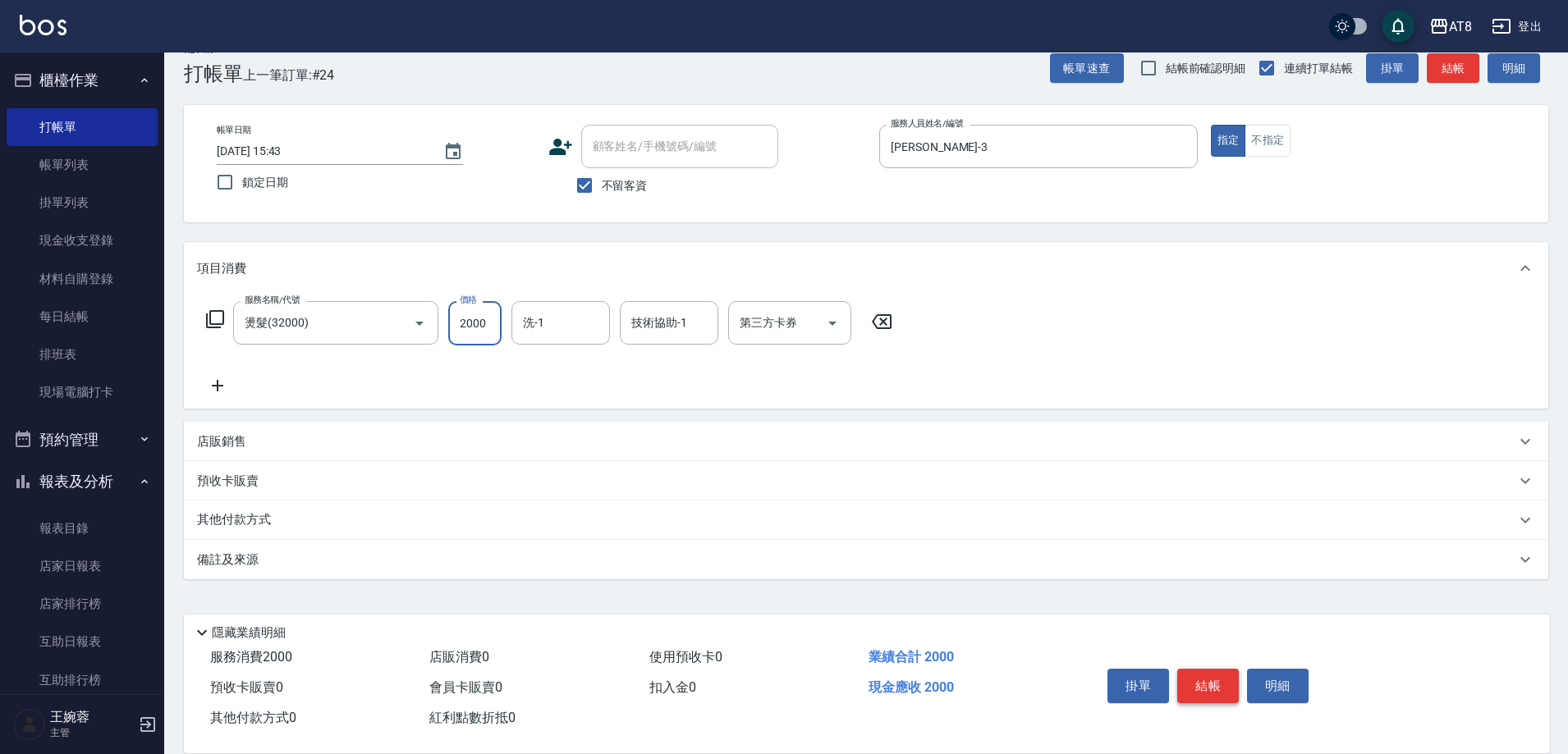
click at [1211, 681] on button "結帳" at bounding box center [1208, 686] width 62 height 35
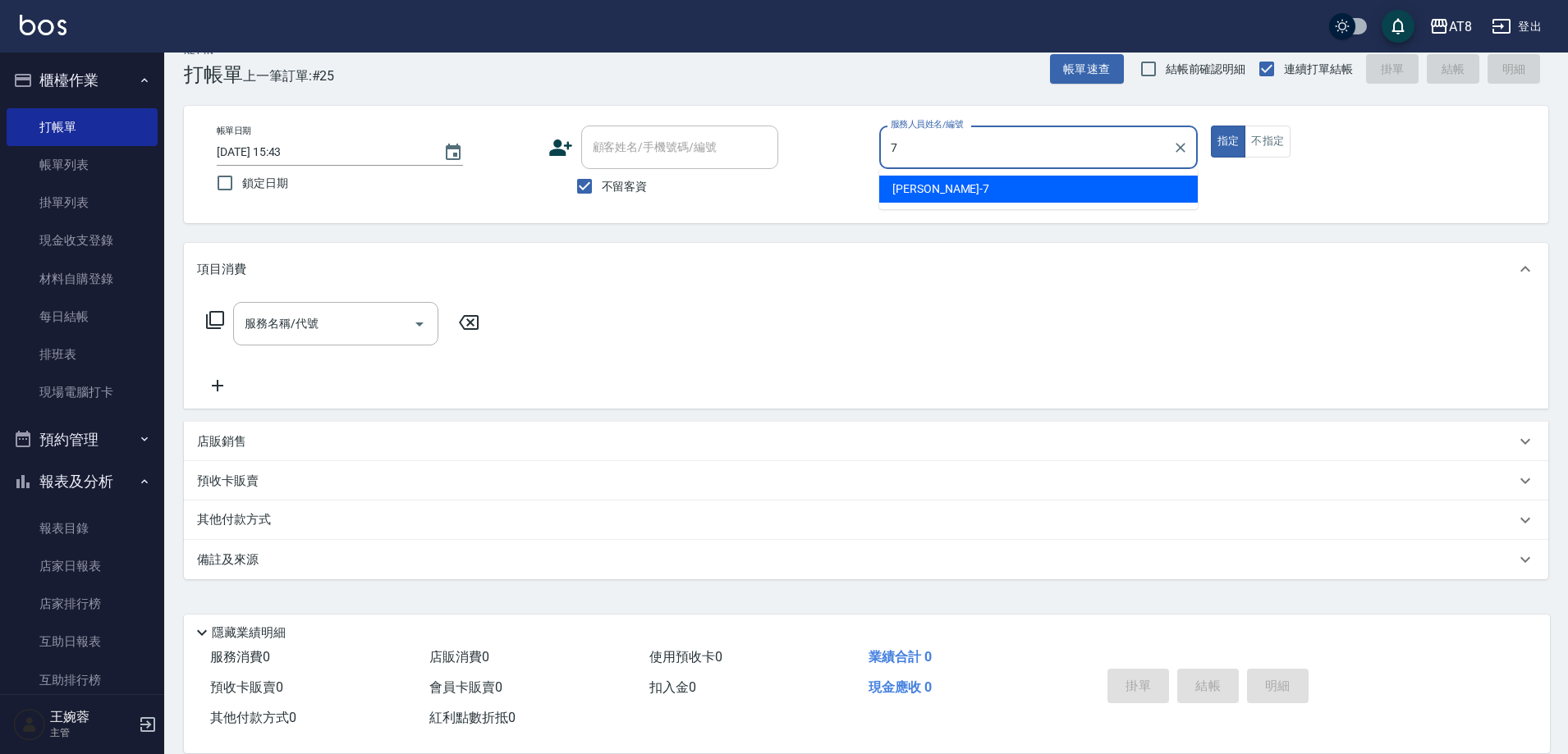
type input "[PERSON_NAME]-7"
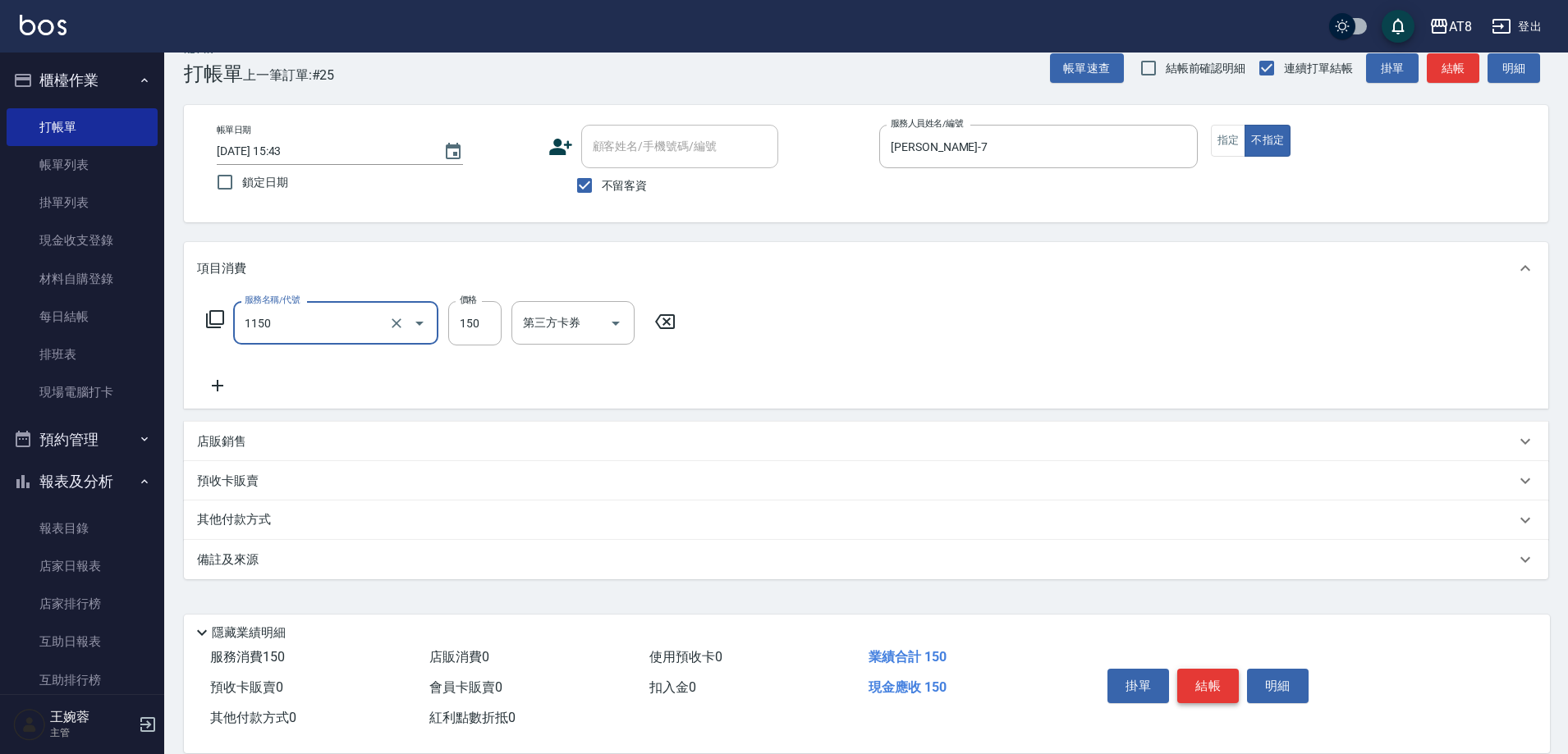
type input "洗髮(1150)"
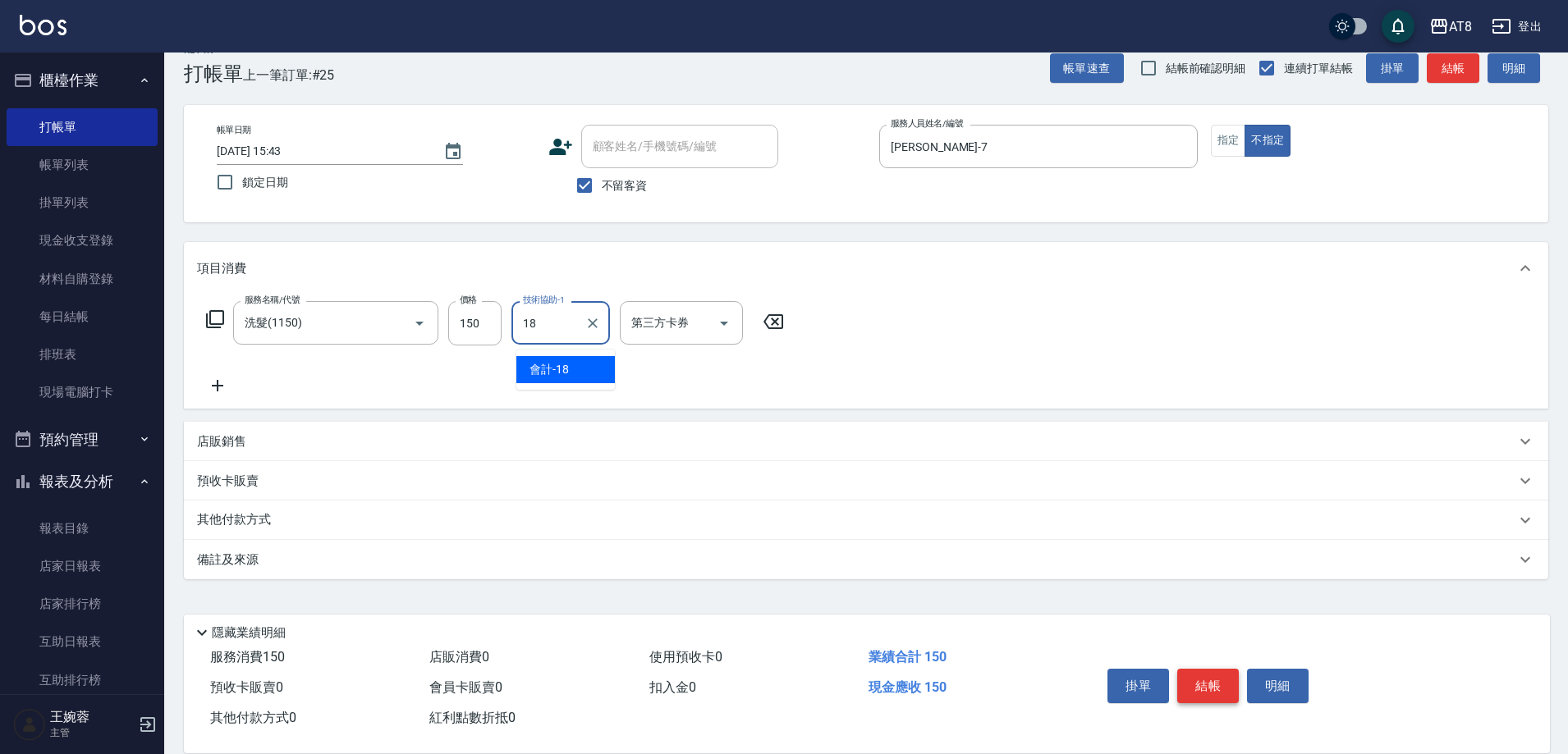
type input "會計-18"
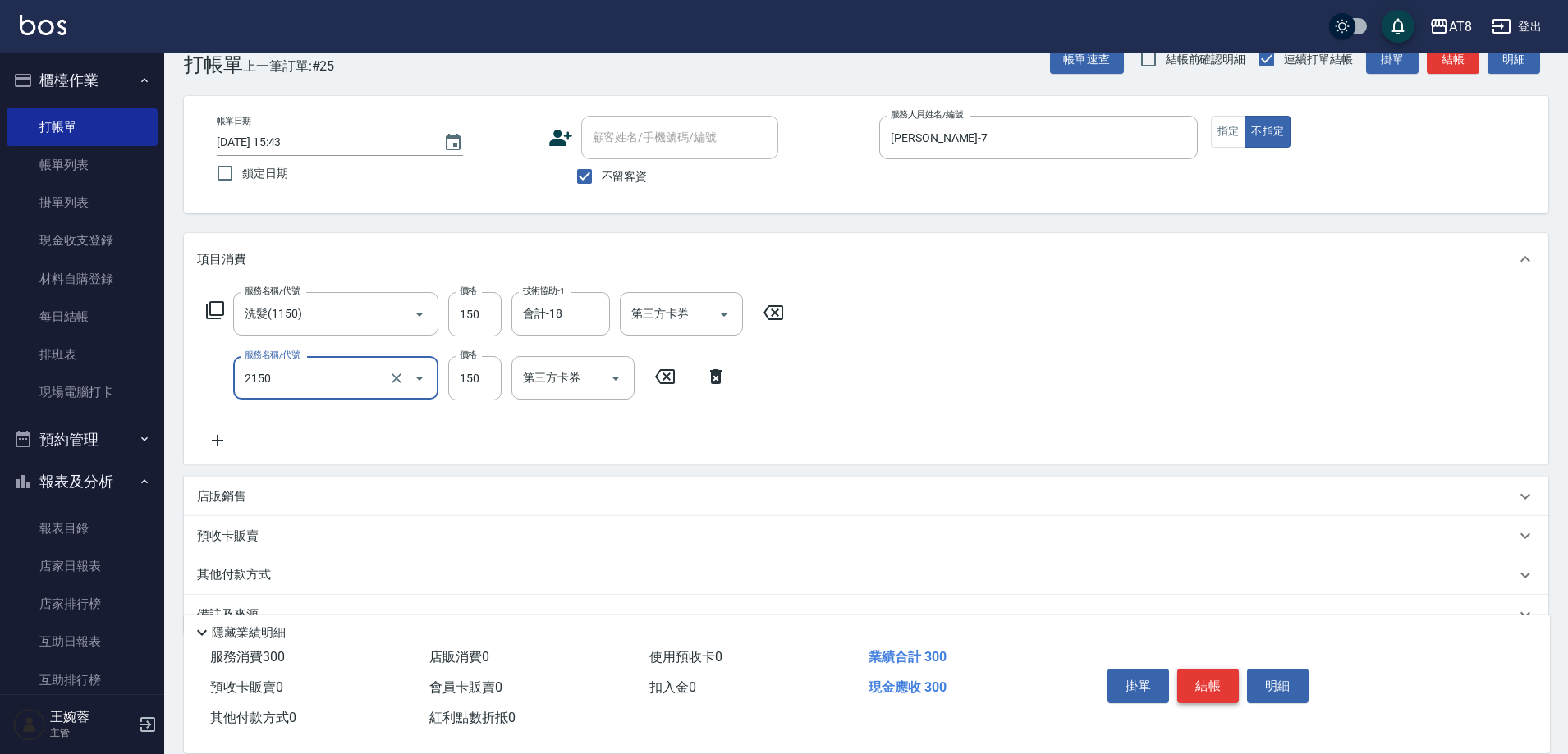
type input "剪髮(2150)"
click at [1211, 681] on button "結帳" at bounding box center [1208, 686] width 62 height 35
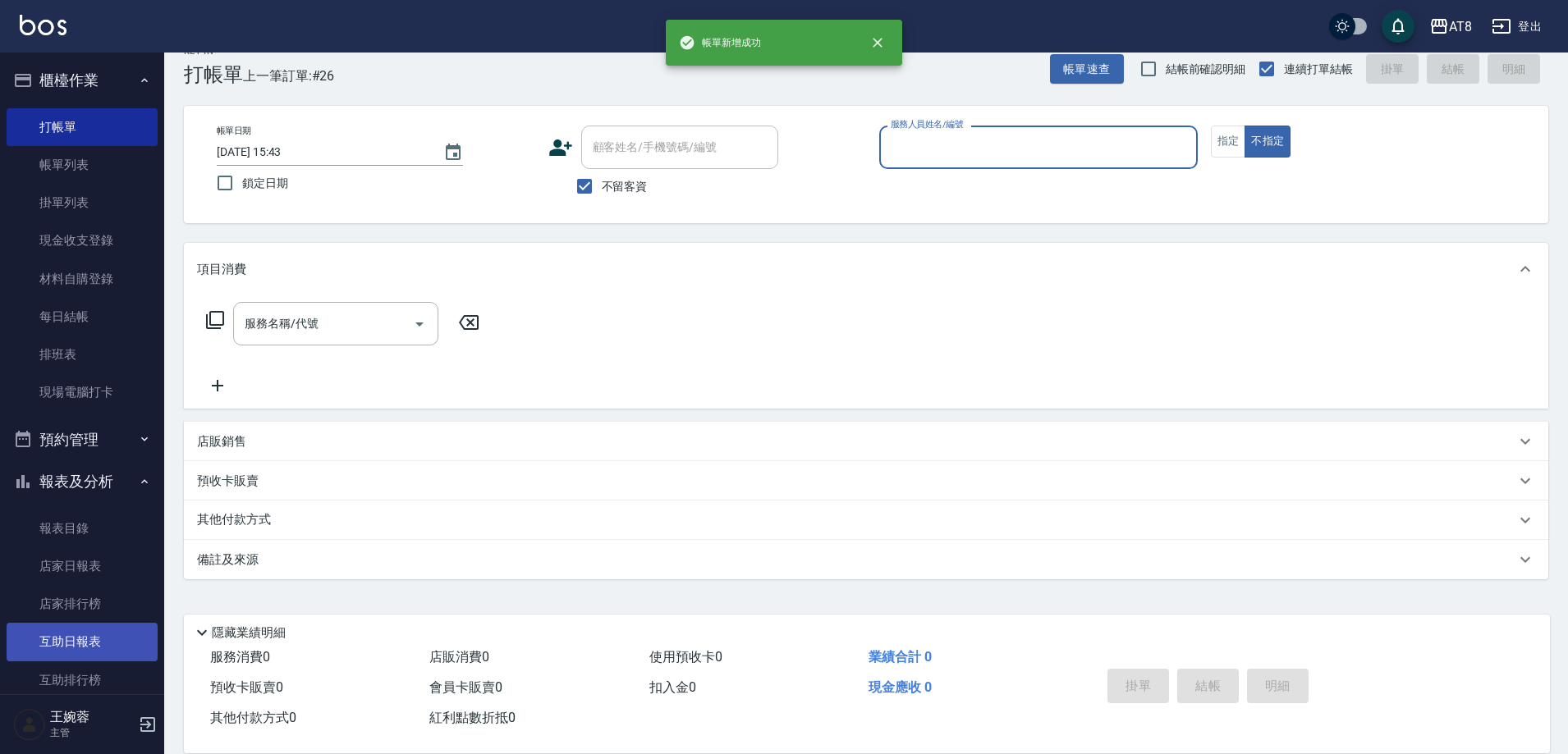
click at [98, 641] on link "互助日報表" at bounding box center [82, 642] width 151 height 38
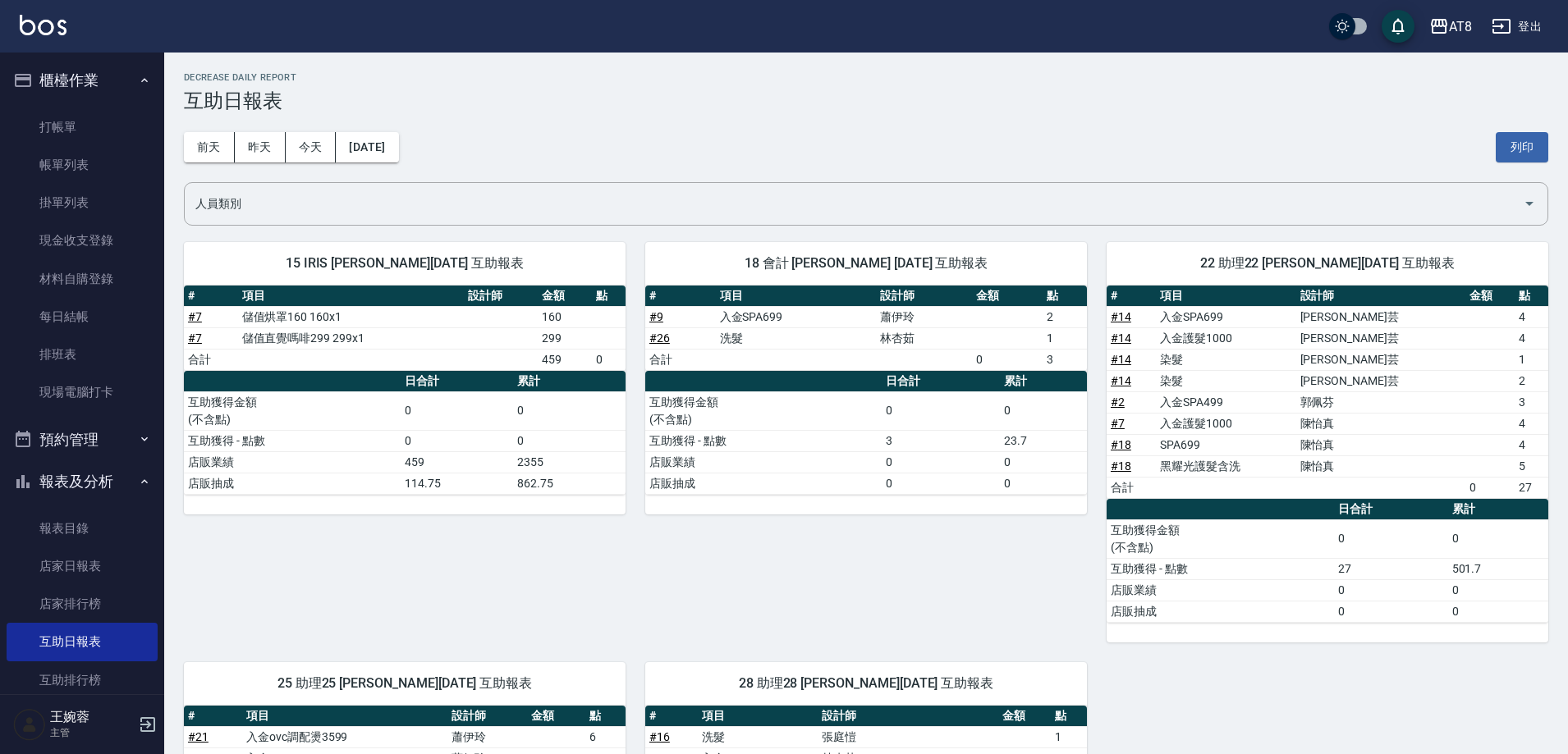
click at [56, 19] on img at bounding box center [43, 24] width 47 height 20
